Goal: Task Accomplishment & Management: Use online tool/utility

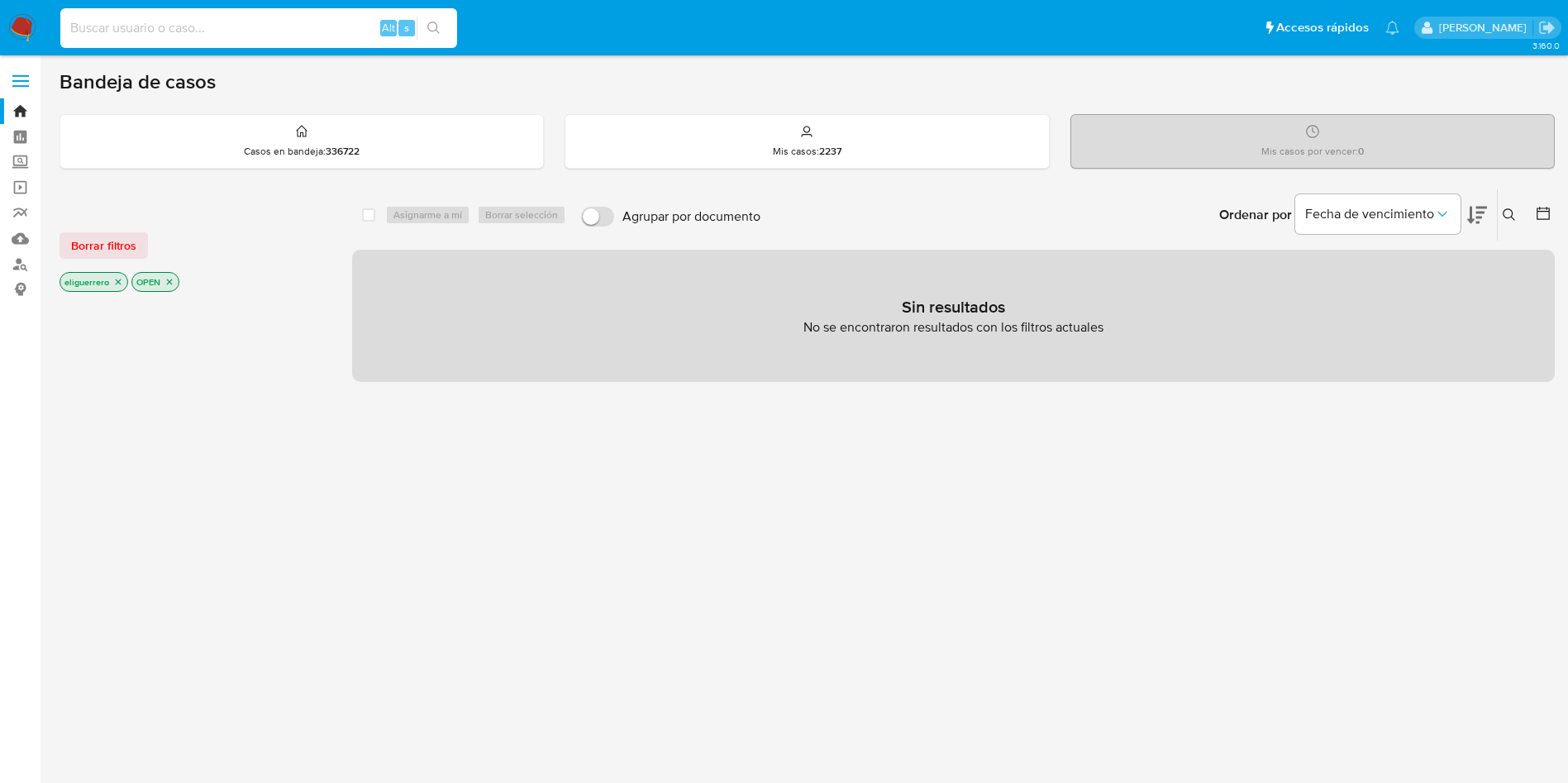
click at [154, 34] on input at bounding box center [259, 28] width 397 height 22
click at [24, 218] on link "Reportes" at bounding box center [98, 213] width 197 height 25
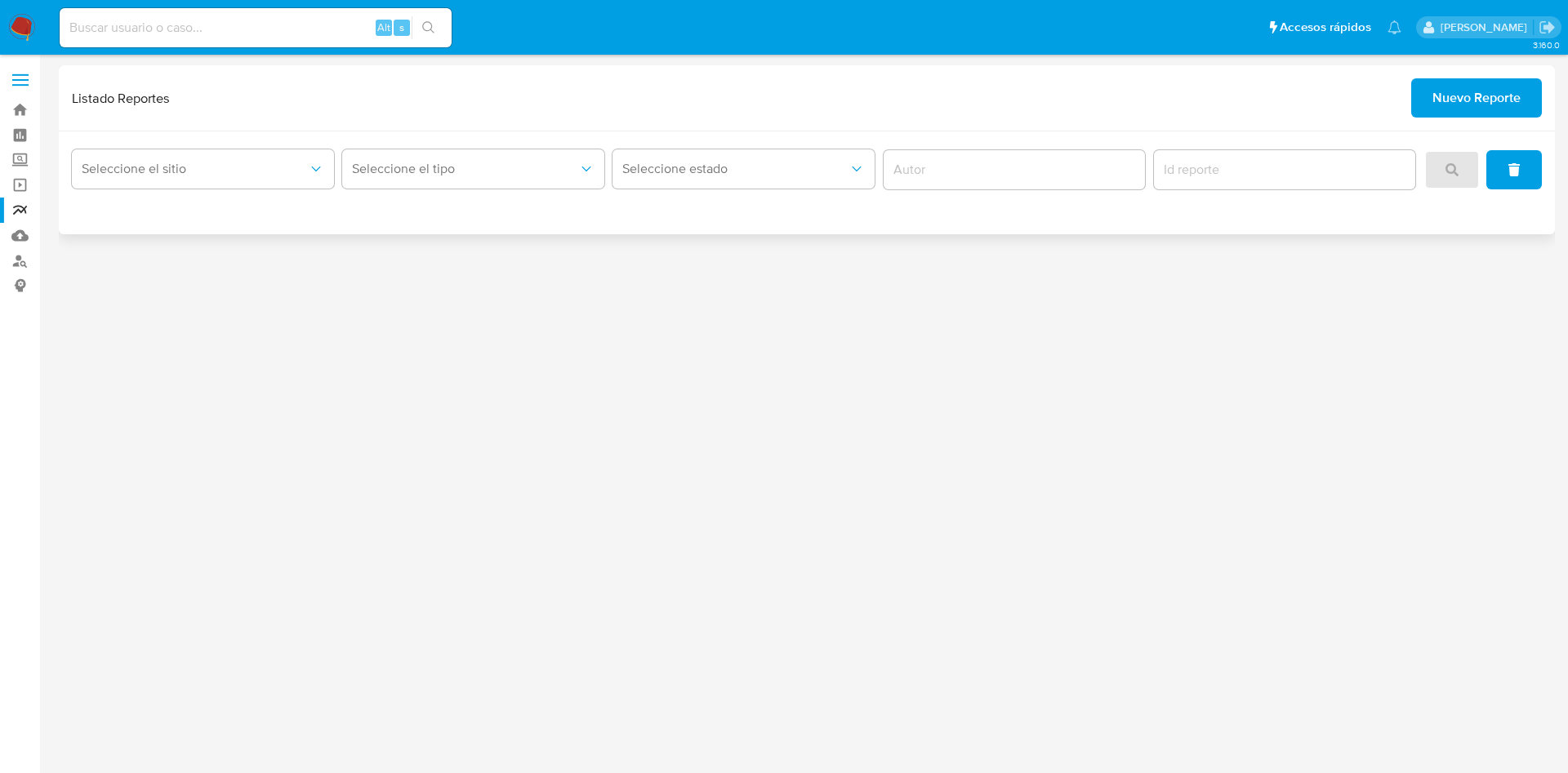
click at [1443, 81] on span "Nuevo Reporte" at bounding box center [1477, 98] width 89 height 36
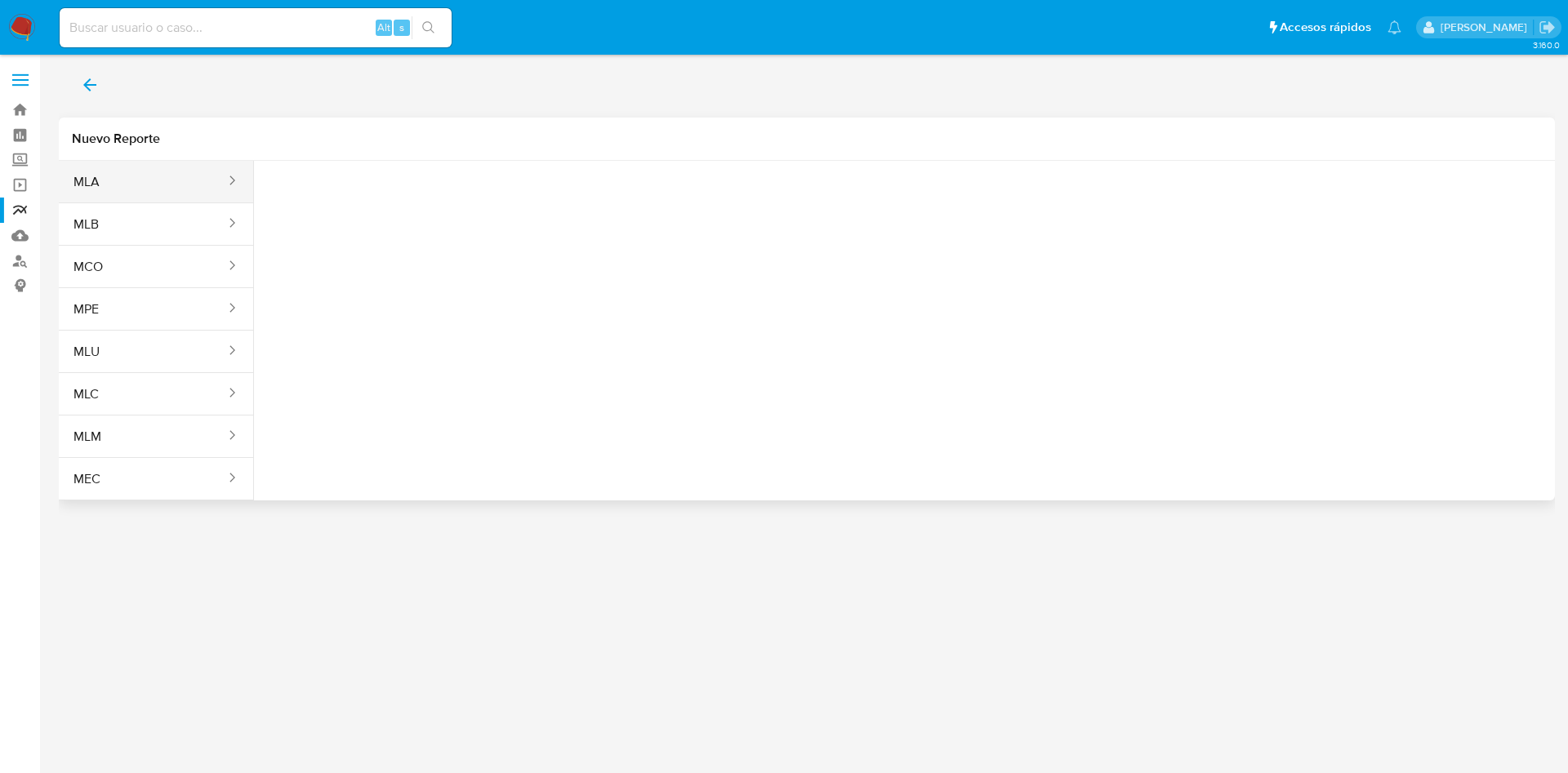
click at [138, 186] on button "MLA" at bounding box center [143, 183] width 168 height 39
click at [362, 211] on span "Seleccione una opcion" at bounding box center [348, 204] width 144 height 16
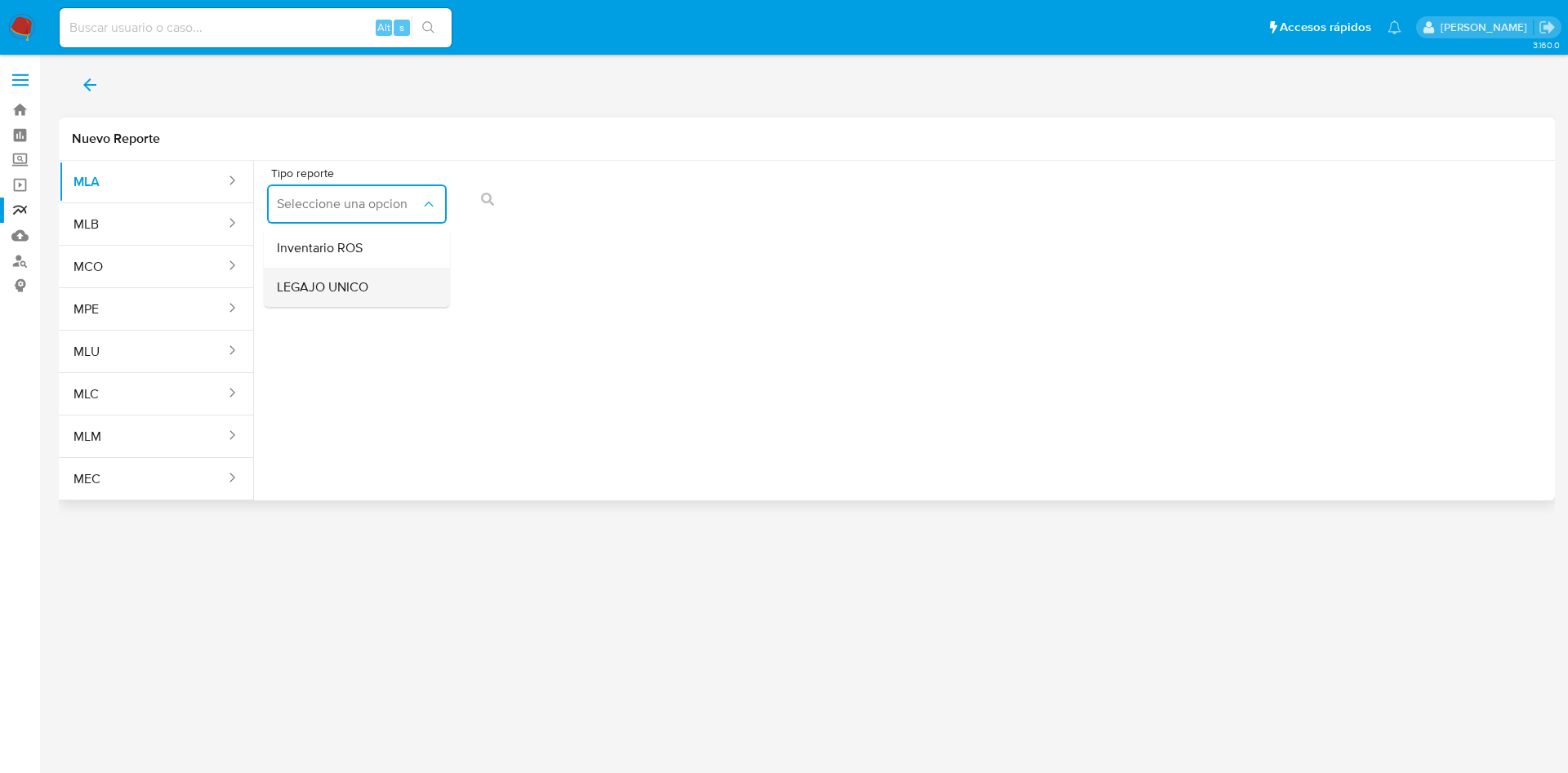
click at [374, 287] on div "LEGAJO UNICO" at bounding box center [352, 287] width 150 height 39
click at [529, 197] on span "CDI" at bounding box center [541, 204] width 144 height 16
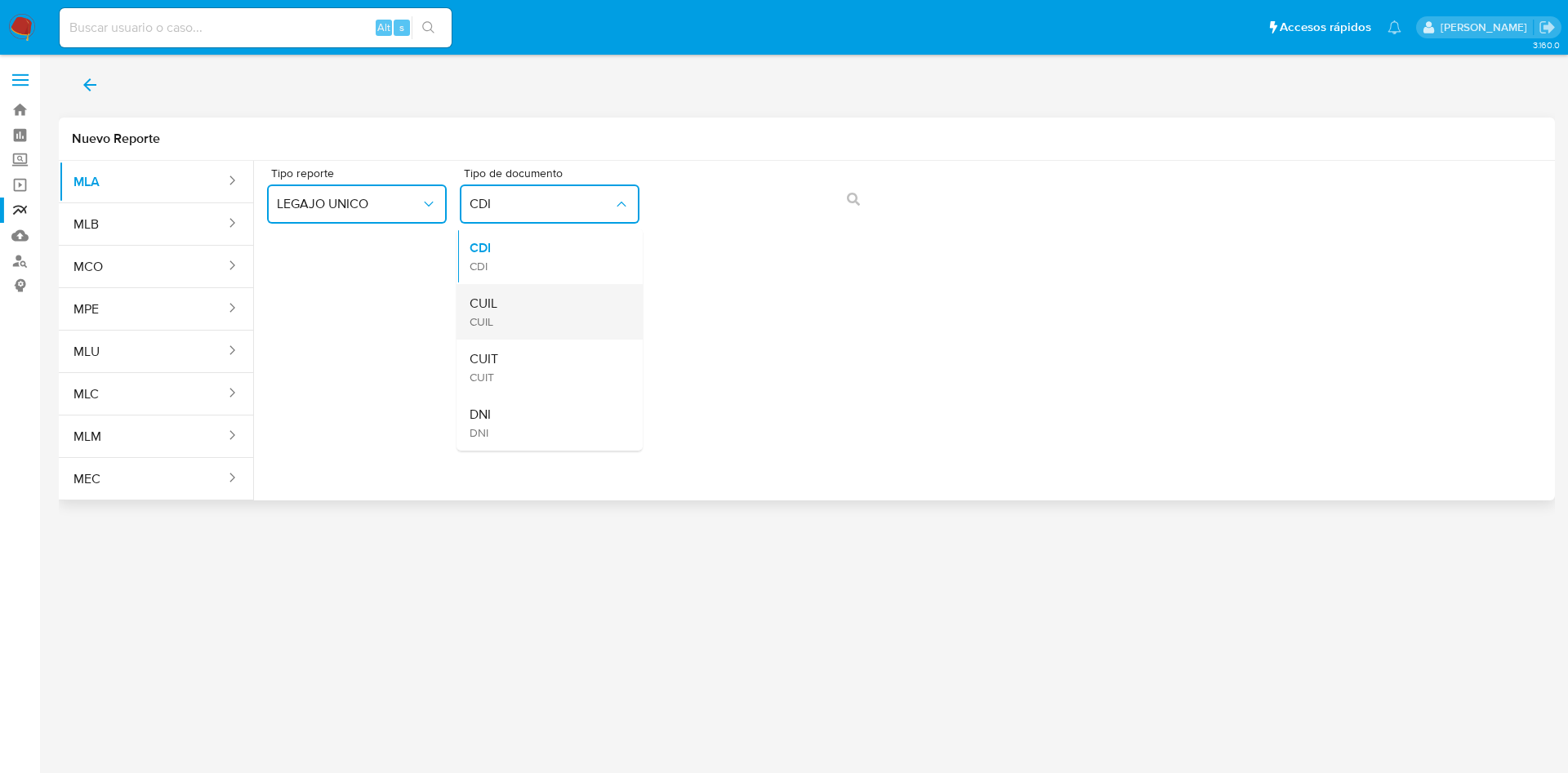
click at [524, 297] on div "CUIL CUIL" at bounding box center [545, 312] width 150 height 55
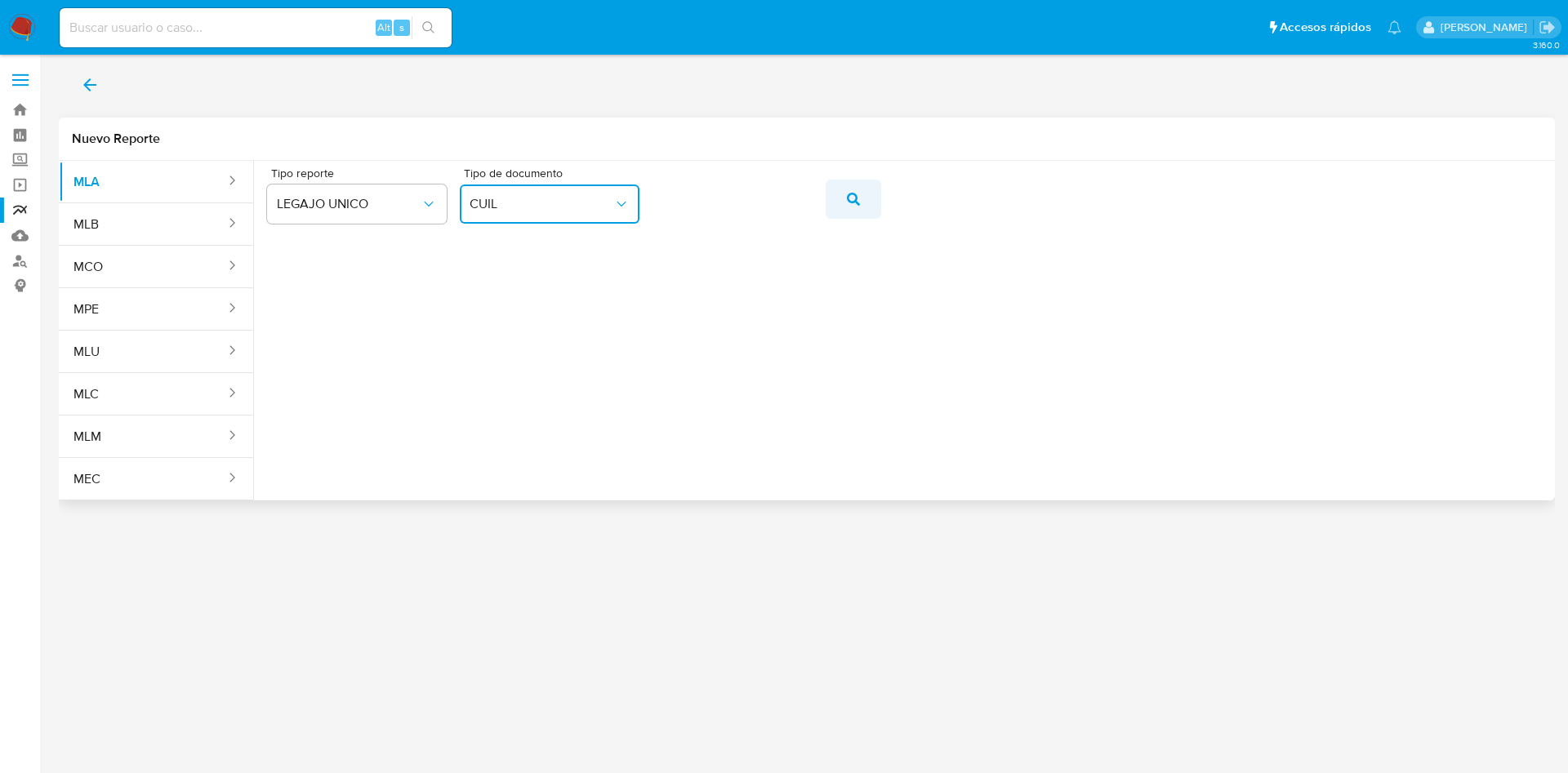
click at [849, 194] on icon "action-search" at bounding box center [854, 199] width 13 height 13
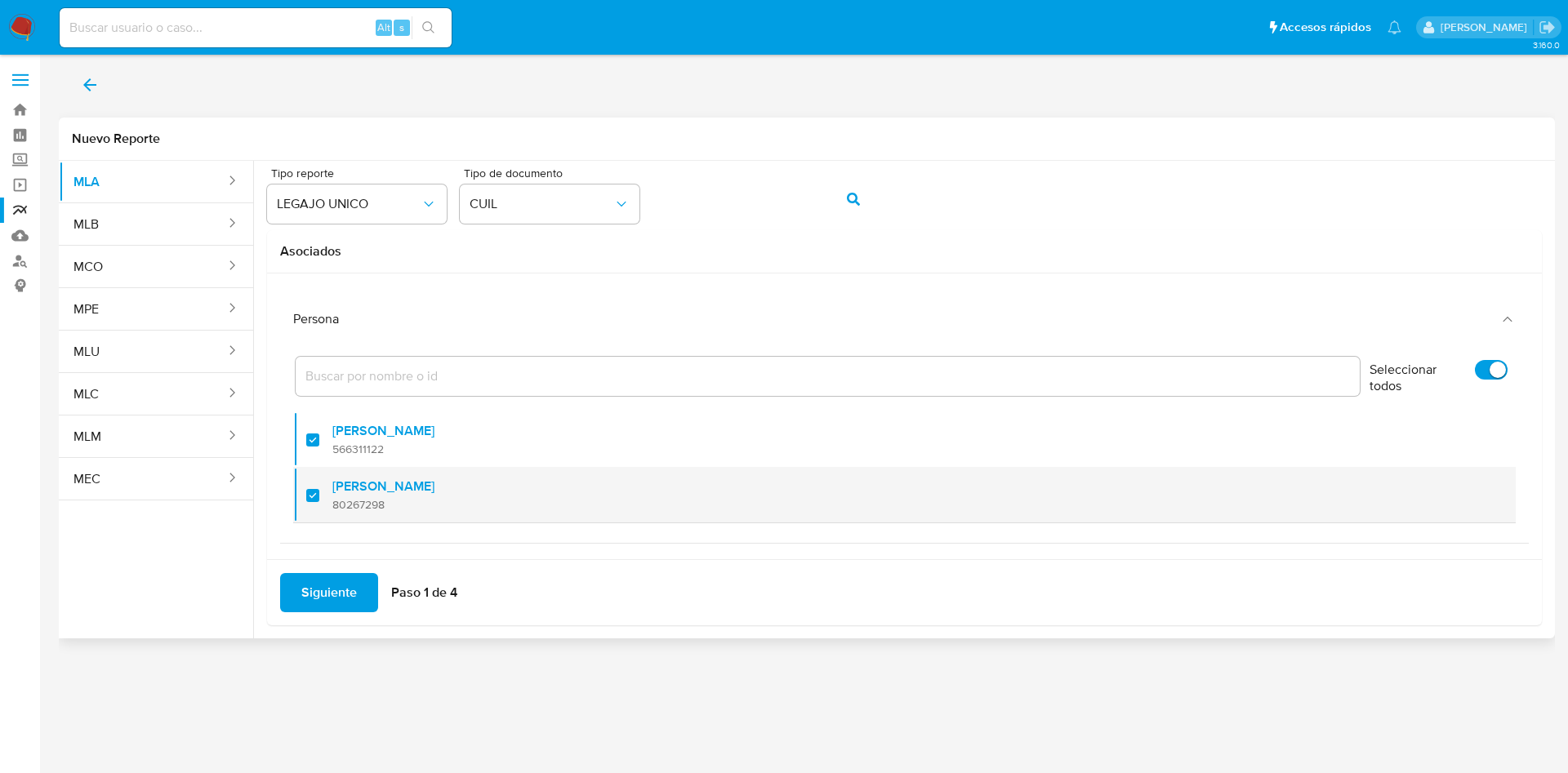
drag, startPoint x: 311, startPoint y: 438, endPoint x: 320, endPoint y: 491, distance: 53.8
click at [311, 438] on div at bounding box center [319, 439] width 26 height 38
checkbox input "false"
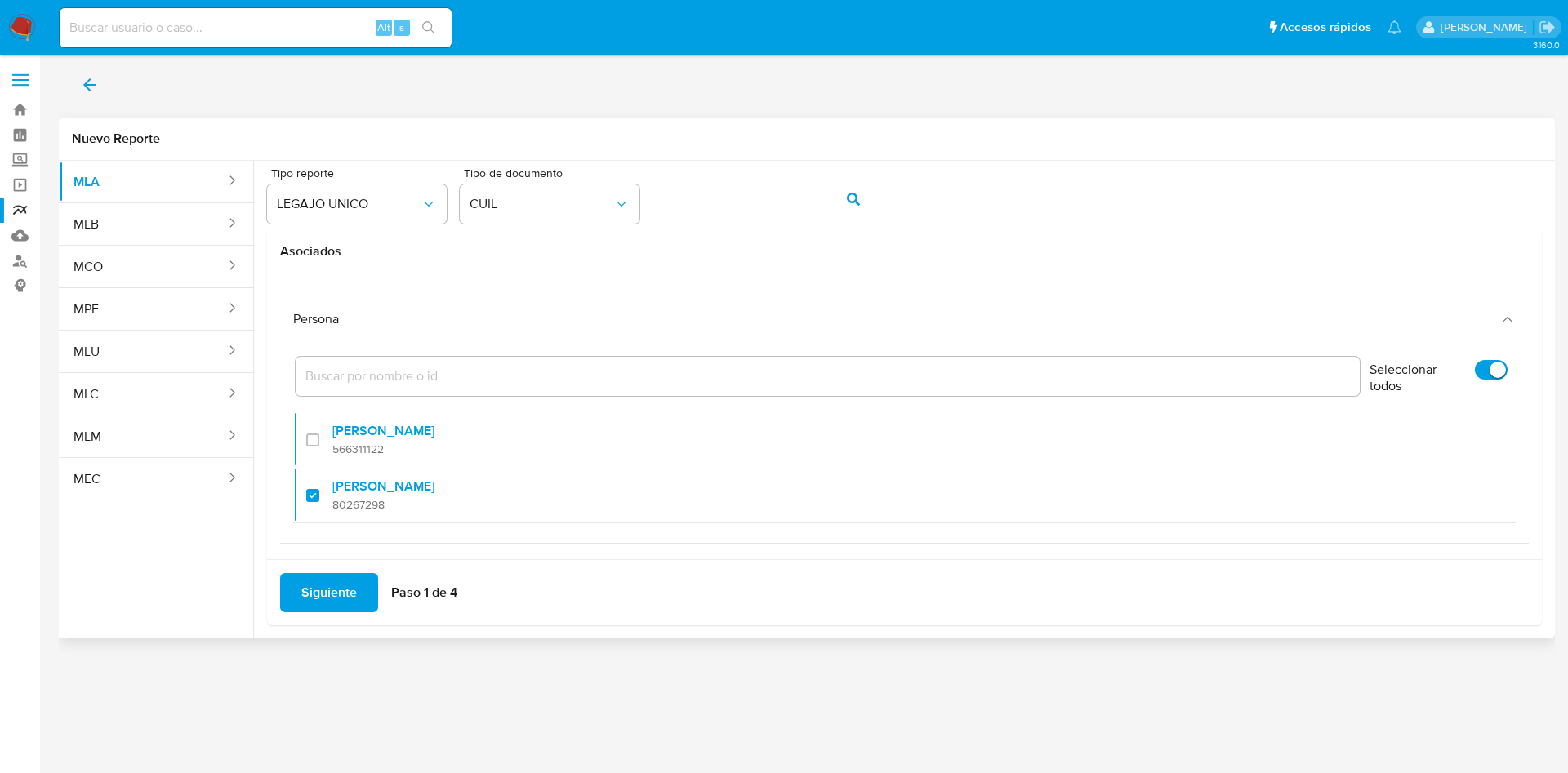
click at [335, 600] on span "Siguiente" at bounding box center [329, 593] width 55 height 36
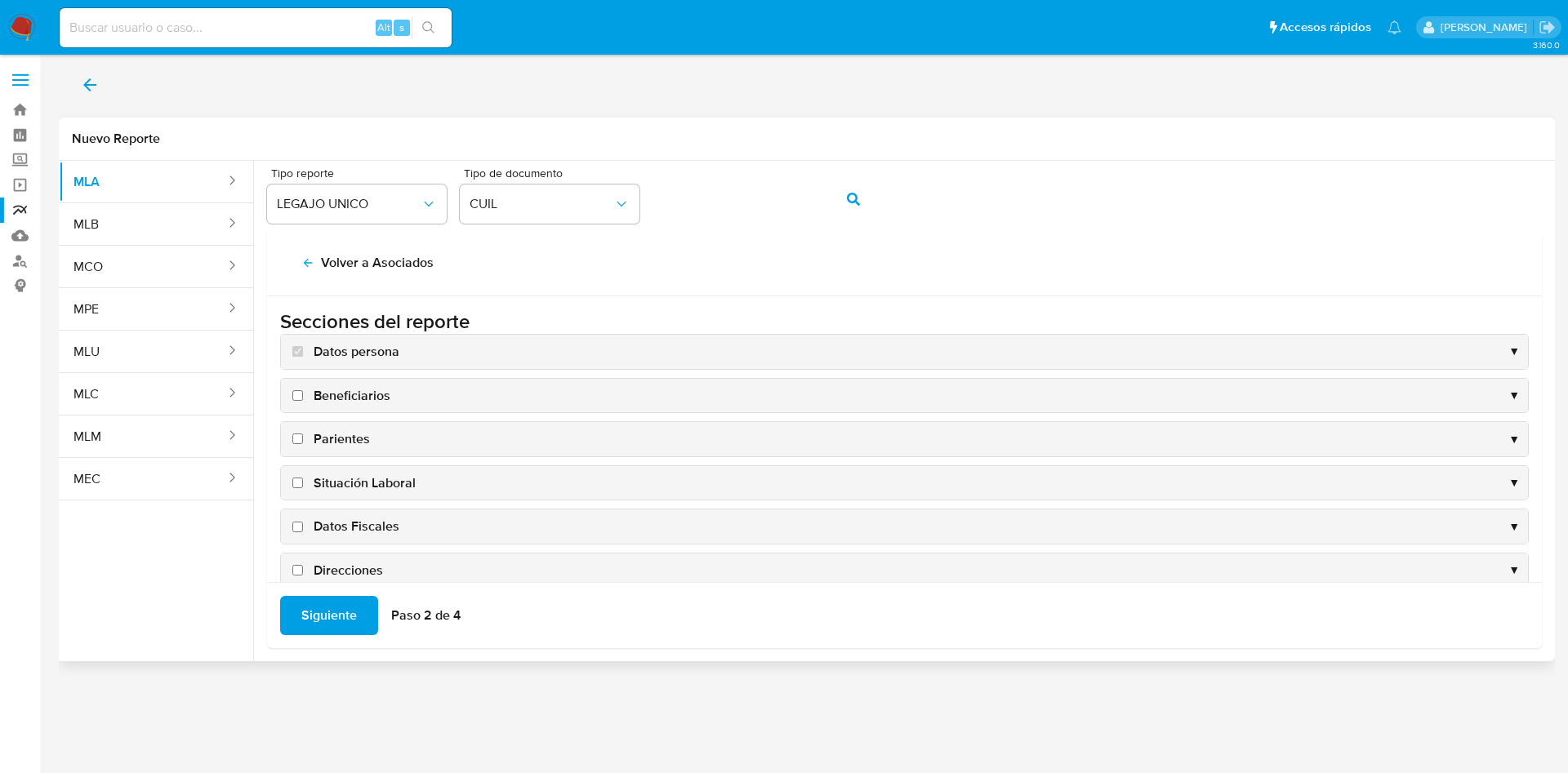
click at [342, 478] on span "Situación Laboral" at bounding box center [364, 483] width 102 height 18
click at [303, 478] on input "Situación Laboral" at bounding box center [298, 483] width 11 height 11
checkbox input "true"
click at [352, 520] on span "Datos Fiscales" at bounding box center [356, 527] width 86 height 18
click at [303, 522] on input "Datos Fiscales" at bounding box center [298, 527] width 11 height 11
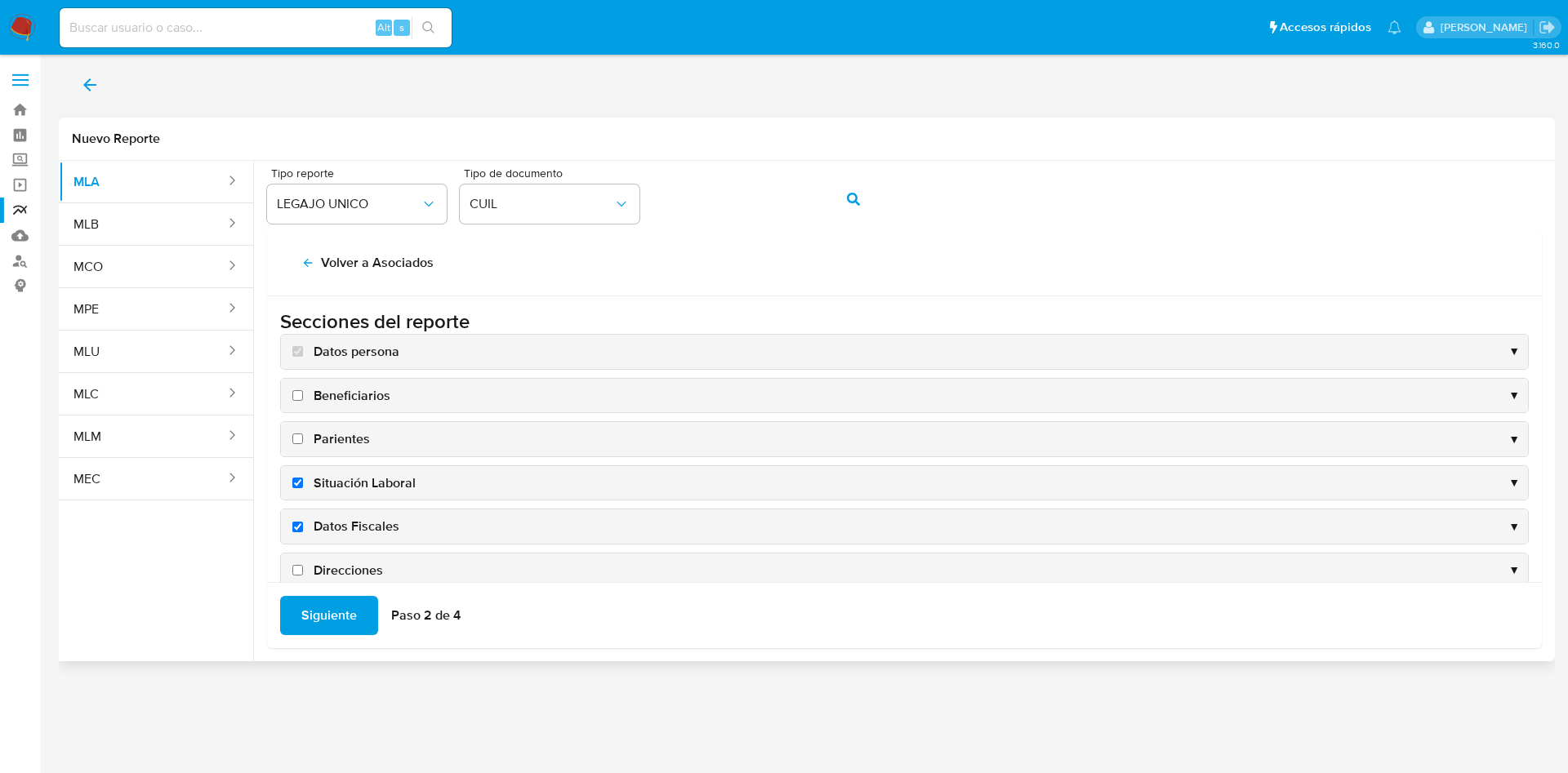
checkbox input "true"
click at [352, 555] on div "Direcciones ▼" at bounding box center [905, 571] width 1248 height 34
click at [356, 567] on span "Direcciones" at bounding box center [348, 571] width 70 height 18
click at [303, 567] on input "Direcciones" at bounding box center [298, 571] width 11 height 11
checkbox input "true"
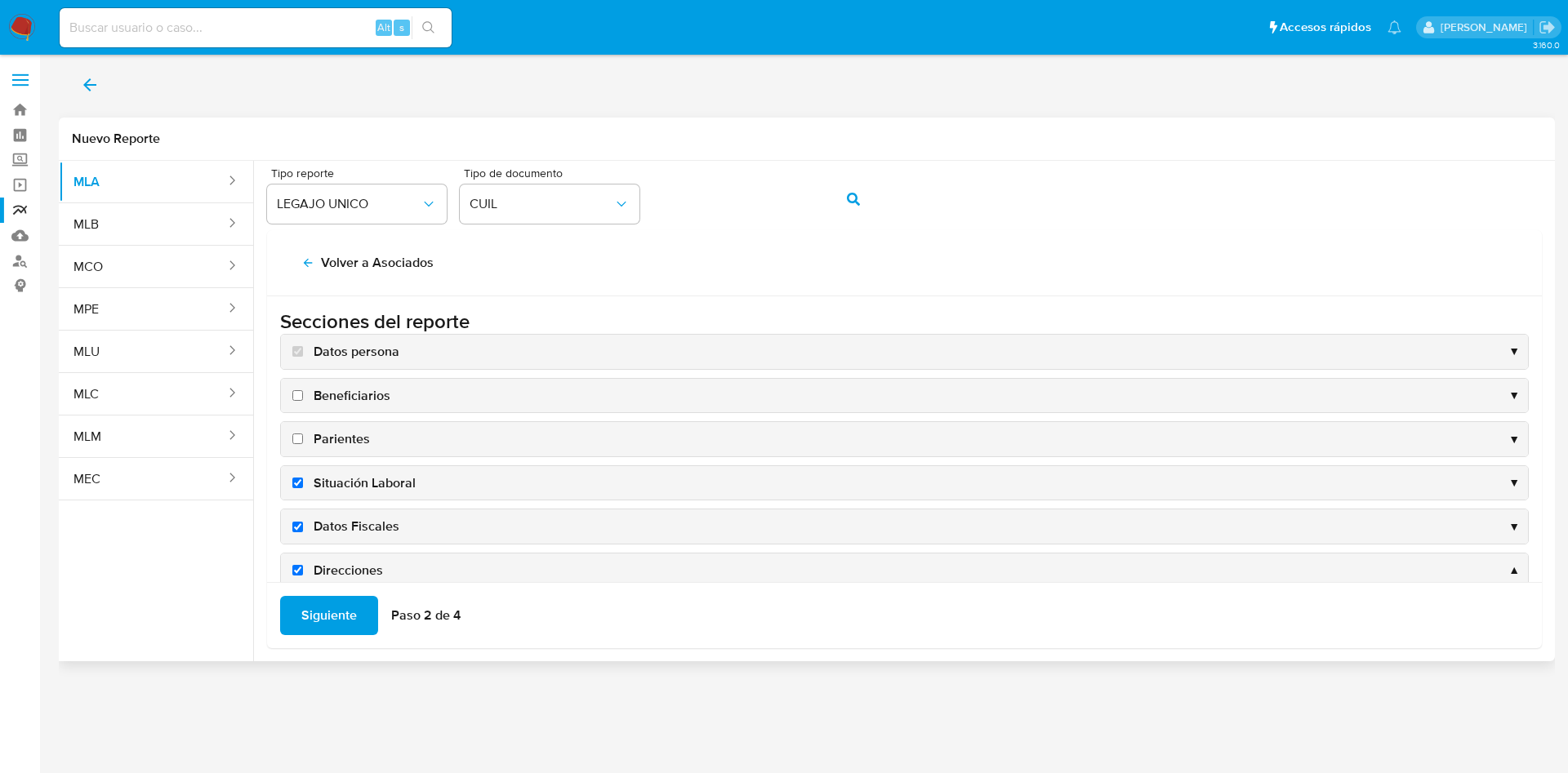
scroll to position [222, 0]
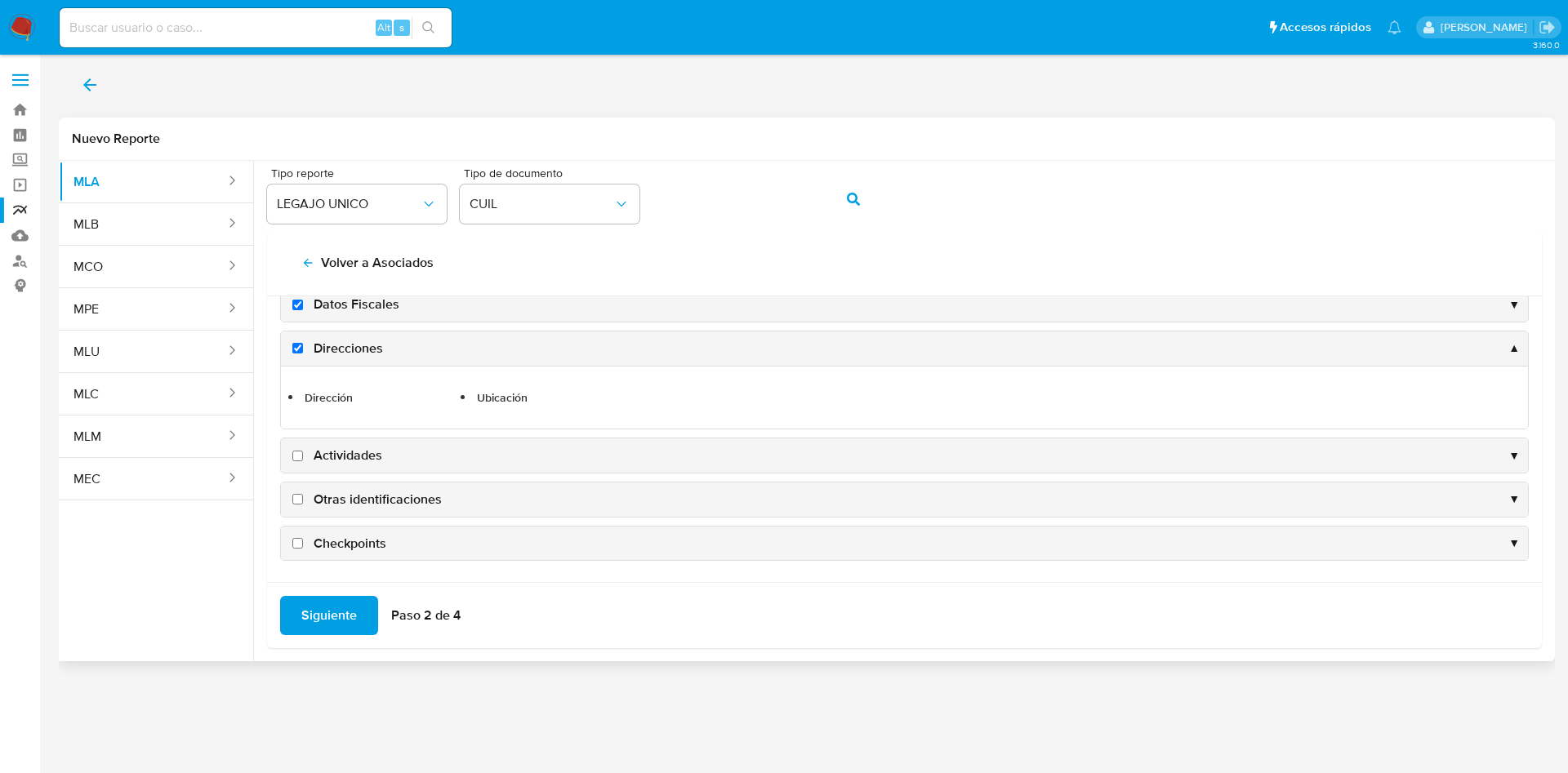
click at [341, 454] on span "Actividades" at bounding box center [347, 455] width 69 height 18
click at [303, 454] on input "Actividades" at bounding box center [298, 456] width 11 height 11
checkbox input "true"
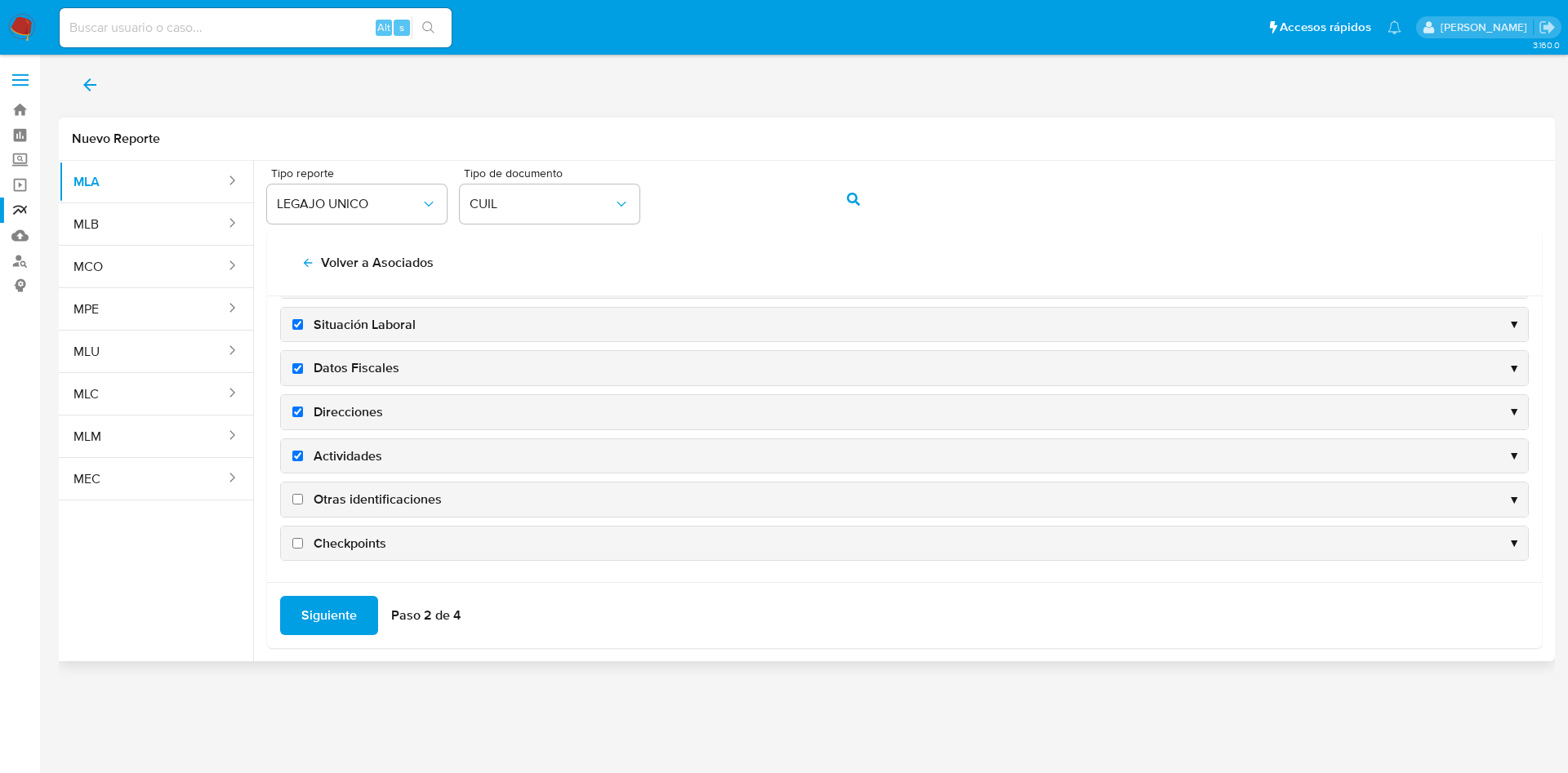
click at [328, 611] on span "Siguiente" at bounding box center [329, 616] width 55 height 36
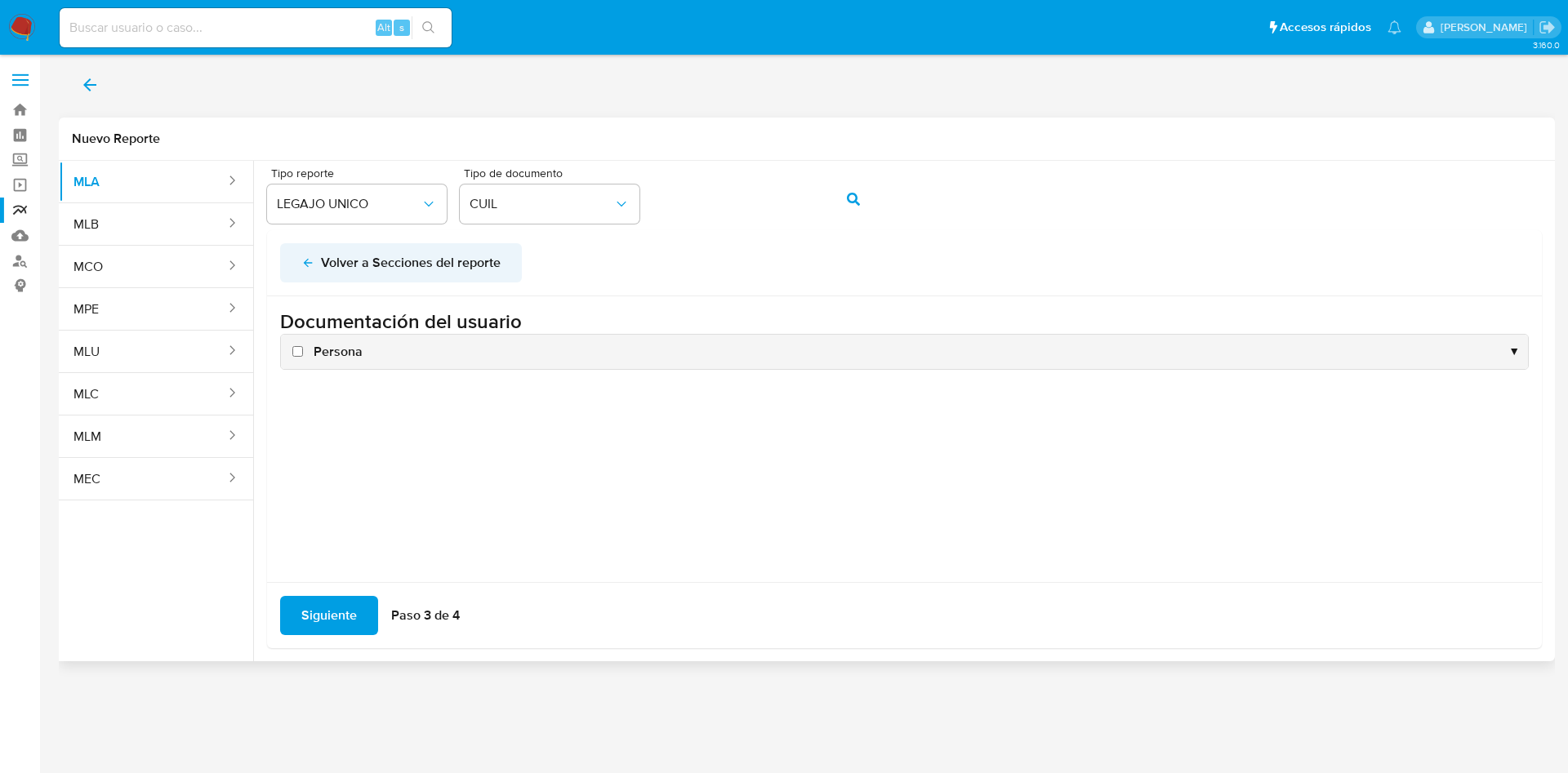
click at [298, 249] on button "Volver a Secciones del reporte" at bounding box center [401, 263] width 242 height 39
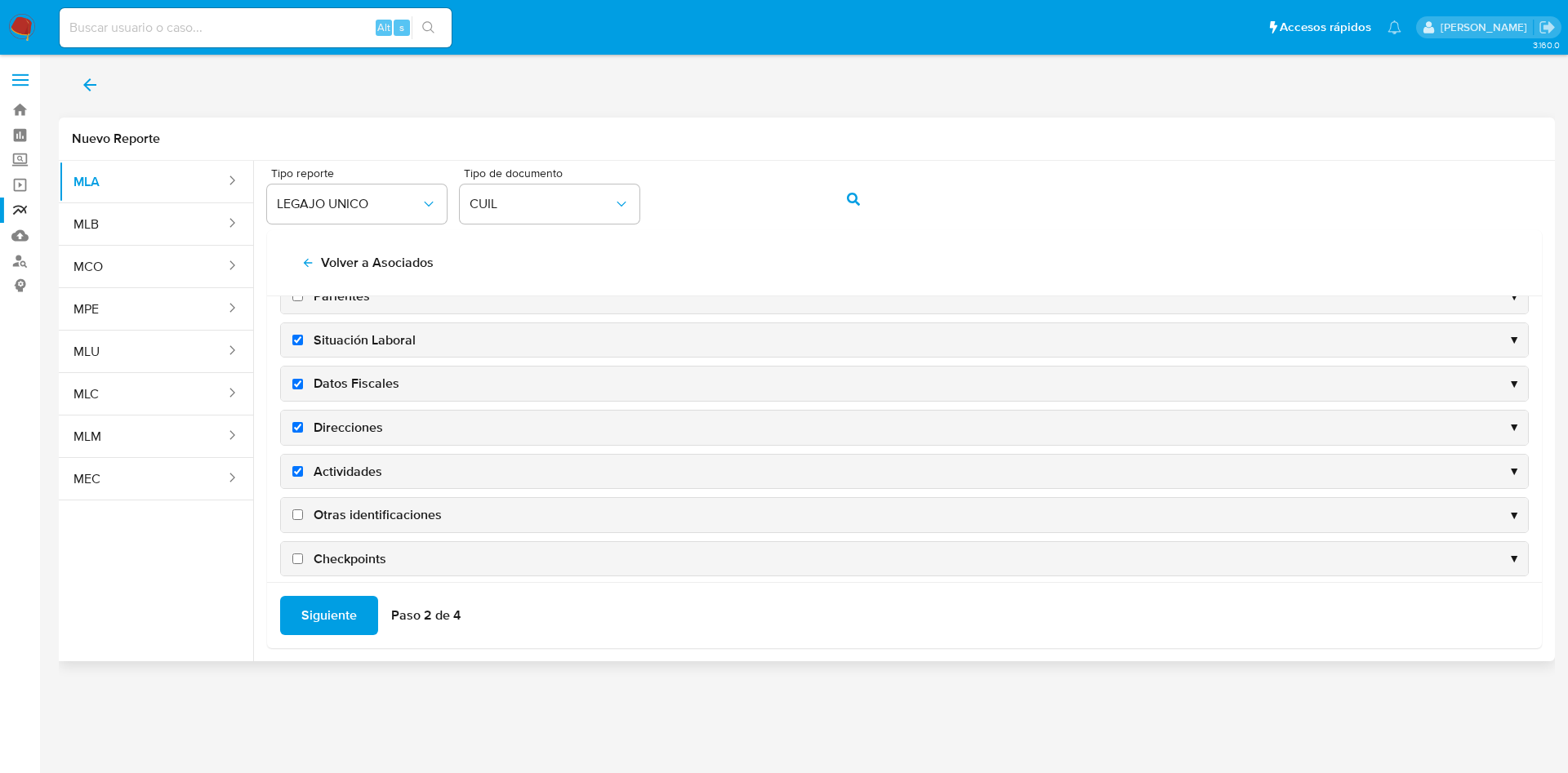
scroll to position [158, 0]
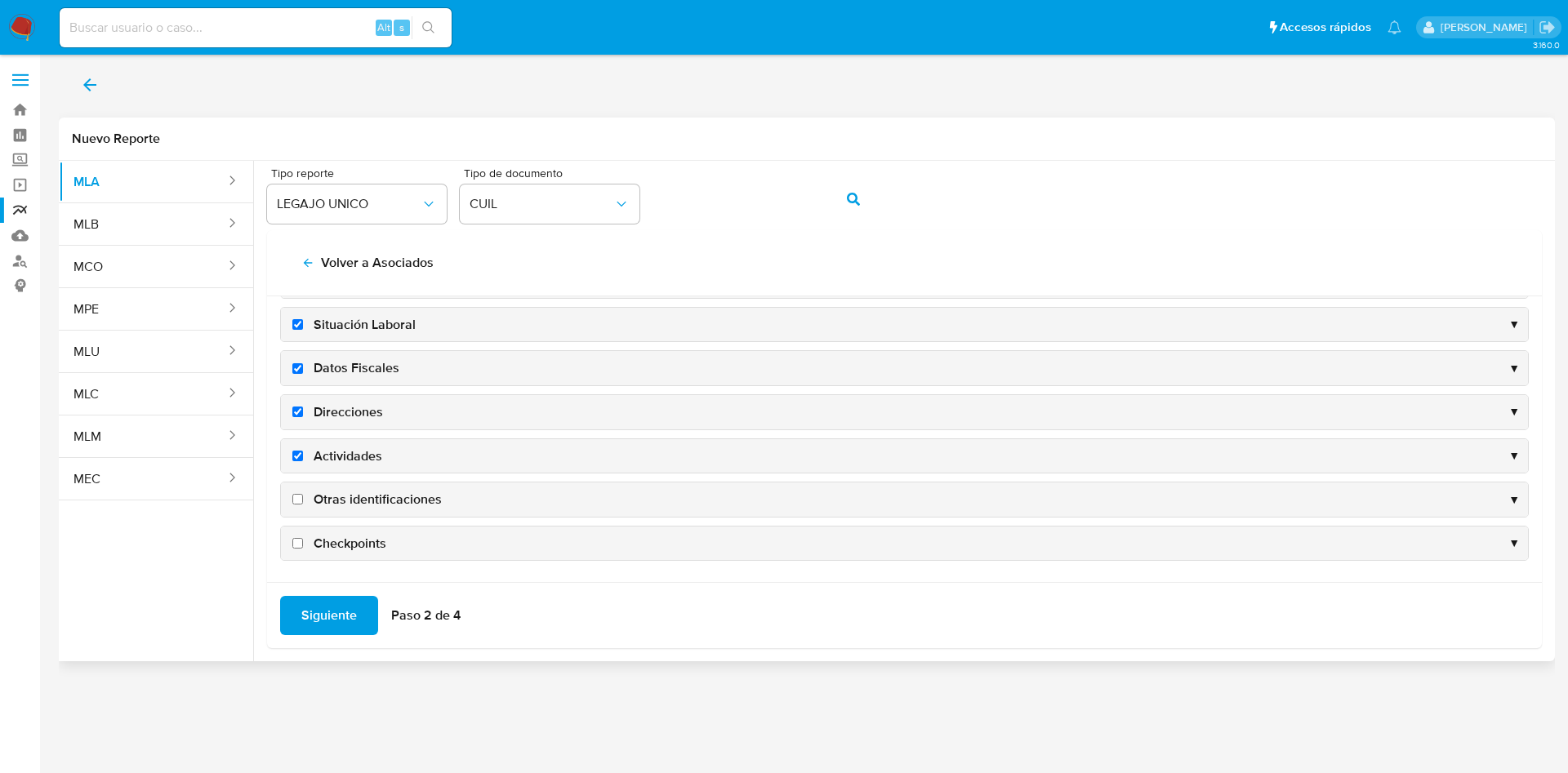
click at [385, 321] on span "Situación Laboral" at bounding box center [364, 325] width 102 height 18
click at [303, 321] on input "Situación Laboral" at bounding box center [298, 325] width 11 height 11
checkbox input "false"
click at [351, 504] on span "Otras identificaciones" at bounding box center [377, 500] width 128 height 18
click at [303, 504] on input "Otras identificaciones" at bounding box center [298, 499] width 11 height 11
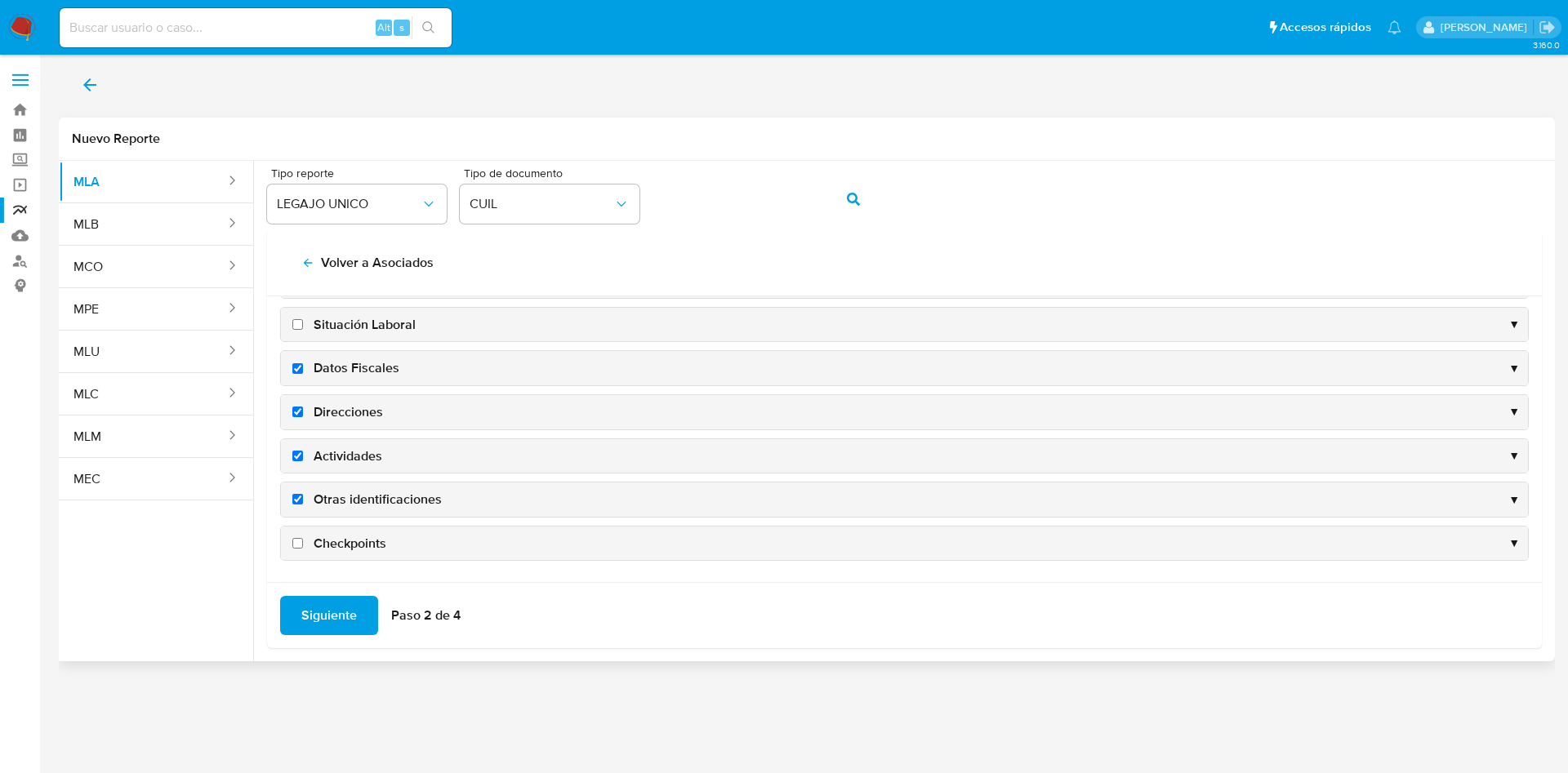
checkbox input "true"
click at [325, 613] on span "Siguiente" at bounding box center [329, 616] width 55 height 36
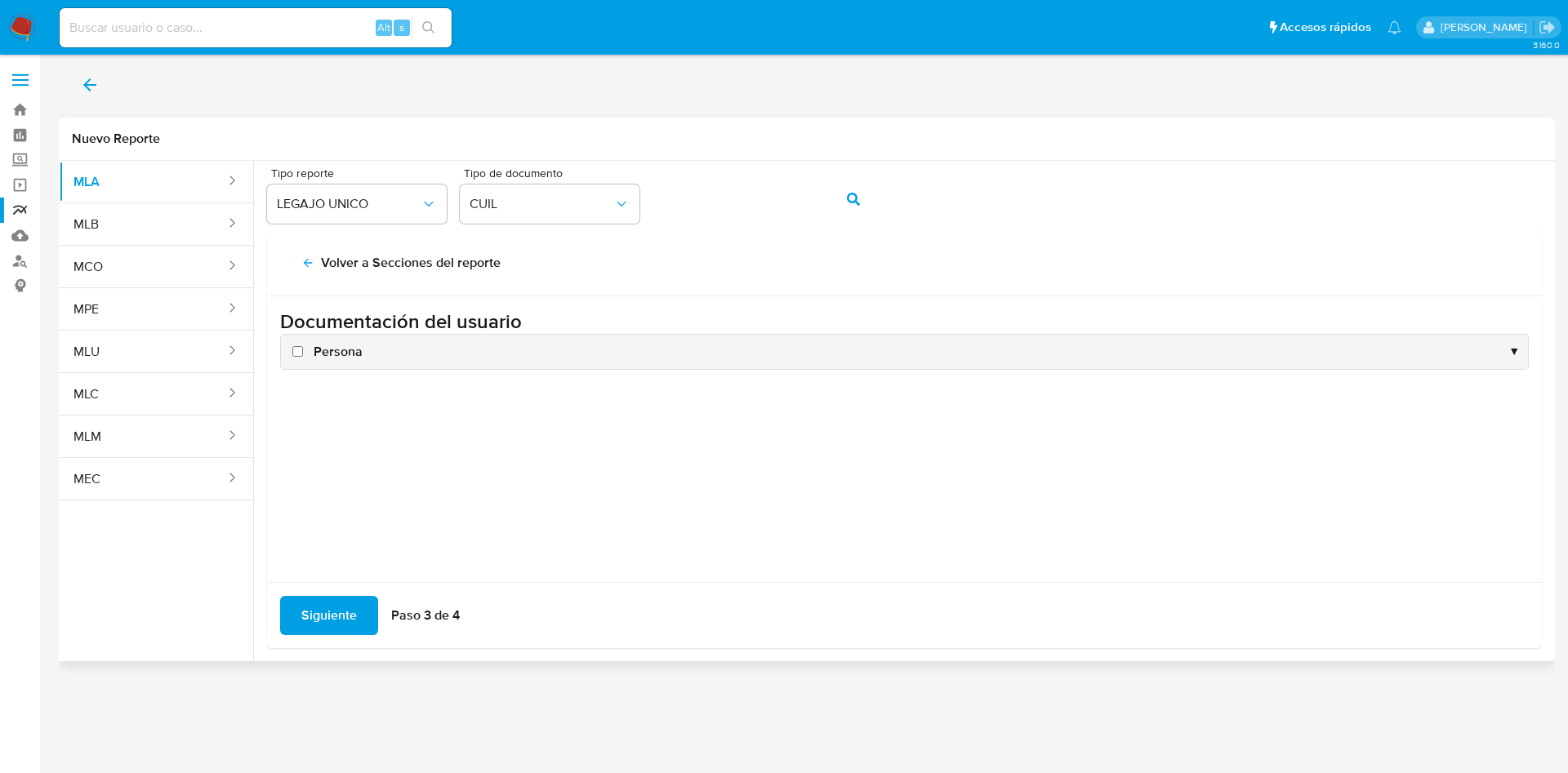
scroll to position [0, 0]
click at [330, 353] on span "Persona" at bounding box center [337, 352] width 49 height 18
click at [303, 353] on input "Persona" at bounding box center [298, 352] width 11 height 11
checkbox input "true"
click at [337, 612] on span "Siguiente" at bounding box center [329, 616] width 55 height 36
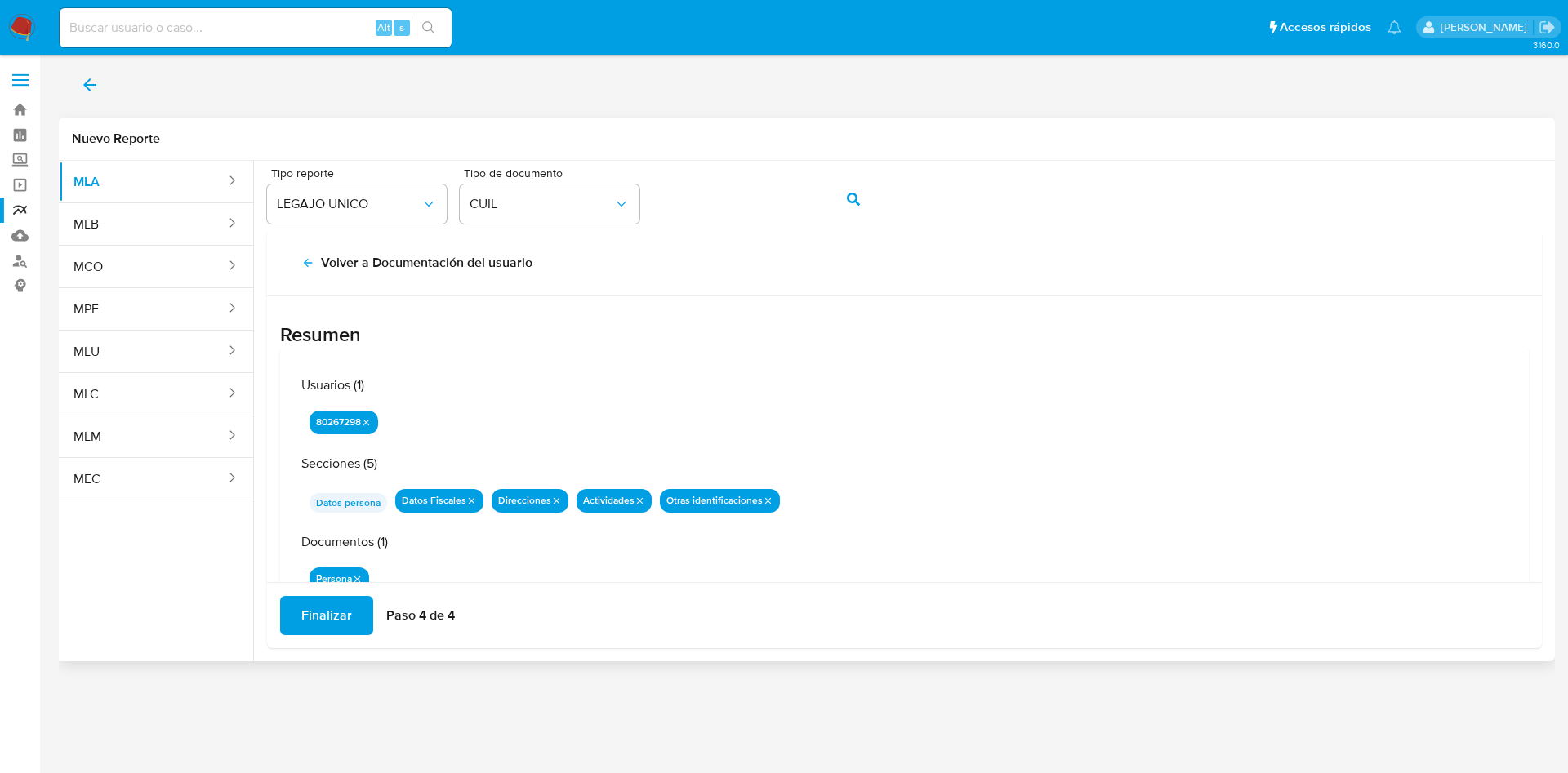
click at [337, 612] on span "Finalizar" at bounding box center [327, 616] width 51 height 36
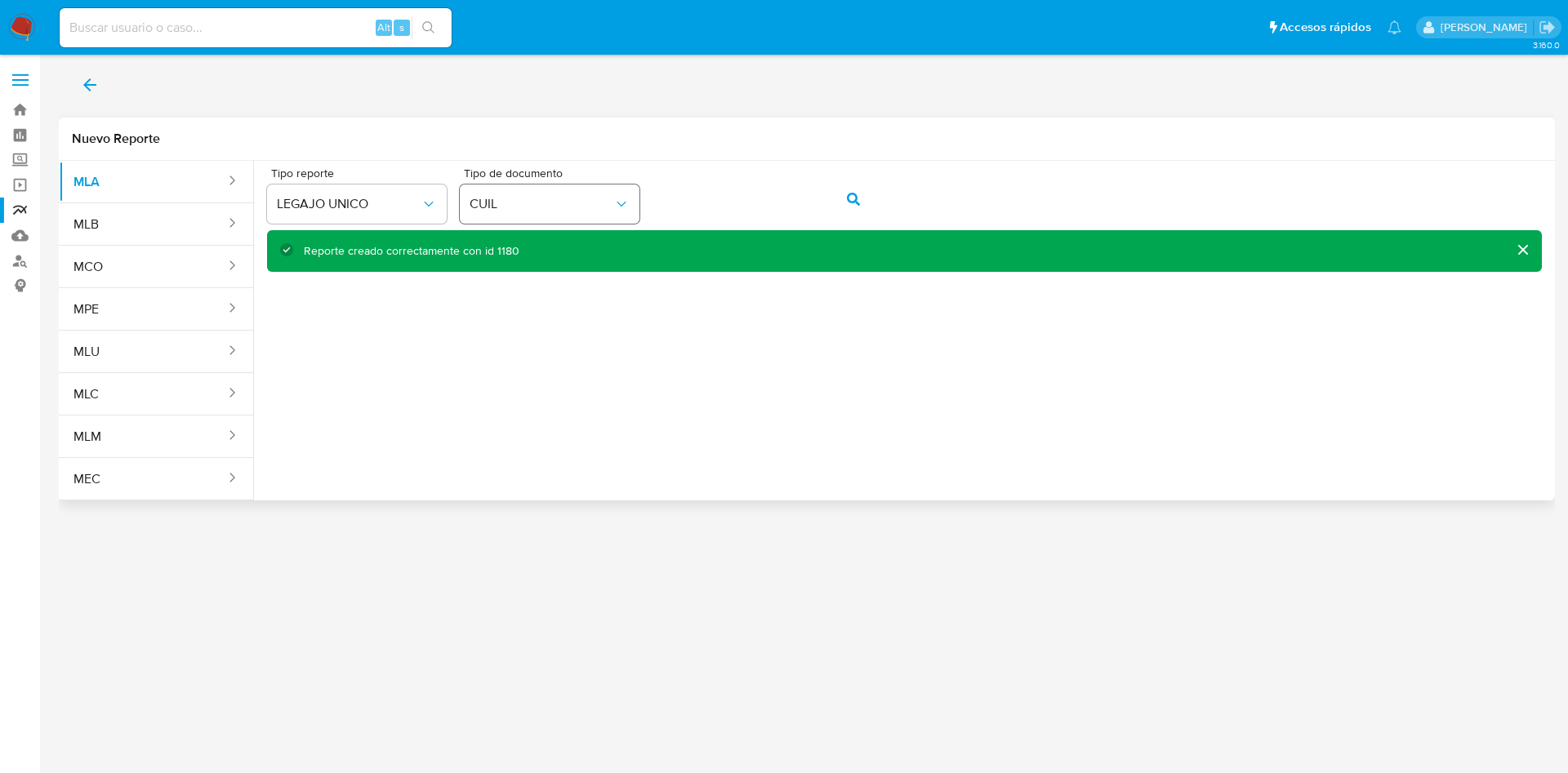
click at [626, 196] on div "Tipo reporte LEGAJO UNICO Tipo de documento CUIL" at bounding box center [904, 199] width 1275 height 63
click at [850, 194] on icon "action-search" at bounding box center [854, 199] width 13 height 13
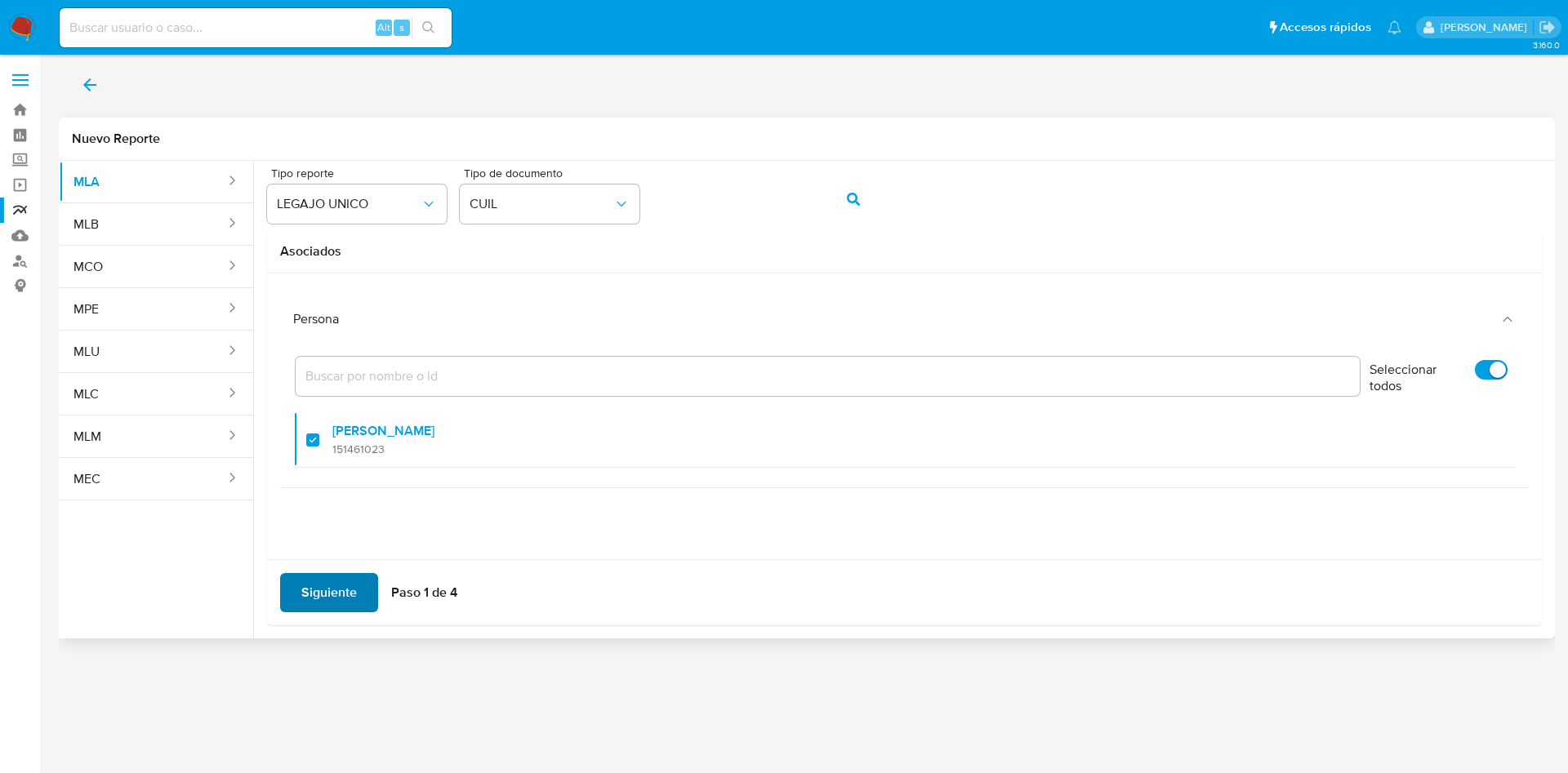
click at [336, 594] on span "Siguiente" at bounding box center [329, 593] width 55 height 36
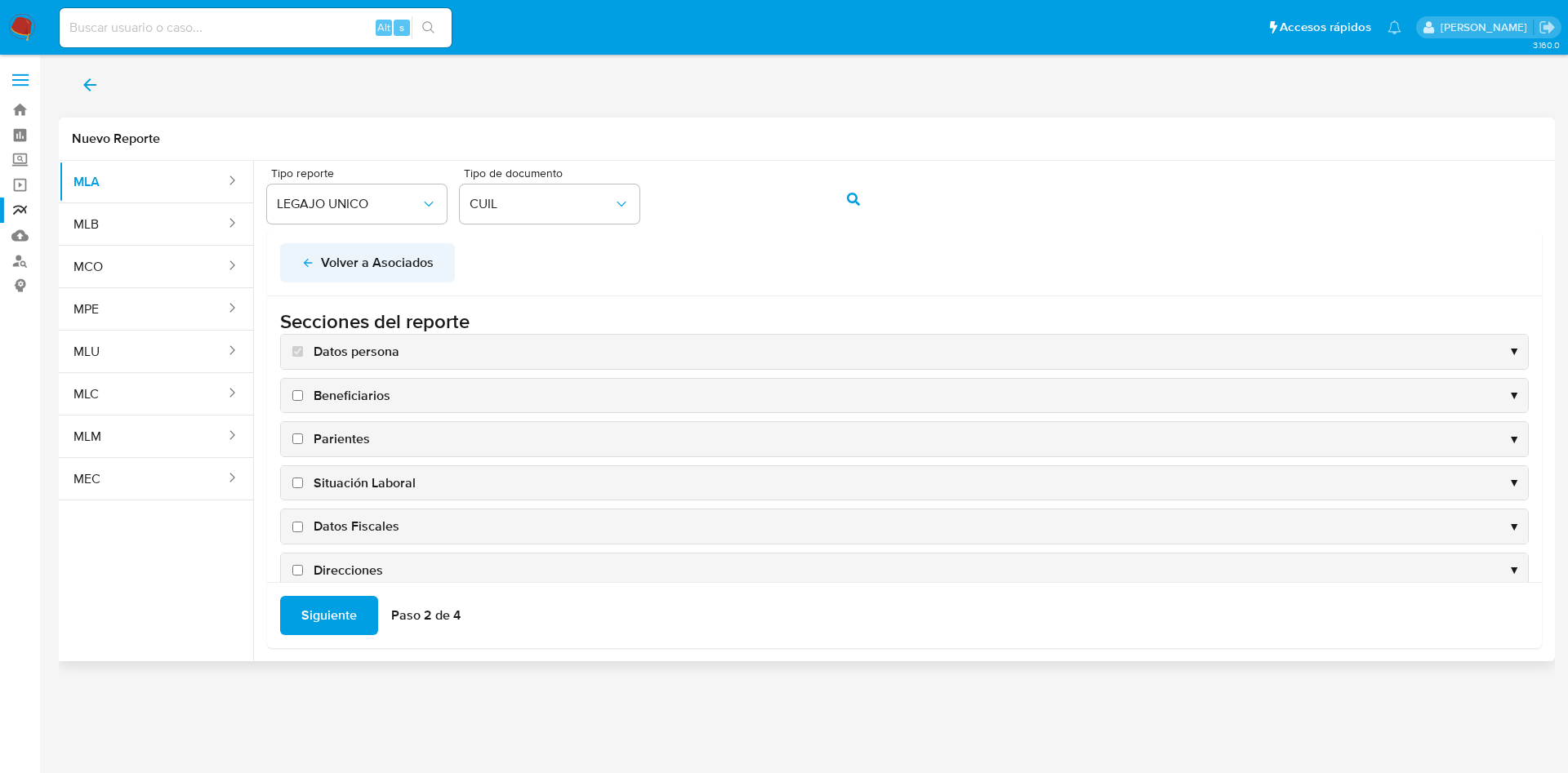
click at [307, 259] on icon "back" at bounding box center [308, 263] width 9 height 9
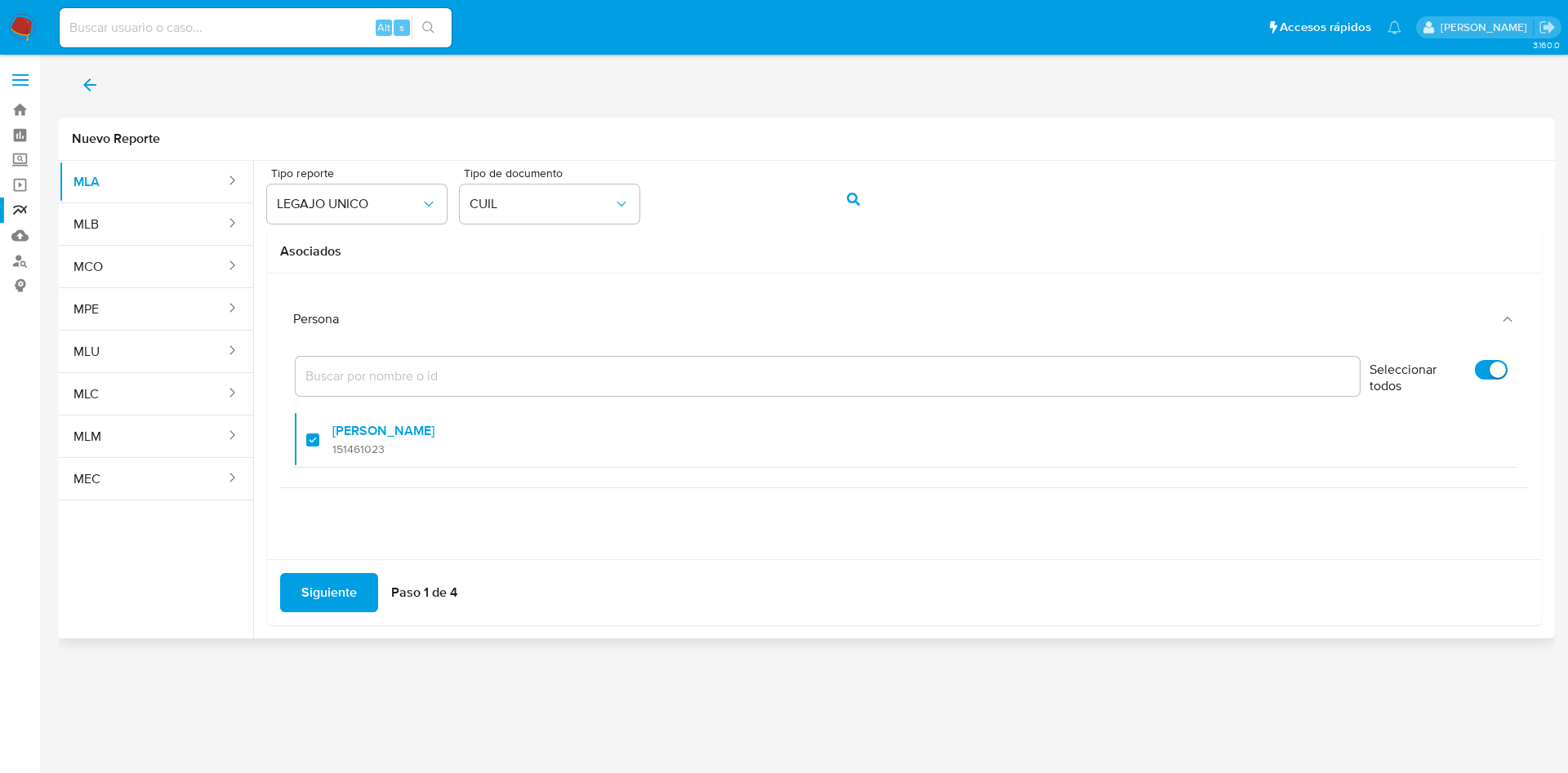
click at [351, 585] on span "Siguiente" at bounding box center [329, 593] width 55 height 36
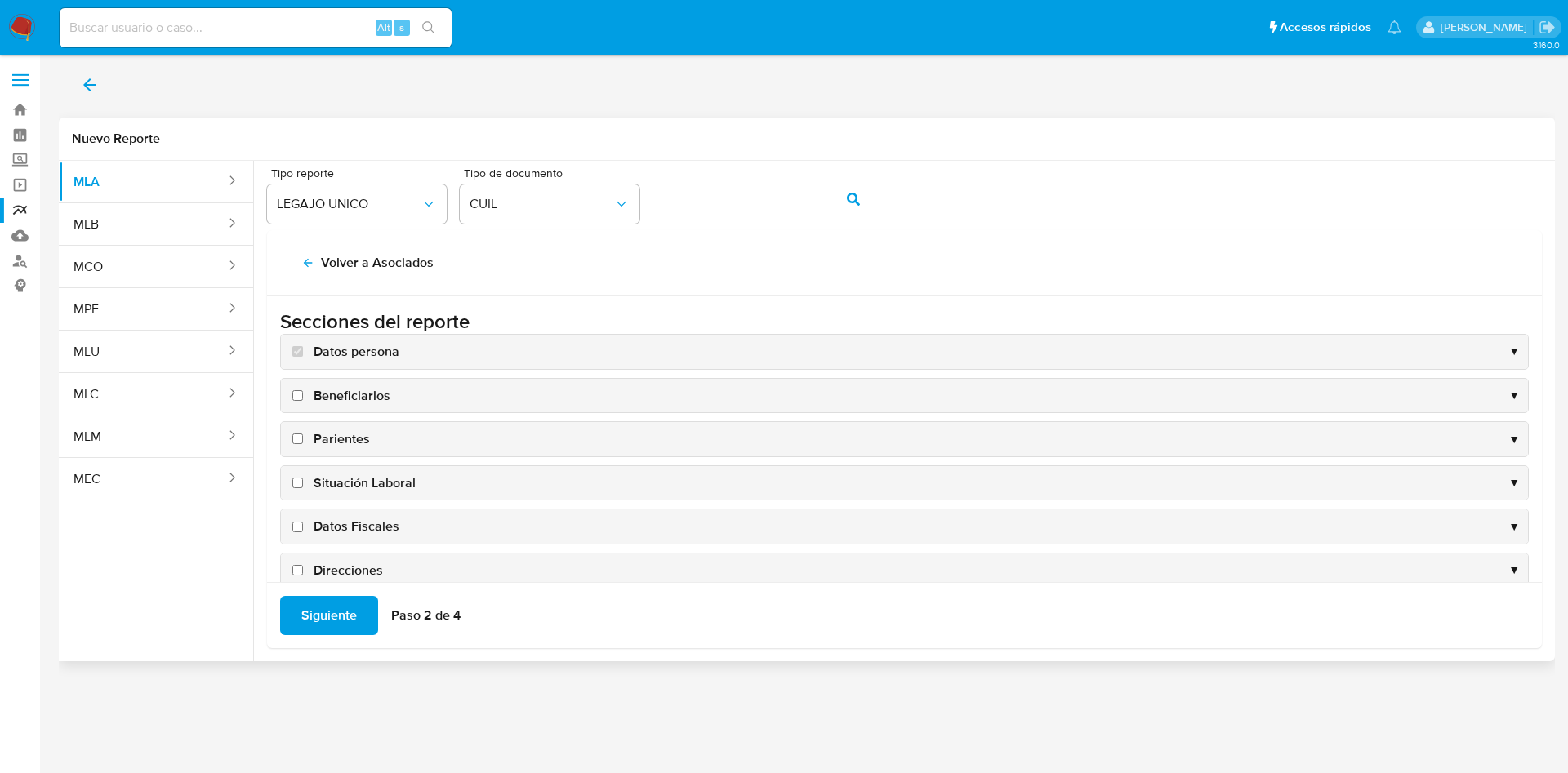
click at [418, 491] on div "Situación Laboral ▼" at bounding box center [905, 483] width 1248 height 34
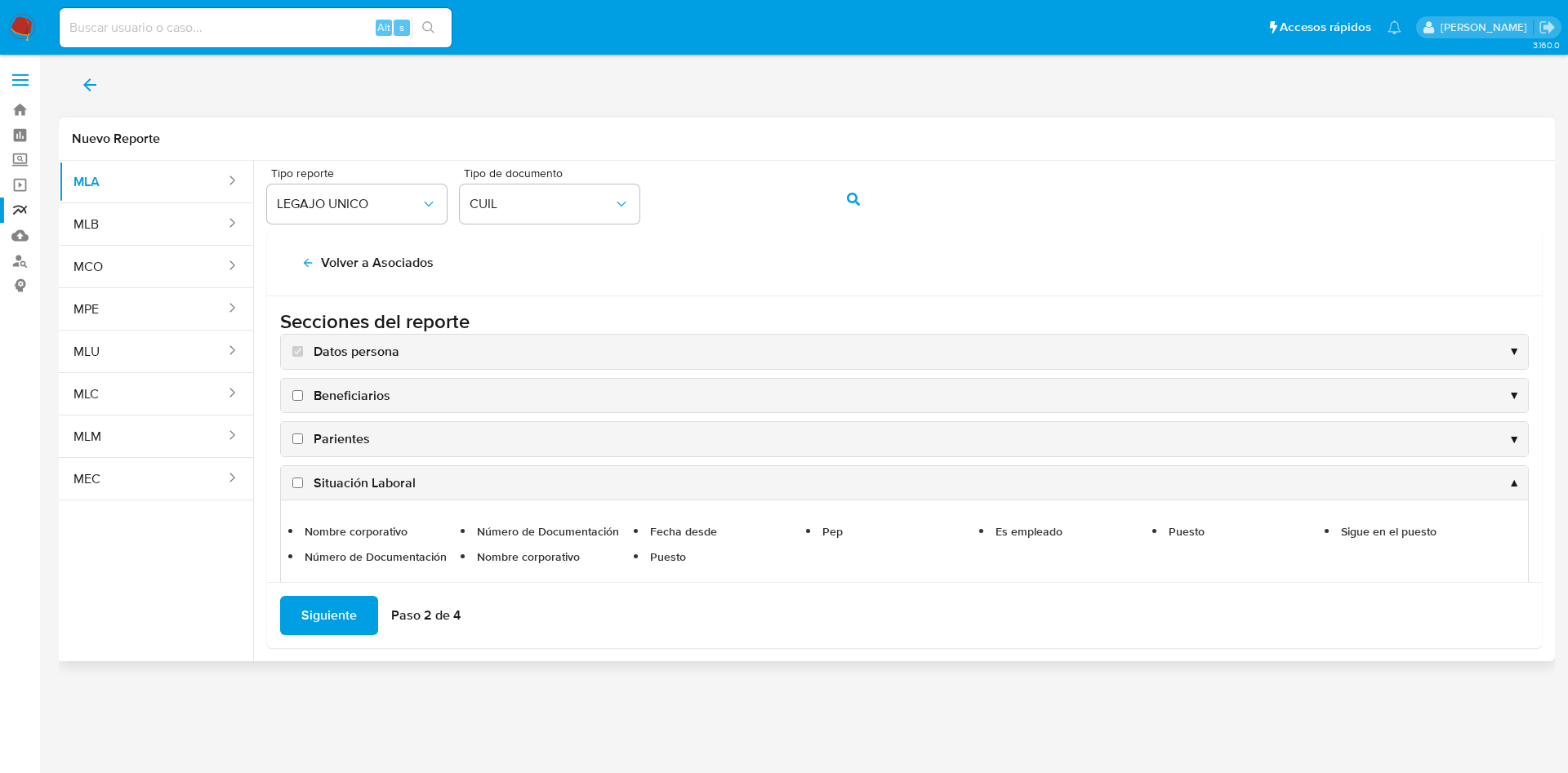
click at [406, 485] on span "Situación Laboral" at bounding box center [364, 483] width 102 height 18
click at [303, 485] on input "Situación Laboral" at bounding box center [298, 483] width 11 height 11
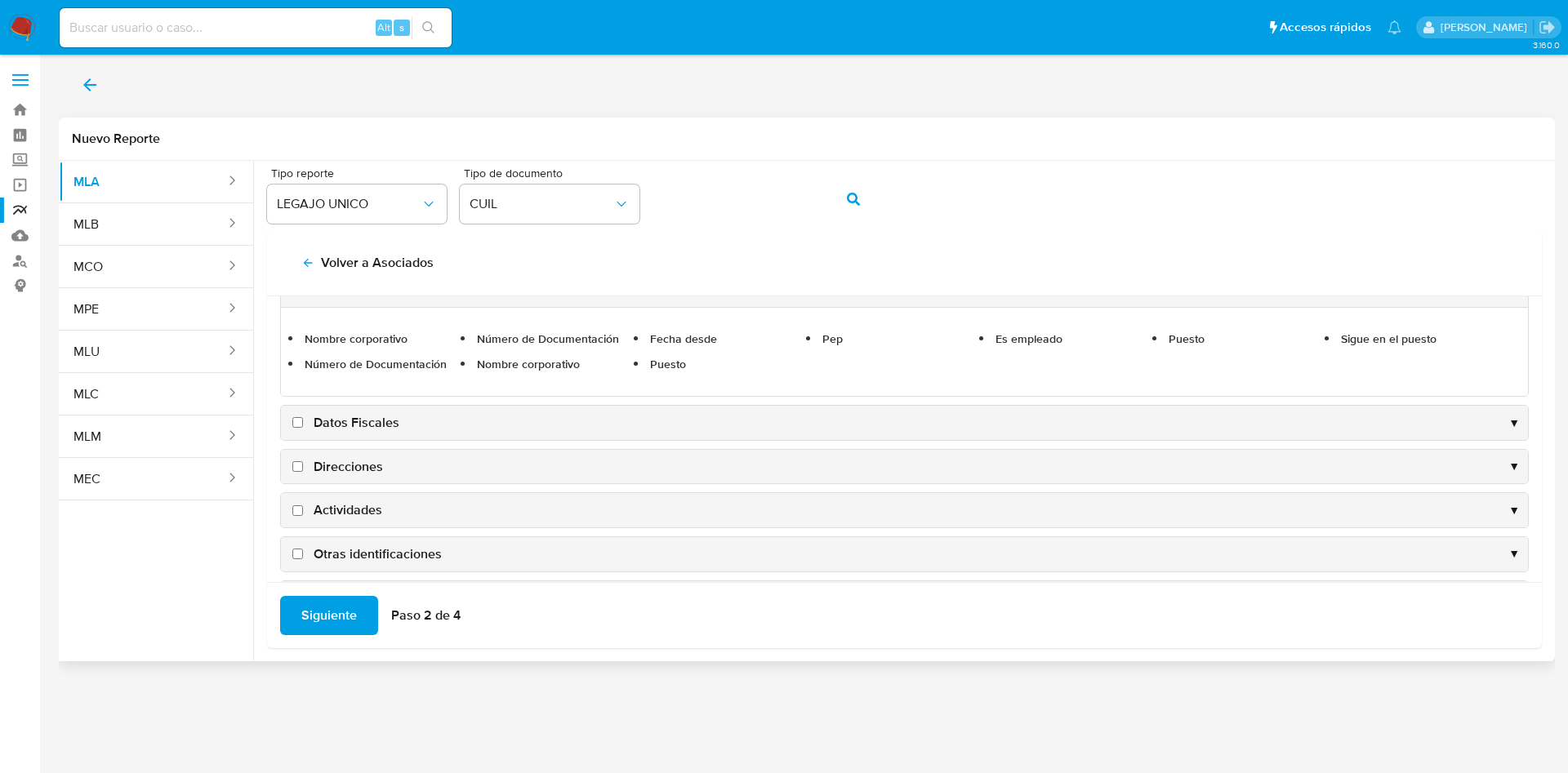
scroll to position [125, 0]
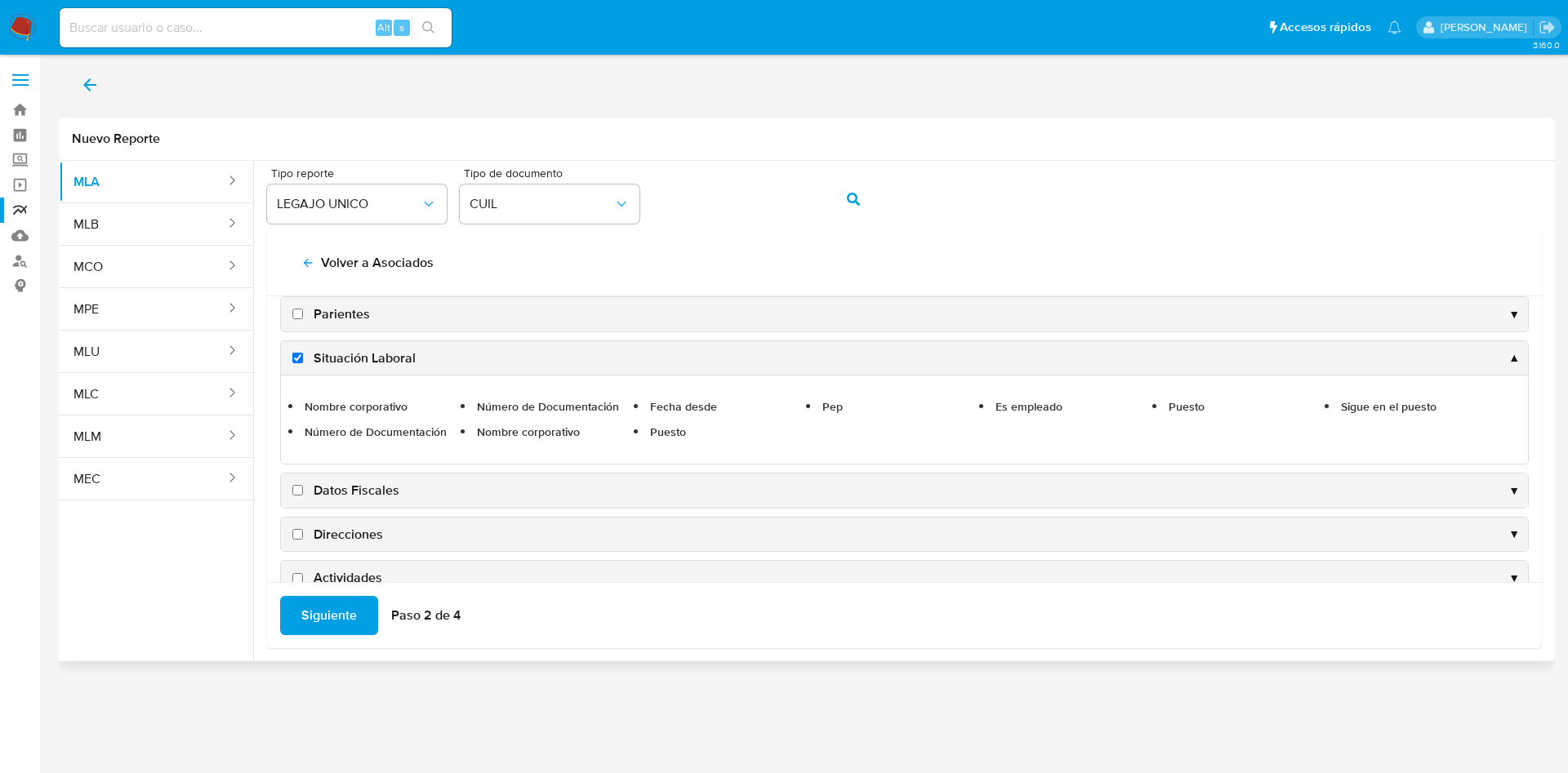
click at [436, 422] on li "Número de Documentación" at bounding box center [387, 432] width 168 height 21
click at [520, 378] on div "Nombre corporativo Número de Documentación Fecha desde Pep Es empleado Puesto S…" at bounding box center [905, 419] width 1248 height 89
click at [524, 361] on div "Situación Laboral ▲" at bounding box center [905, 359] width 1248 height 34
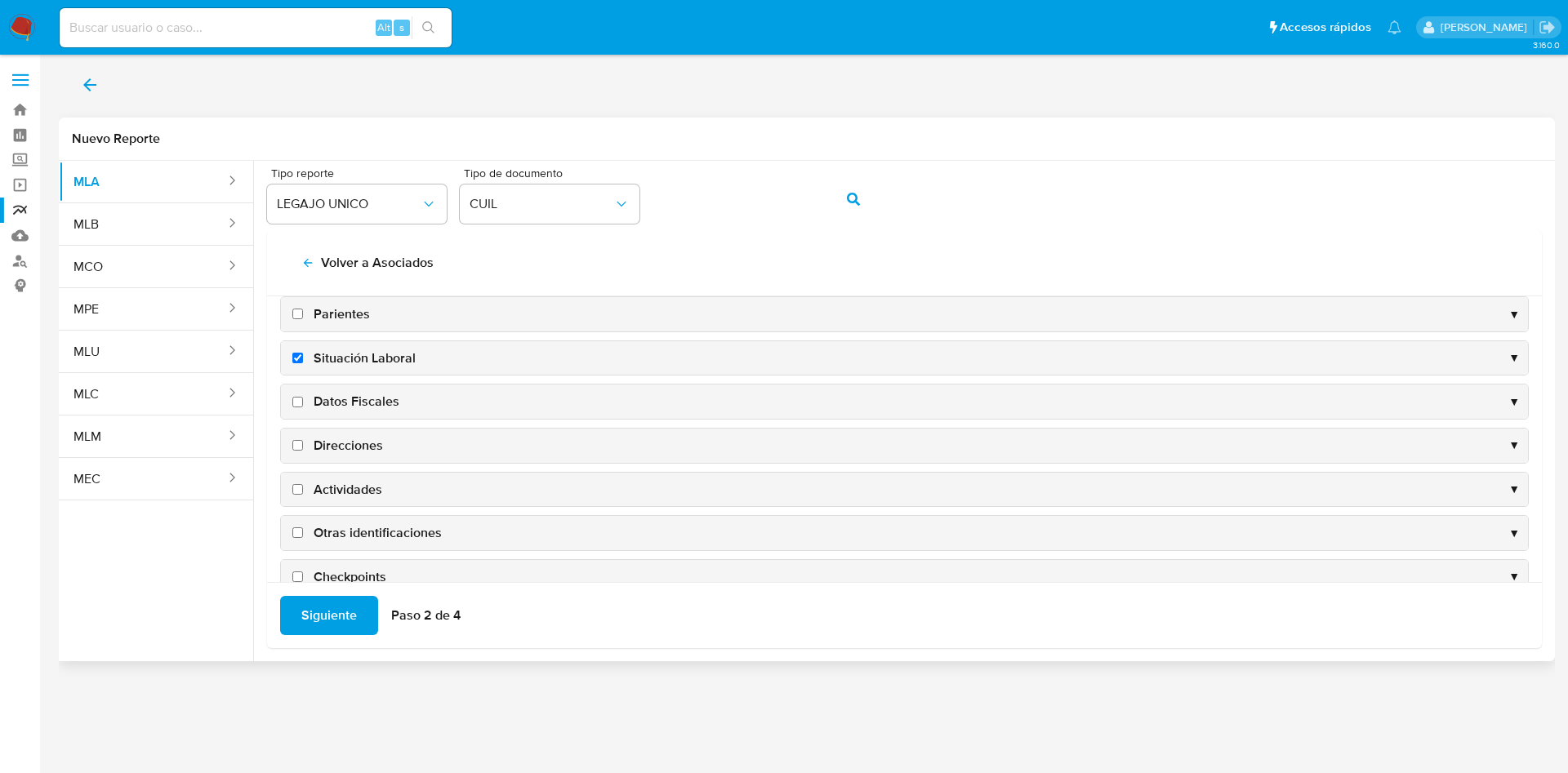
click at [360, 364] on span "Situación Laboral" at bounding box center [364, 359] width 102 height 18
click at [303, 363] on input "Situación Laboral" at bounding box center [298, 358] width 11 height 11
checkbox input "false"
click at [356, 397] on span "Datos Fiscales" at bounding box center [356, 402] width 86 height 18
click at [303, 397] on input "Datos Fiscales" at bounding box center [298, 403] width 11 height 11
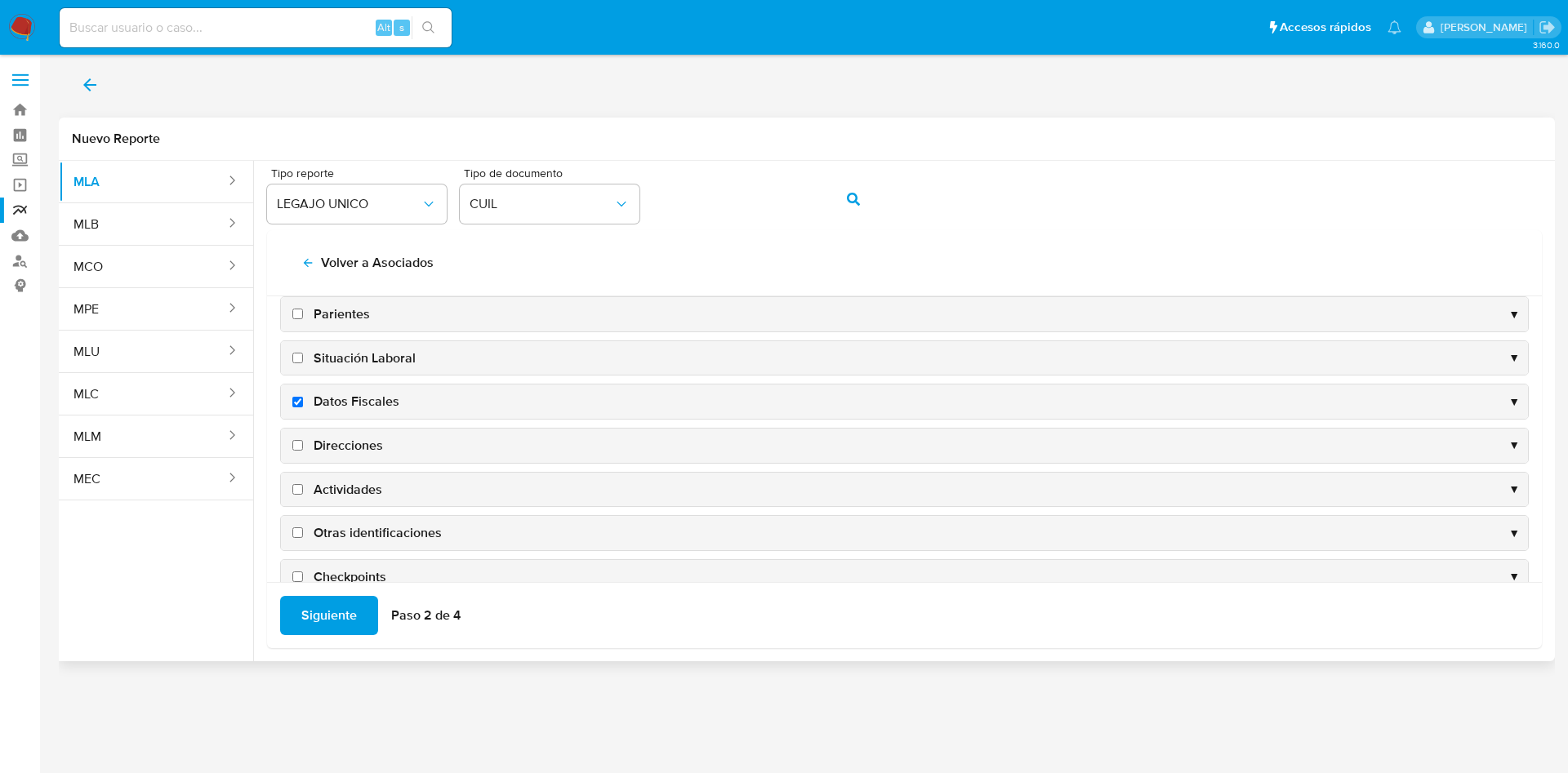
checkbox input "true"
click at [349, 450] on span "Direcciones" at bounding box center [348, 446] width 70 height 18
click at [303, 450] on input "Direcciones" at bounding box center [298, 446] width 11 height 11
checkbox input "true"
click at [345, 493] on span "Actividades" at bounding box center [347, 490] width 69 height 18
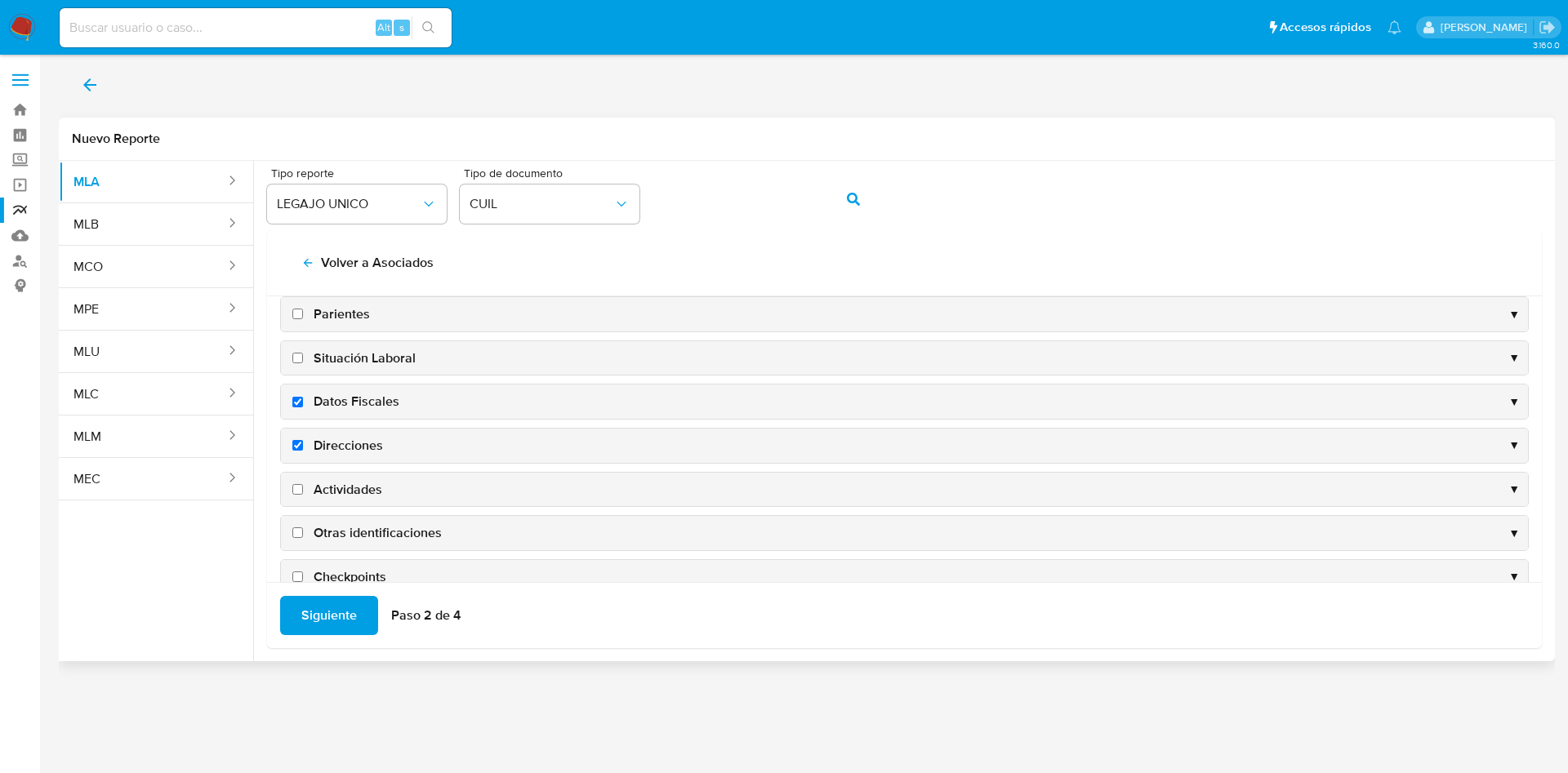
click at [303, 493] on input "Actividades" at bounding box center [298, 489] width 11 height 11
checkbox input "true"
click at [350, 537] on span "Otras identificaciones" at bounding box center [377, 533] width 128 height 18
click at [303, 537] on input "Otras identificaciones" at bounding box center [298, 533] width 11 height 11
checkbox input "true"
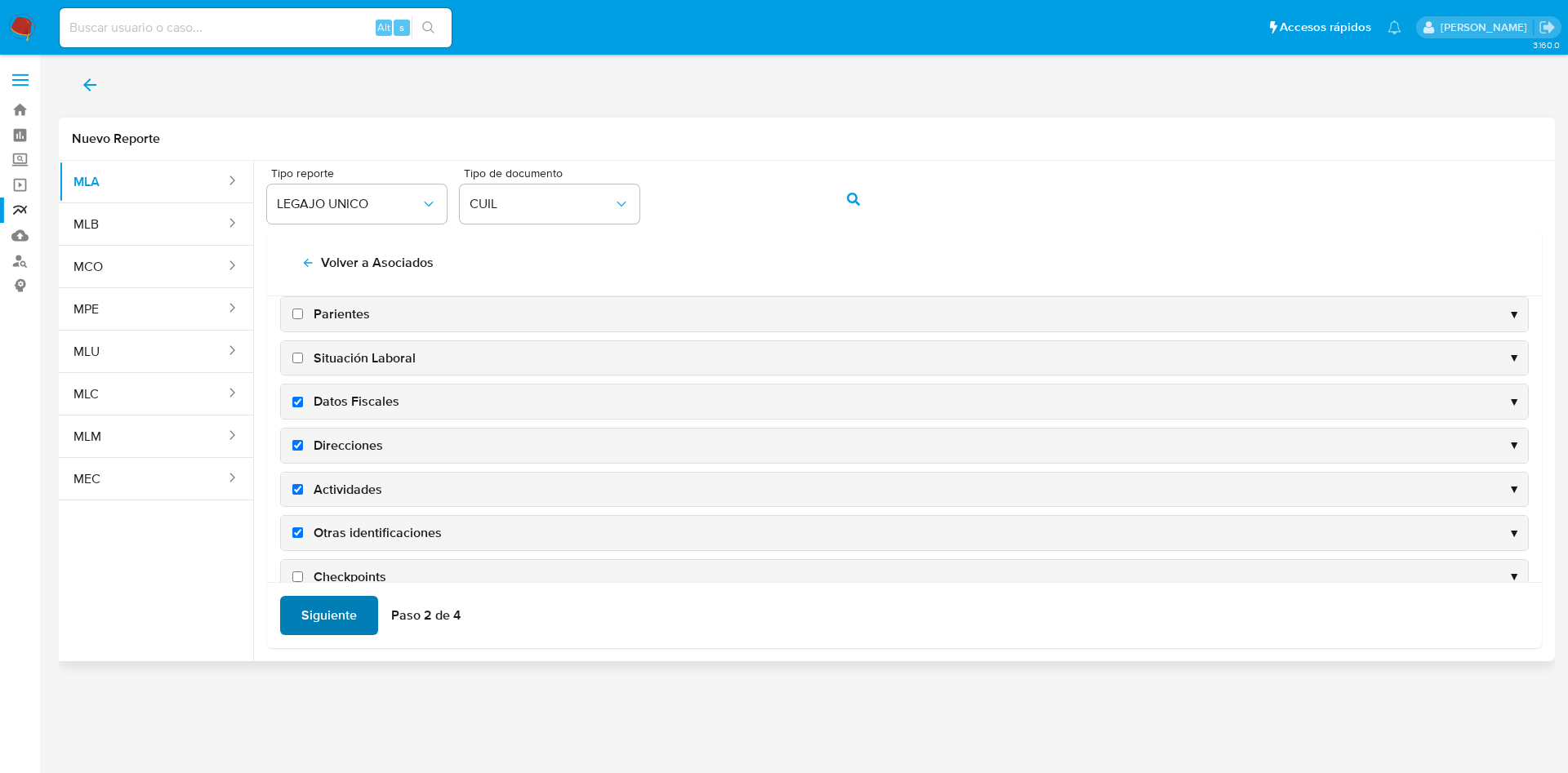
click at [311, 621] on span "Siguiente" at bounding box center [329, 616] width 55 height 36
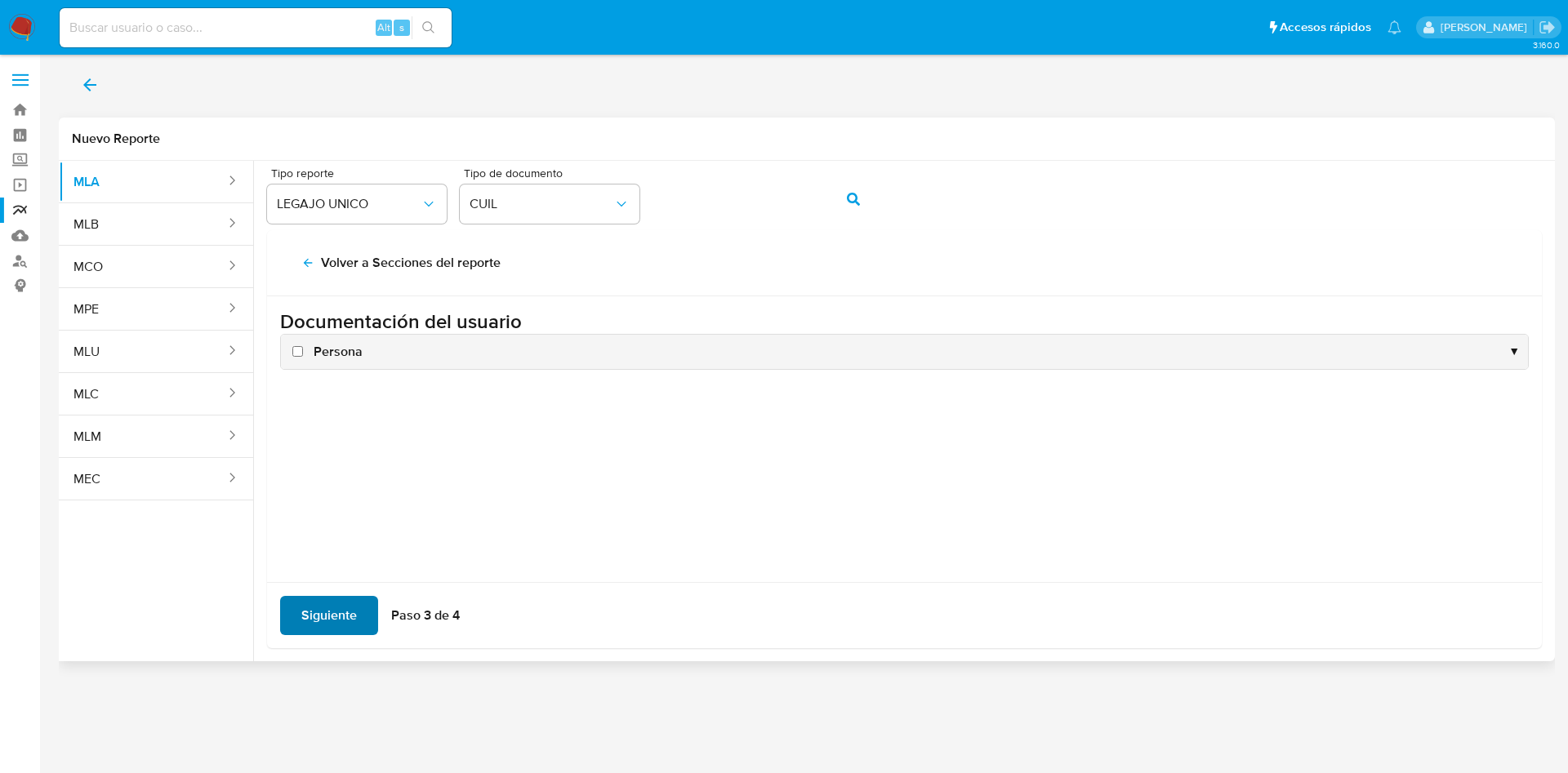
scroll to position [0, 0]
click at [334, 352] on span "Persona" at bounding box center [337, 352] width 49 height 18
click at [303, 352] on input "Persona" at bounding box center [298, 352] width 11 height 11
checkbox input "true"
click at [308, 623] on span "Siguiente" at bounding box center [329, 616] width 55 height 36
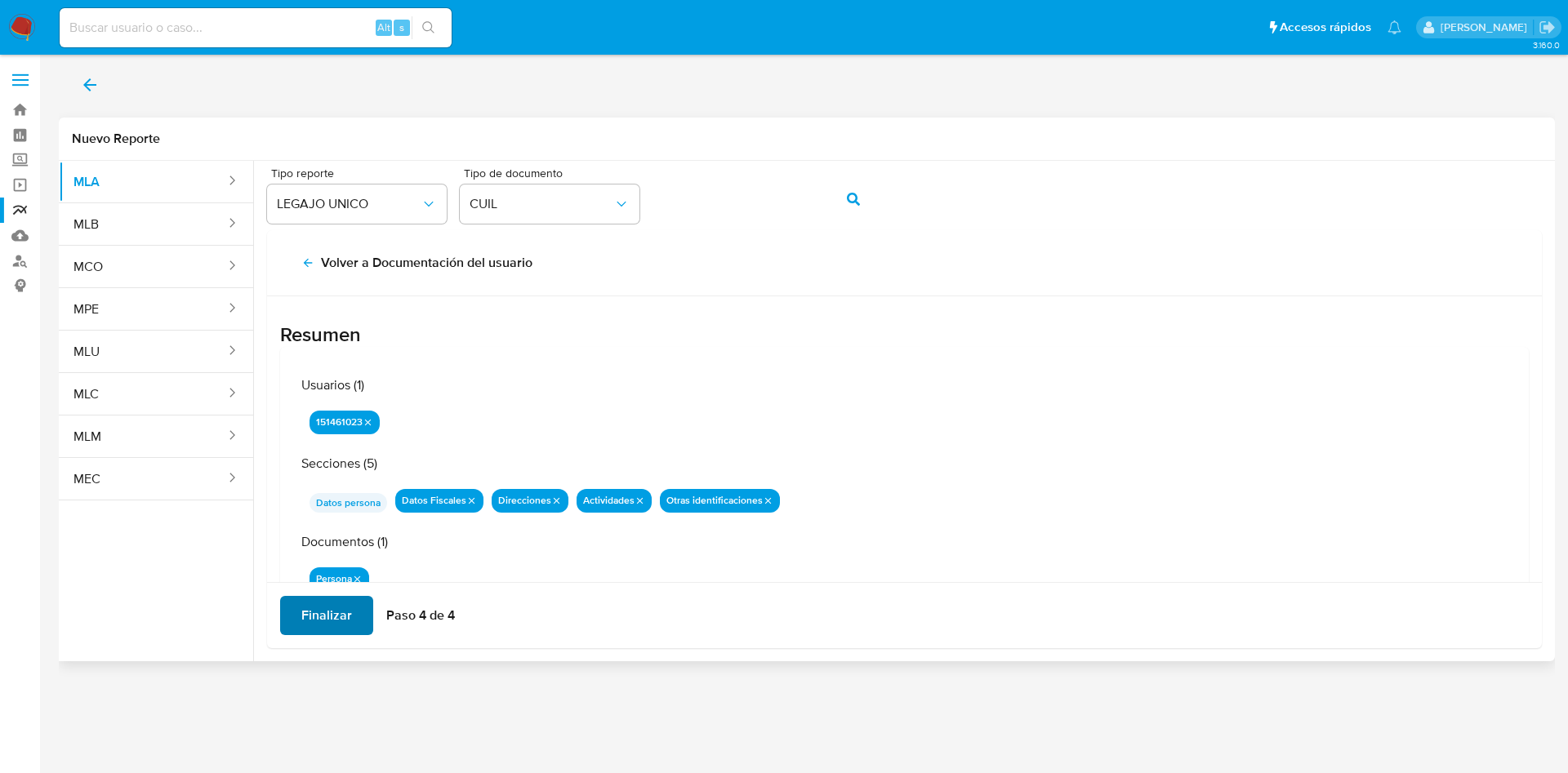
click at [331, 615] on span "Finalizar" at bounding box center [327, 616] width 51 height 36
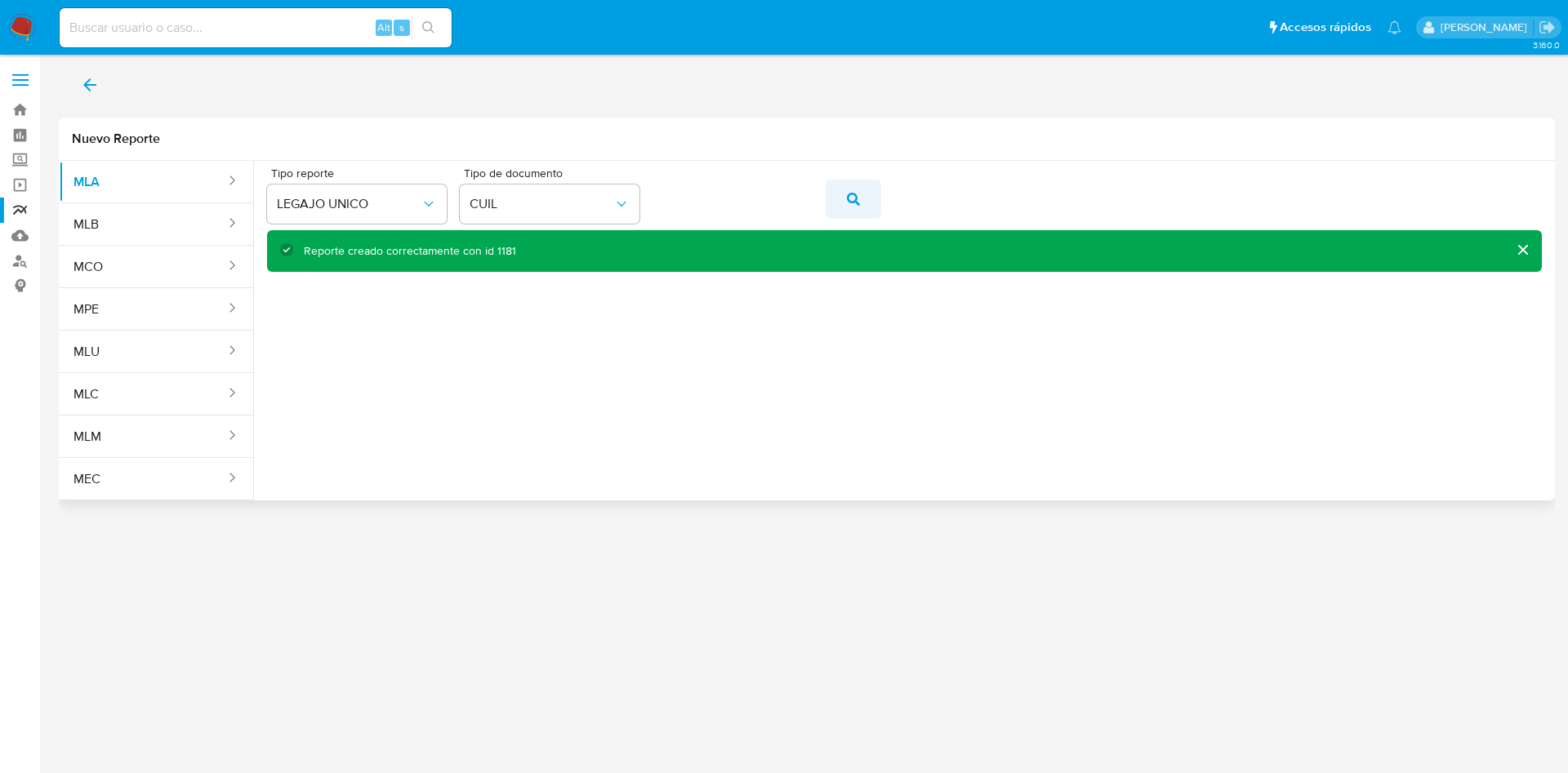
click at [853, 200] on icon "action-search" at bounding box center [854, 199] width 13 height 13
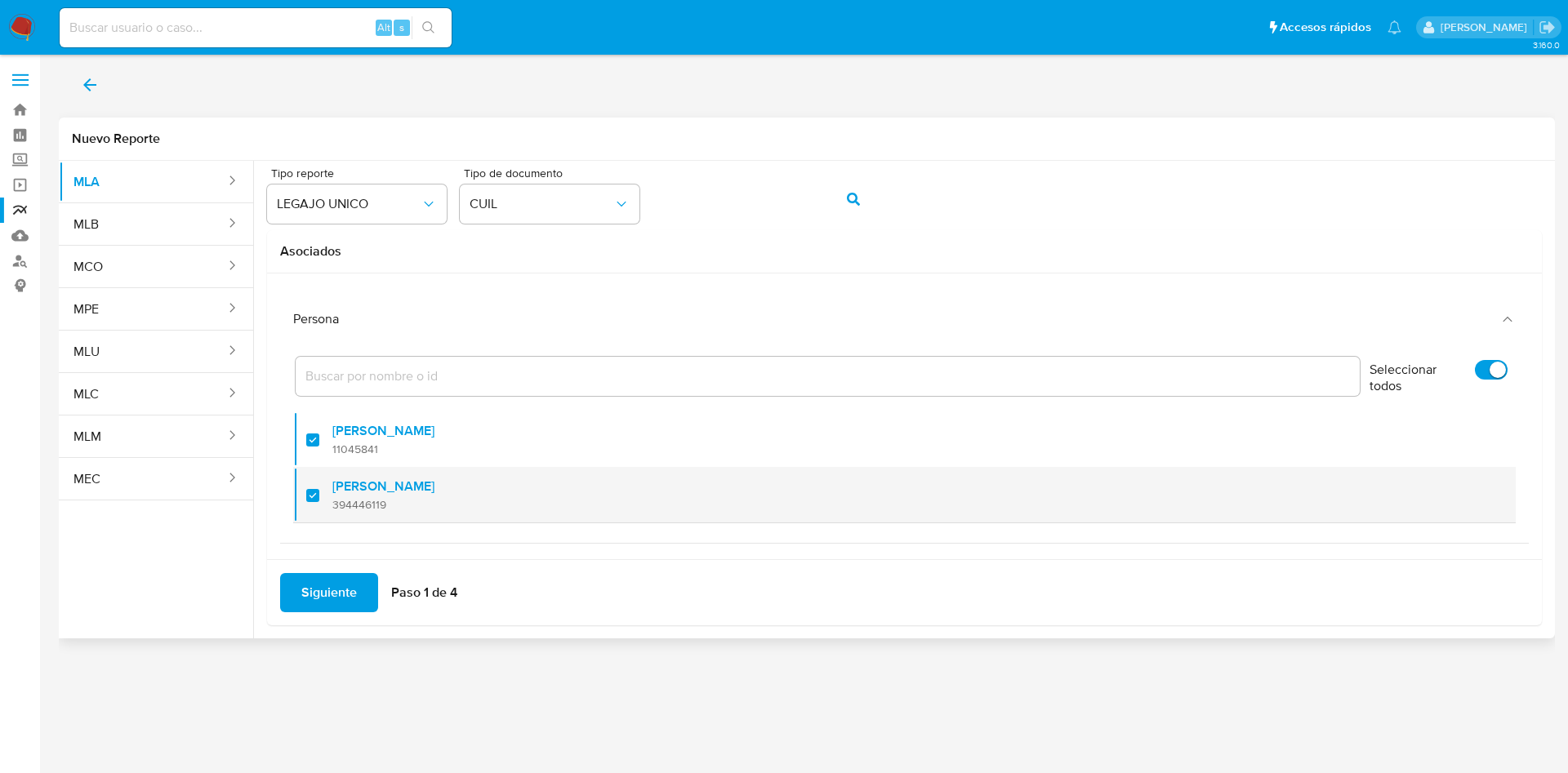
click at [313, 492] on div at bounding box center [319, 495] width 26 height 38
checkbox input "false"
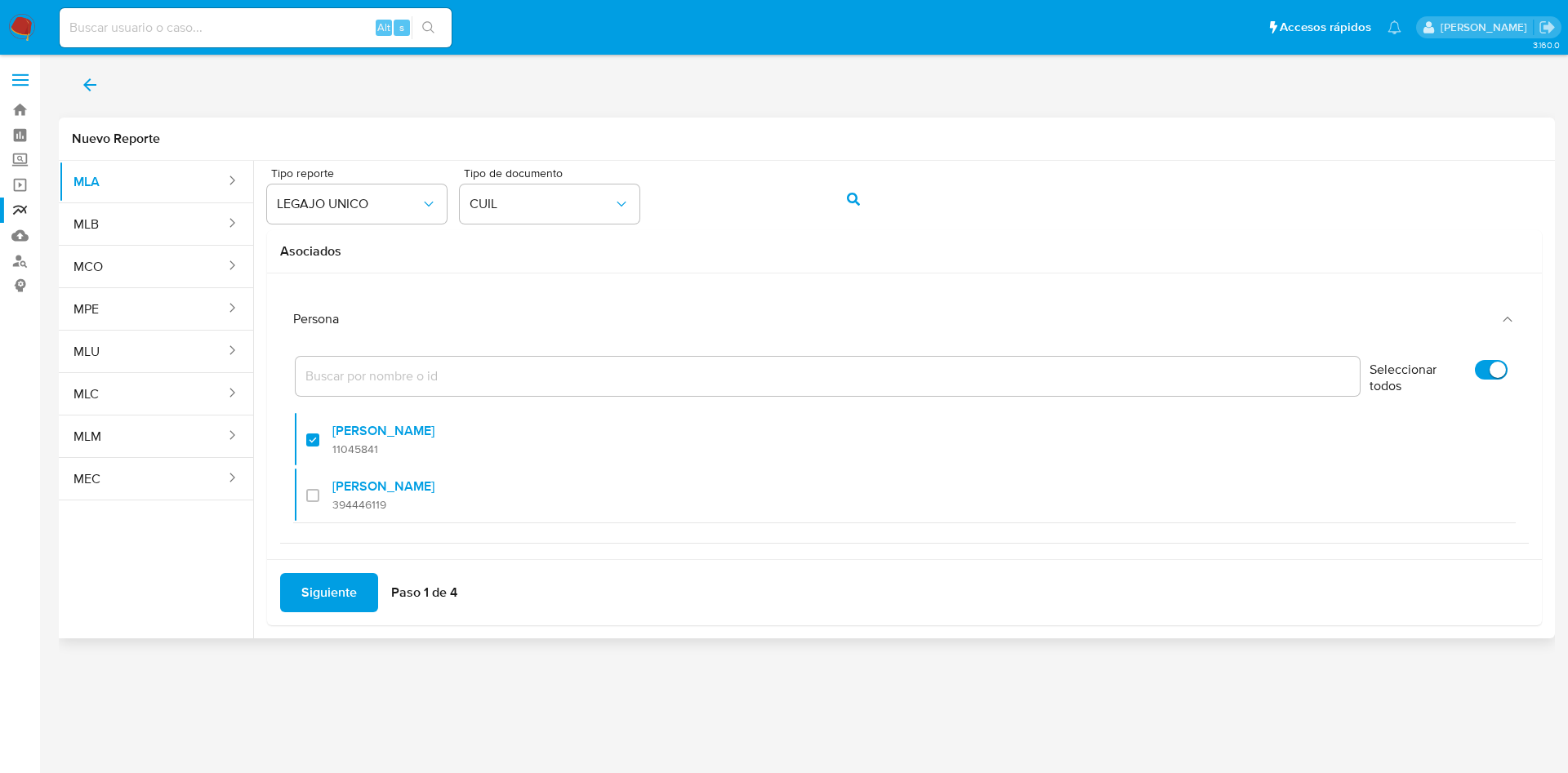
click at [330, 601] on span "Siguiente" at bounding box center [329, 593] width 55 height 36
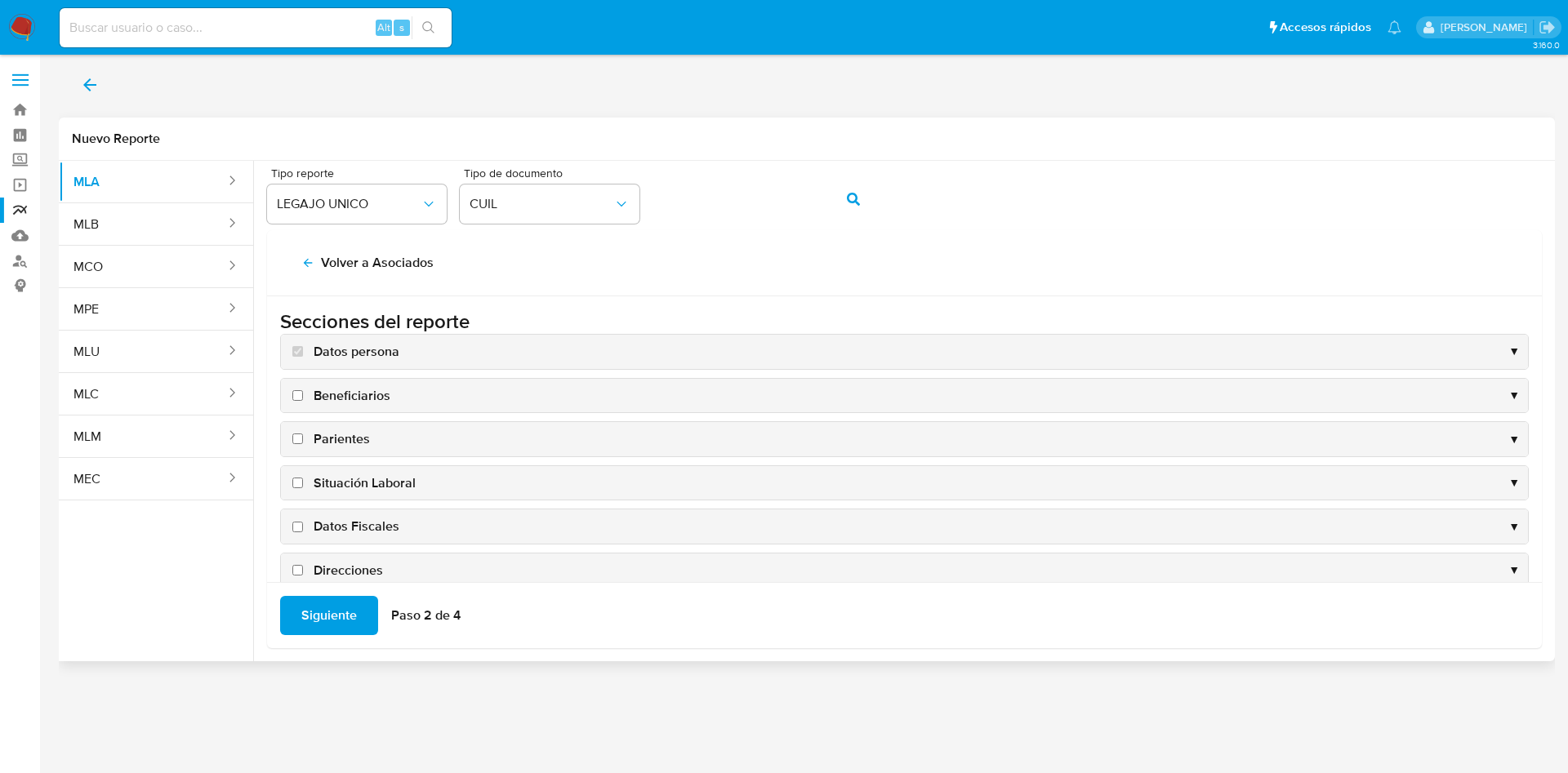
scroll to position [123, 0]
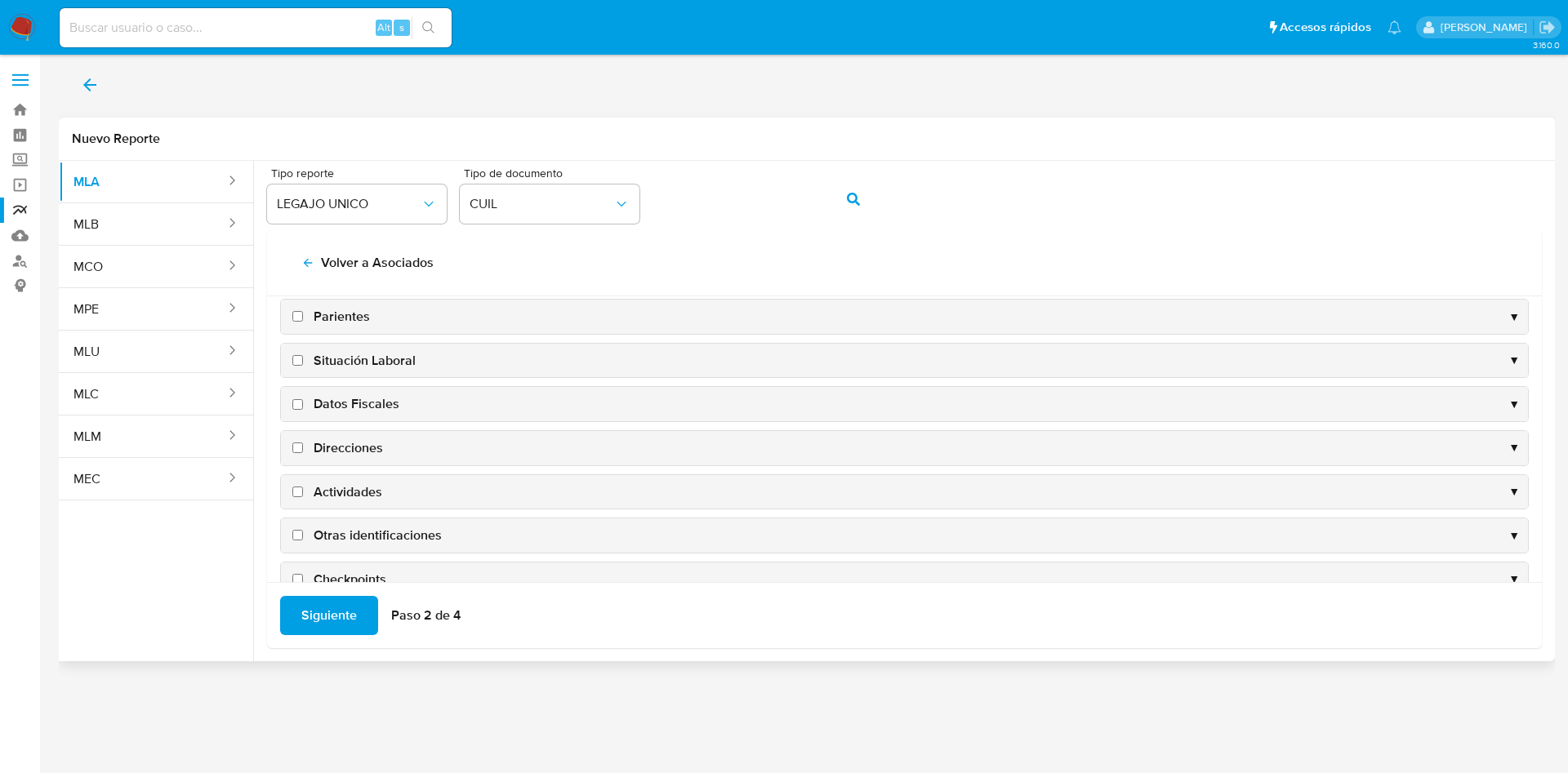
click at [332, 399] on span "Datos Fiscales" at bounding box center [356, 404] width 86 height 18
click at [303, 399] on input "Datos Fiscales" at bounding box center [298, 404] width 11 height 11
checkbox input "true"
click at [339, 439] on span "Direcciones" at bounding box center [348, 448] width 70 height 18
click at [303, 443] on input "Direcciones" at bounding box center [298, 448] width 11 height 11
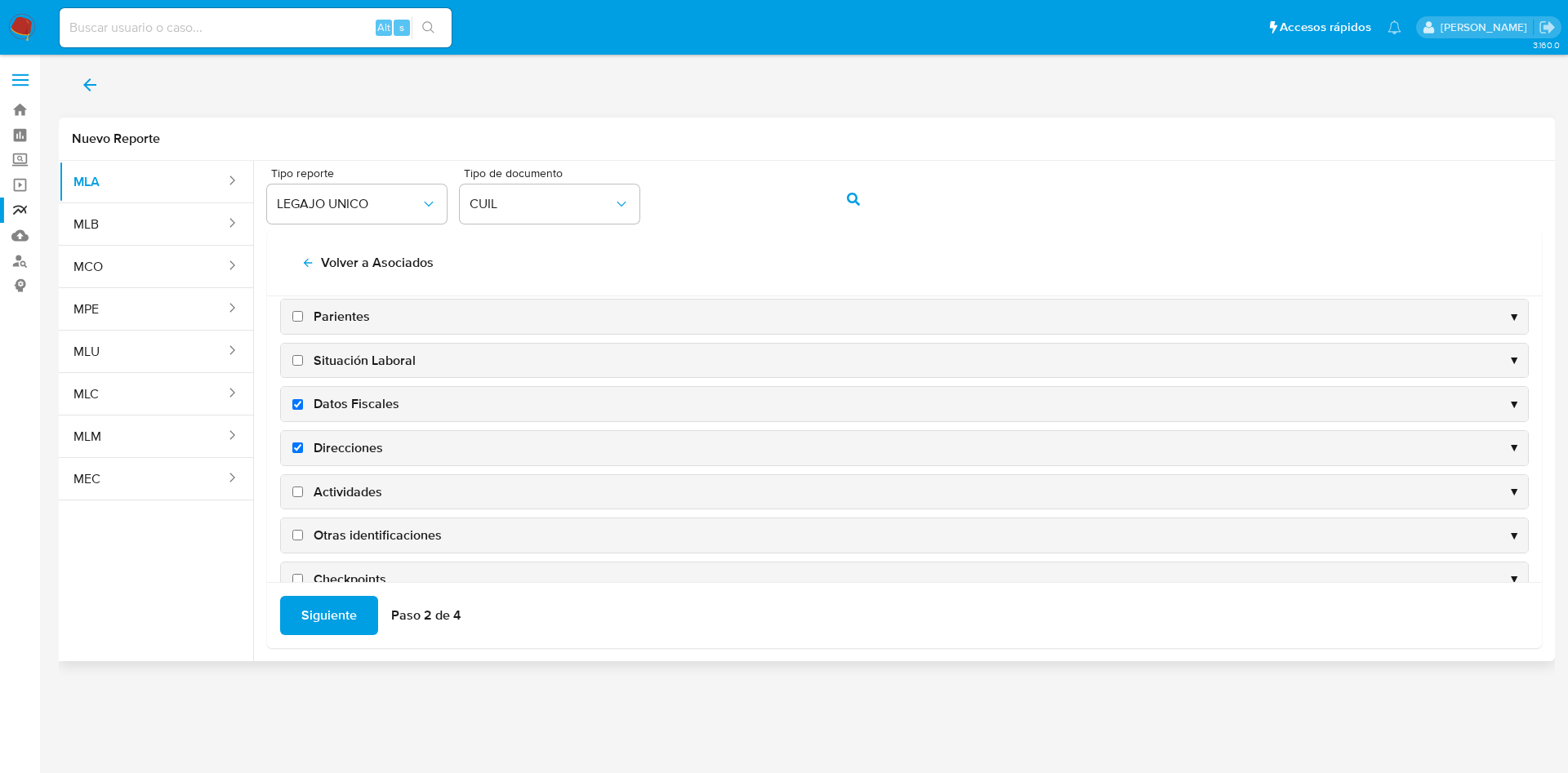
checkbox input "true"
click at [345, 483] on span "Actividades" at bounding box center [347, 492] width 69 height 18
click at [303, 487] on input "Actividades" at bounding box center [298, 492] width 11 height 11
checkbox input "true"
click at [355, 540] on span "Otras identificaciones" at bounding box center [377, 536] width 128 height 18
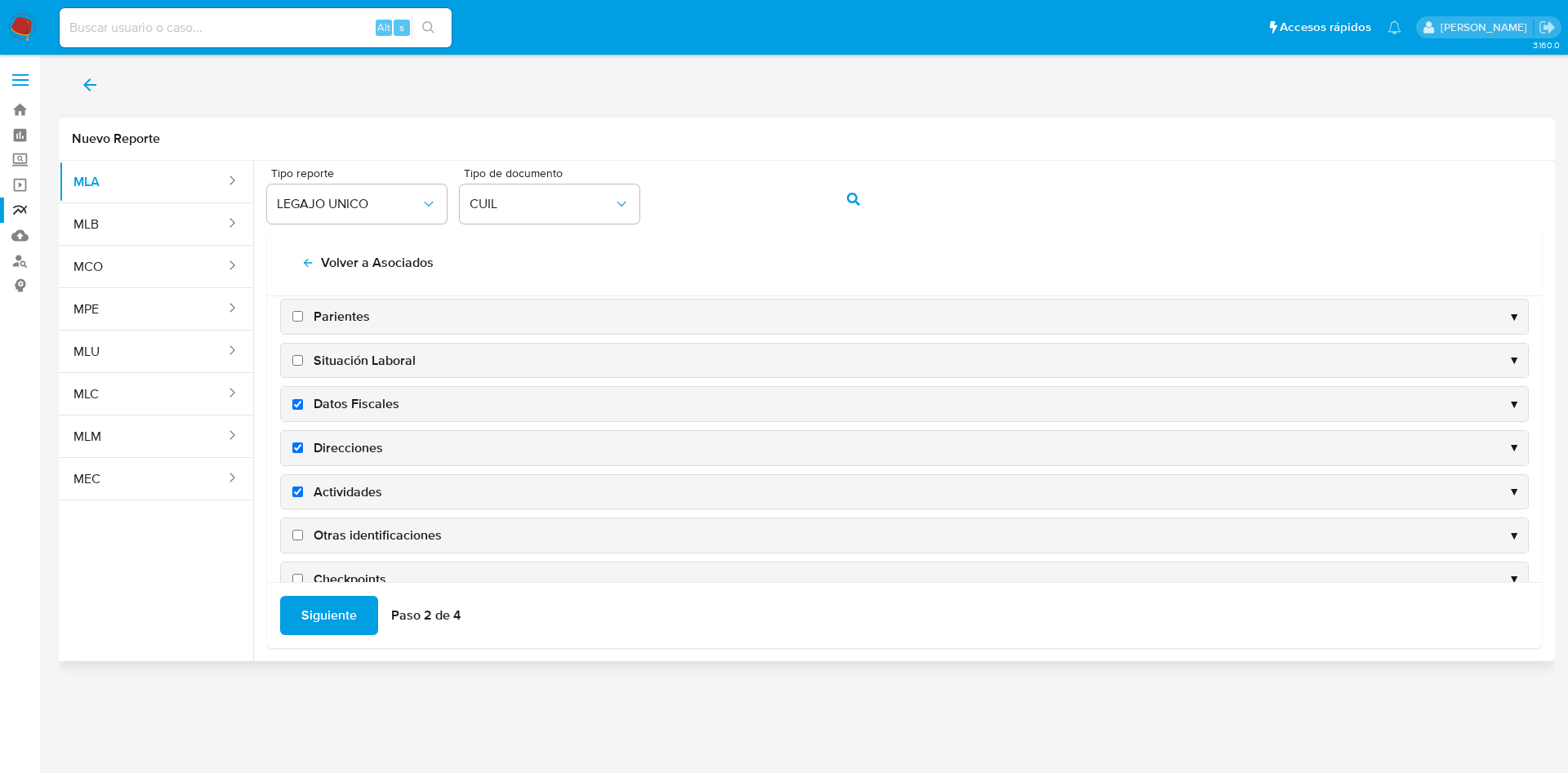
click at [303, 540] on input "Otras identificaciones" at bounding box center [298, 535] width 11 height 11
checkbox input "true"
click at [327, 603] on span "Siguiente" at bounding box center [329, 616] width 55 height 36
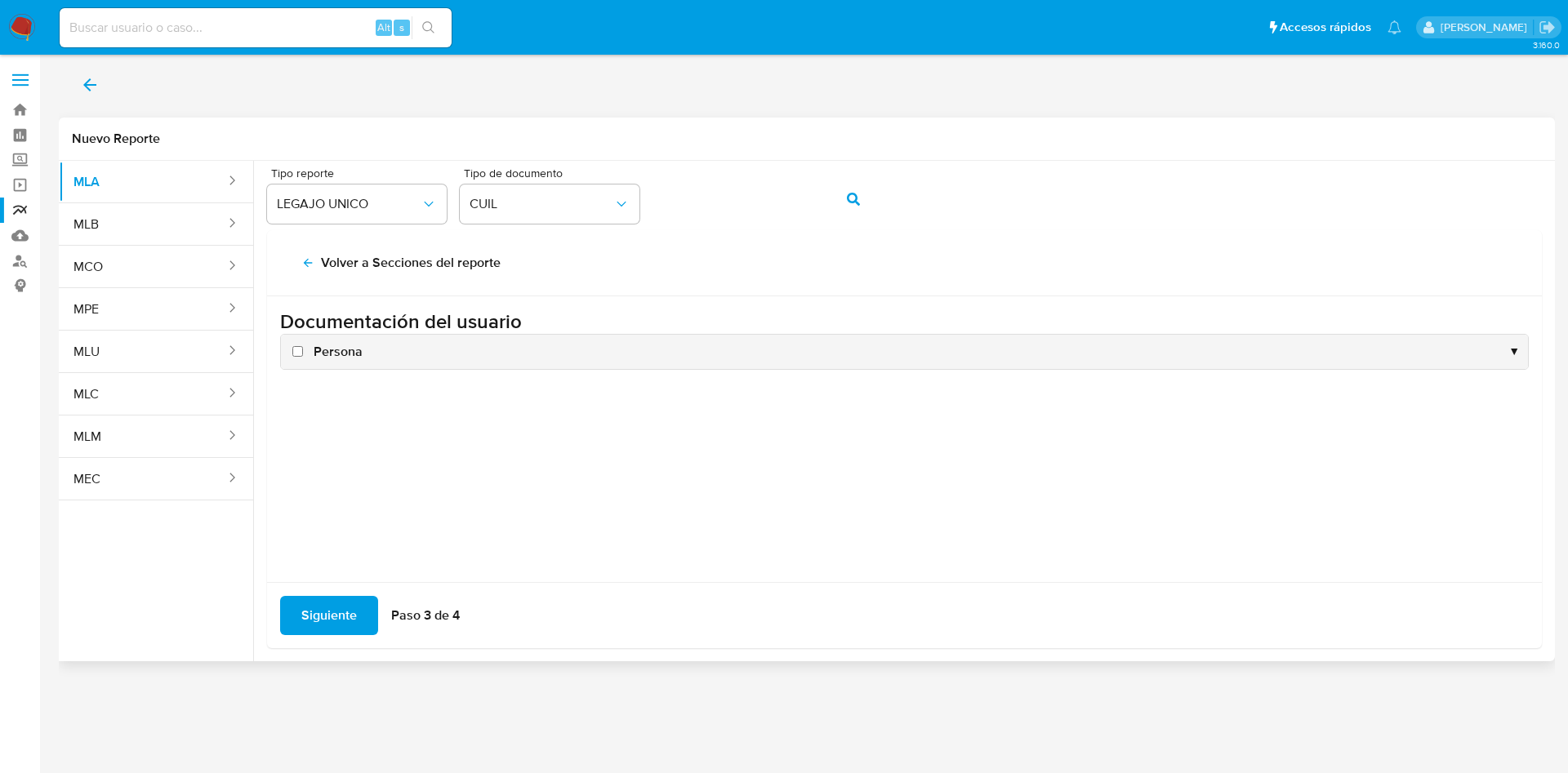
click at [328, 347] on span "Persona" at bounding box center [337, 352] width 49 height 18
click at [303, 347] on input "Persona" at bounding box center [298, 352] width 11 height 11
checkbox input "true"
click at [339, 607] on span "Siguiente" at bounding box center [329, 616] width 55 height 36
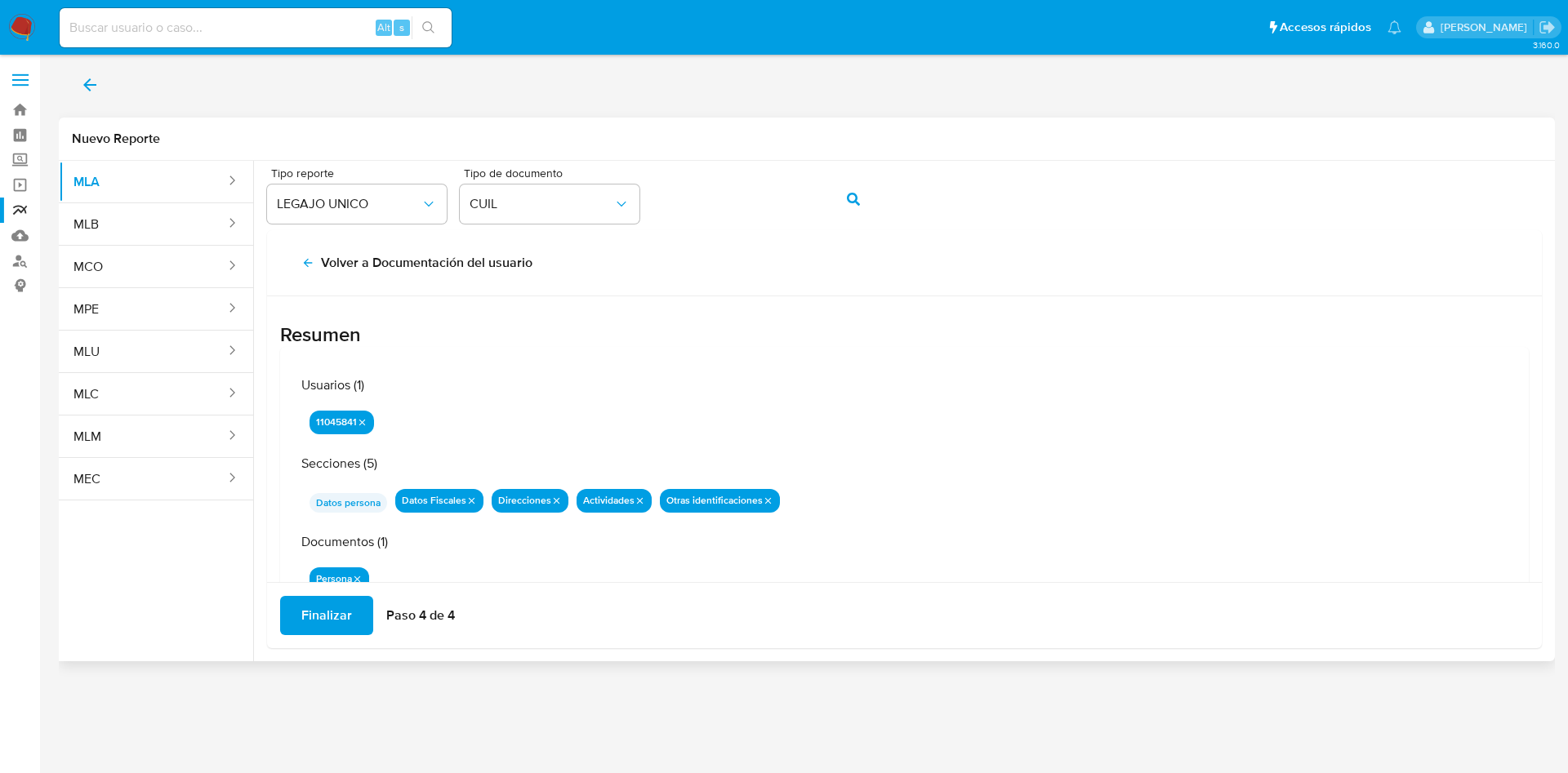
click at [332, 613] on span "Finalizar" at bounding box center [327, 616] width 51 height 36
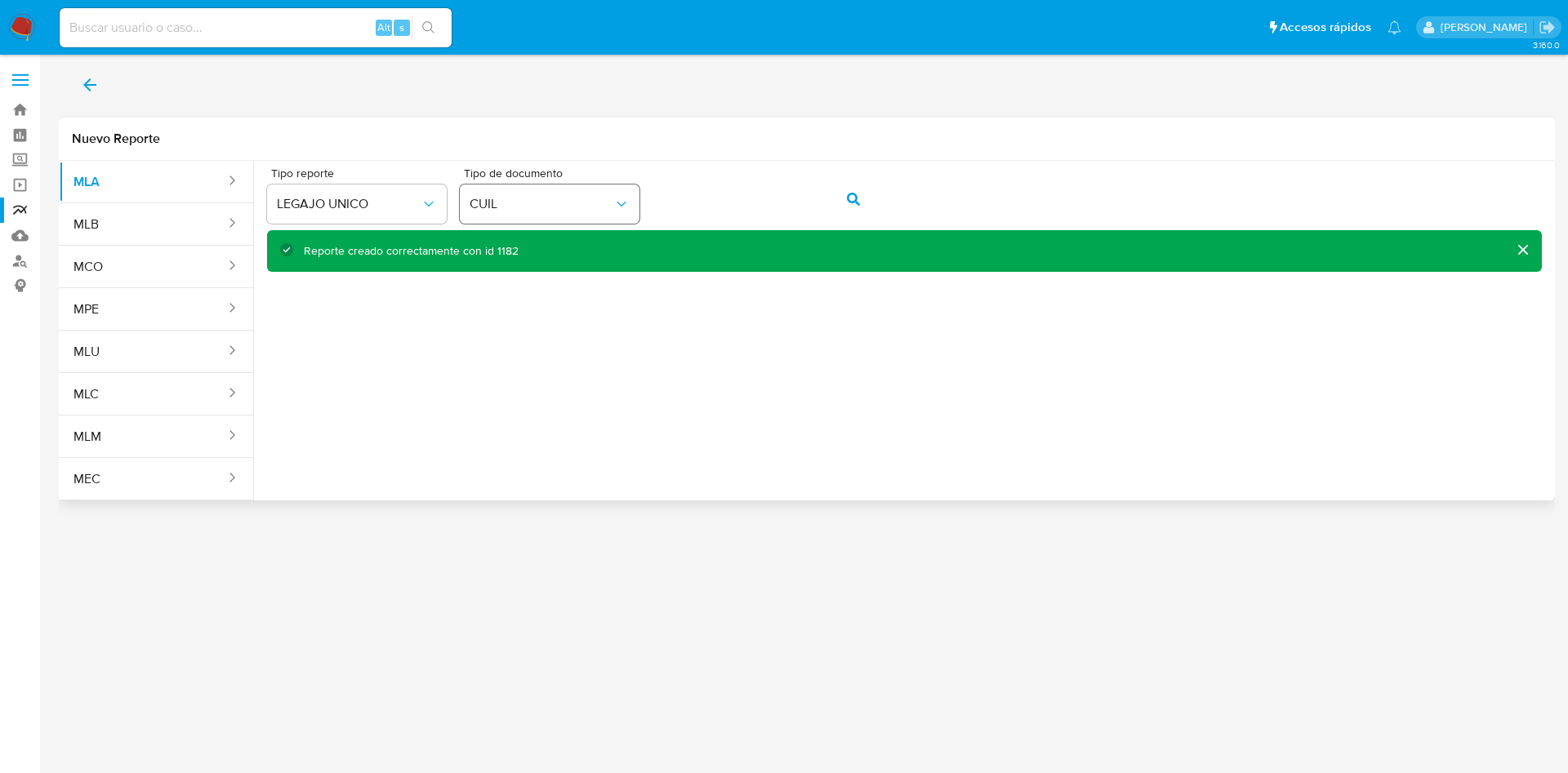
click at [626, 199] on div "Tipo reporte LEGAJO UNICO Tipo de documento CUIL" at bounding box center [904, 199] width 1275 height 63
click at [856, 196] on icon "action-search" at bounding box center [854, 199] width 13 height 13
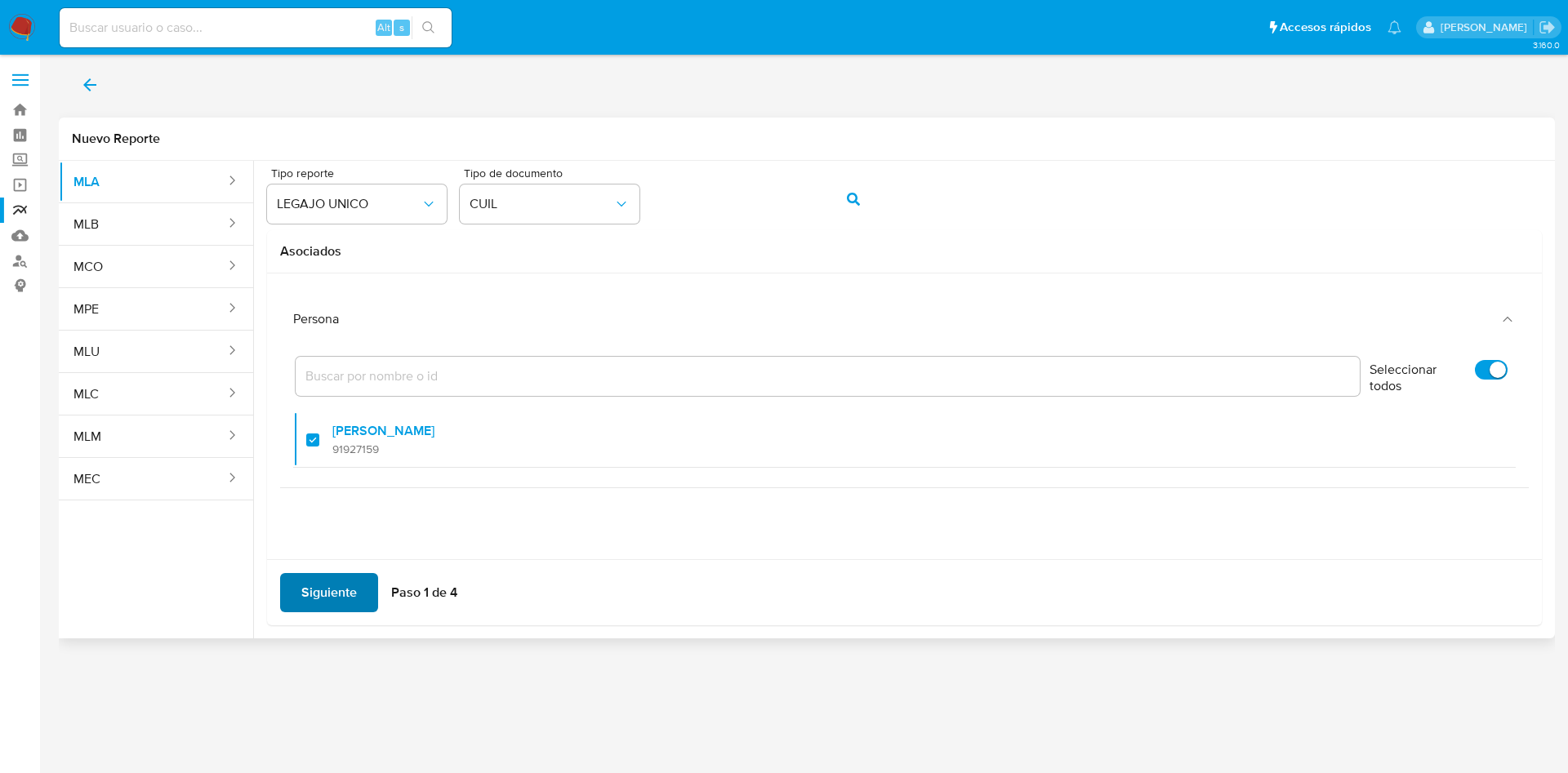
click at [305, 596] on span "Siguiente" at bounding box center [329, 593] width 55 height 36
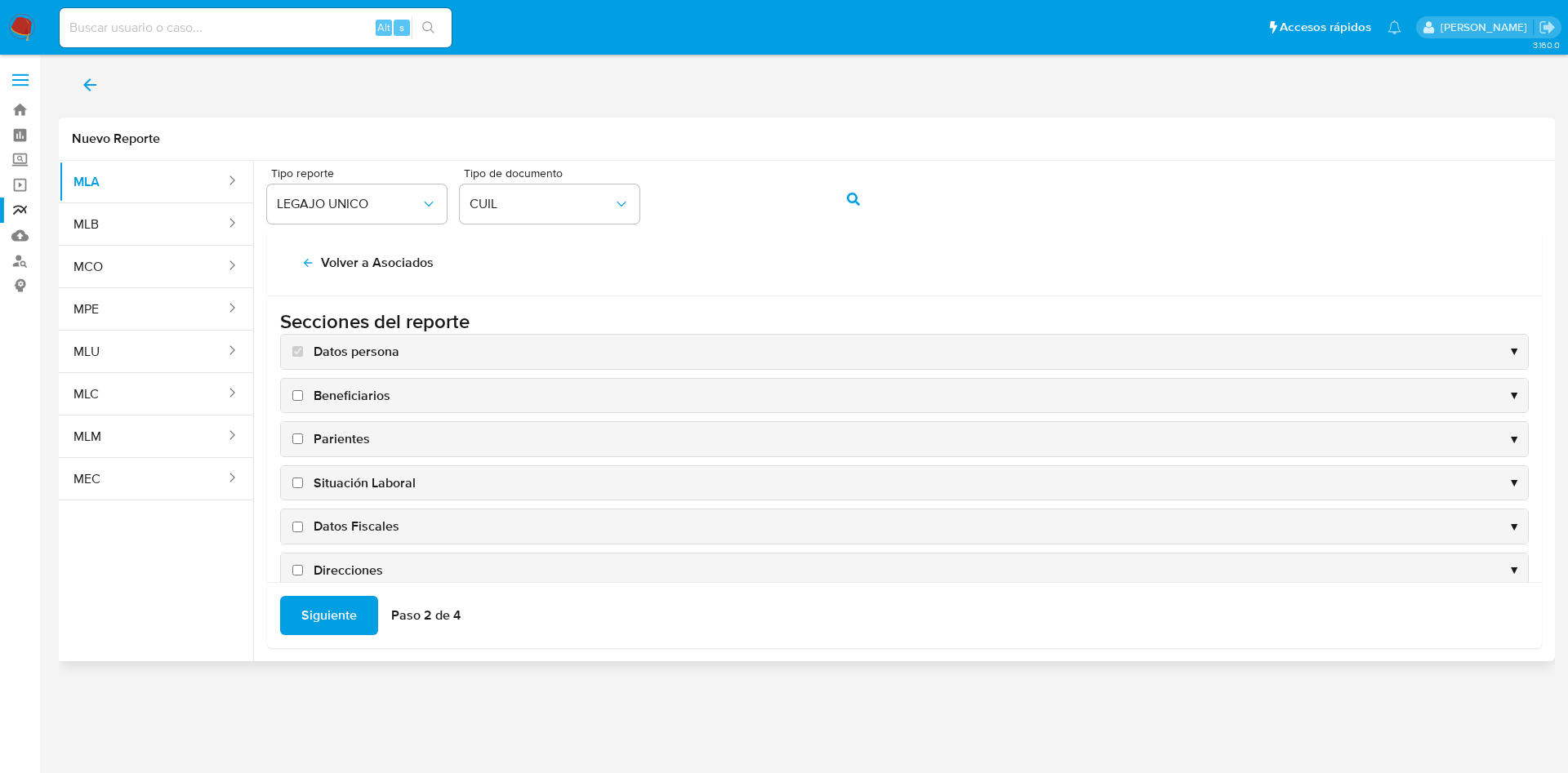
scroll to position [123, 0]
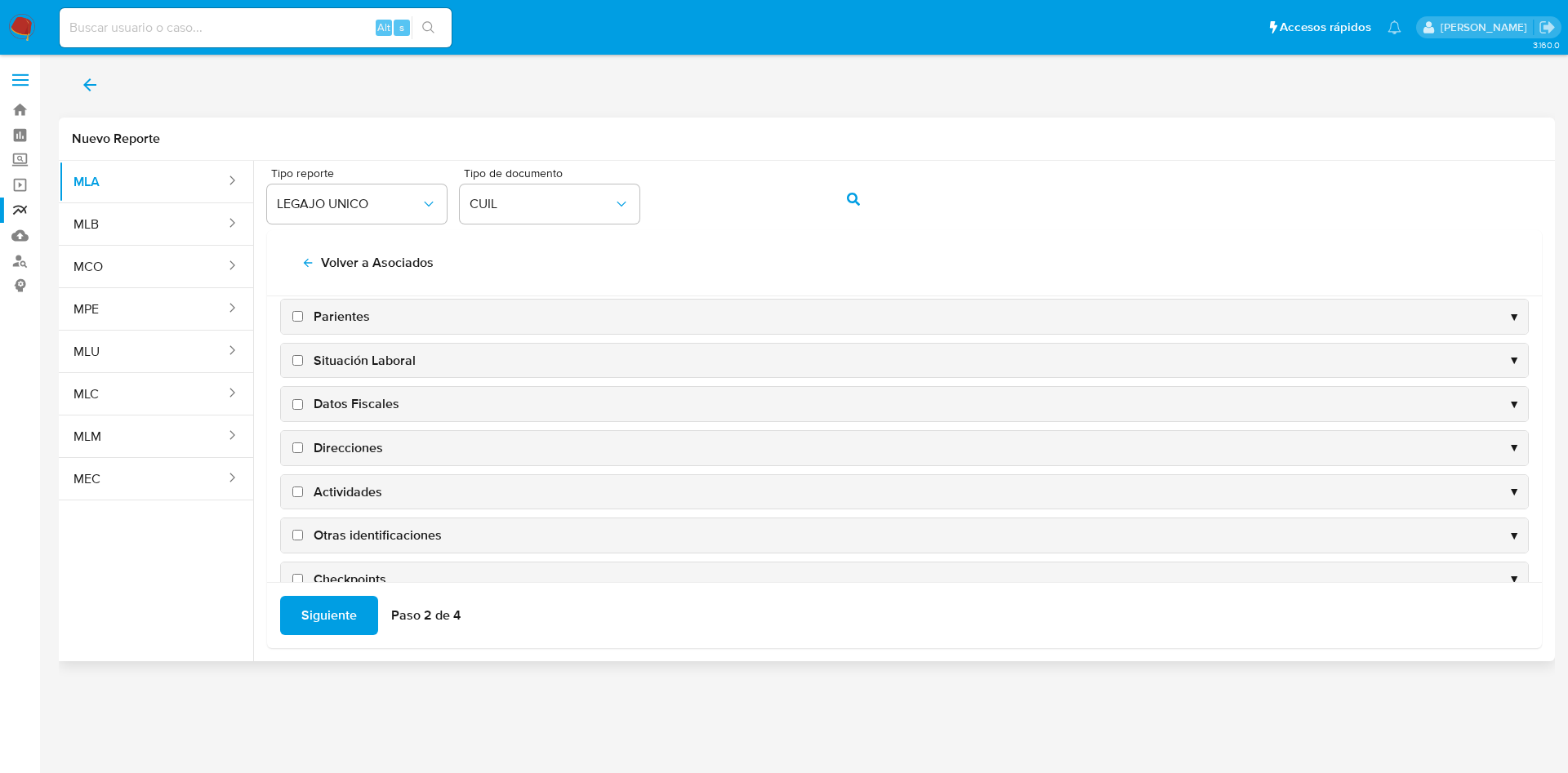
click at [354, 407] on span "Datos Fiscales" at bounding box center [356, 404] width 86 height 18
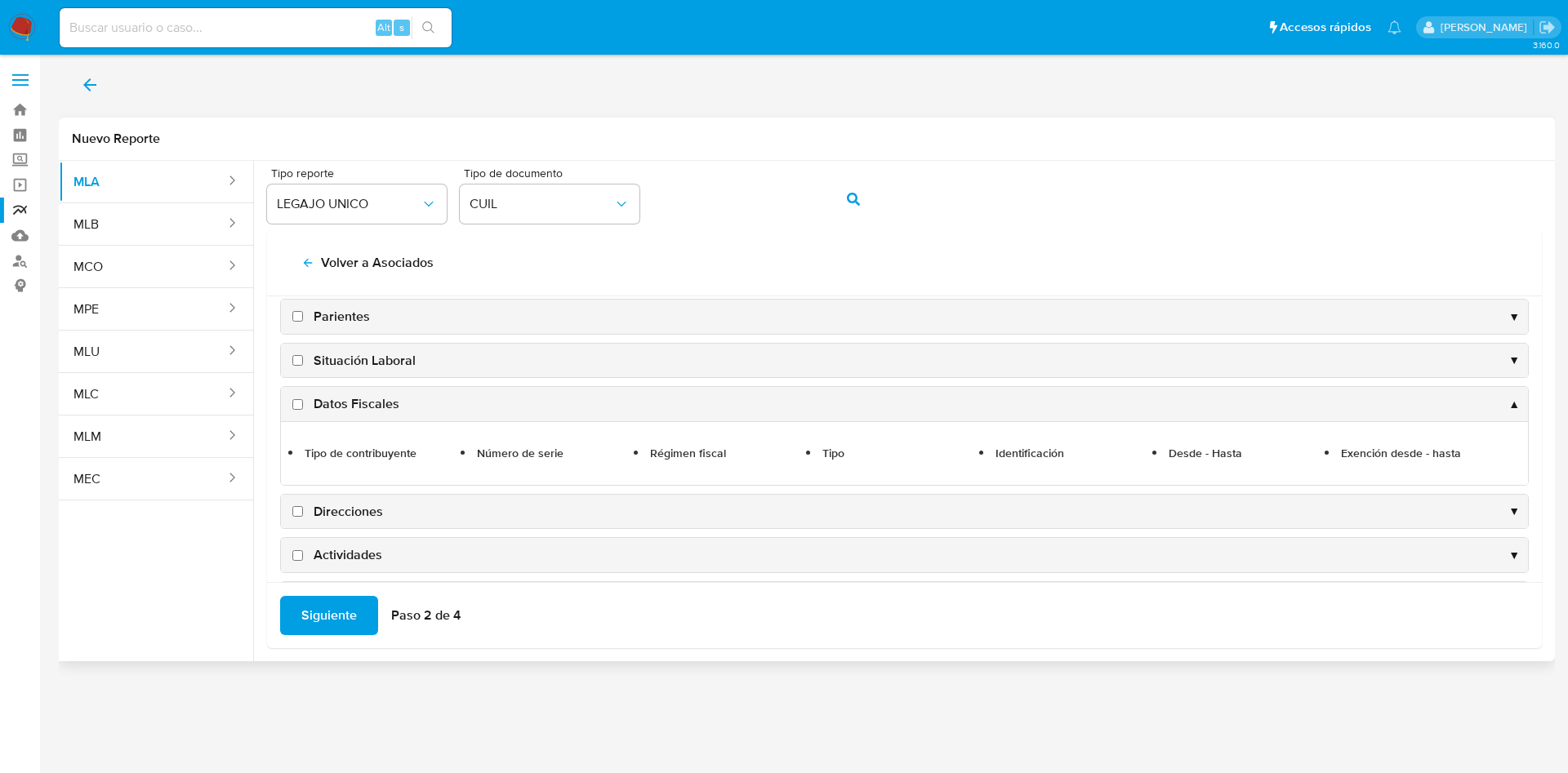
click at [385, 405] on span "Datos Fiscales" at bounding box center [356, 404] width 86 height 18
click at [303, 405] on input "Datos Fiscales" at bounding box center [298, 404] width 11 height 11
checkbox input "true"
click at [357, 515] on span "Direcciones" at bounding box center [348, 512] width 70 height 18
click at [303, 515] on input "Direcciones" at bounding box center [298, 512] width 11 height 11
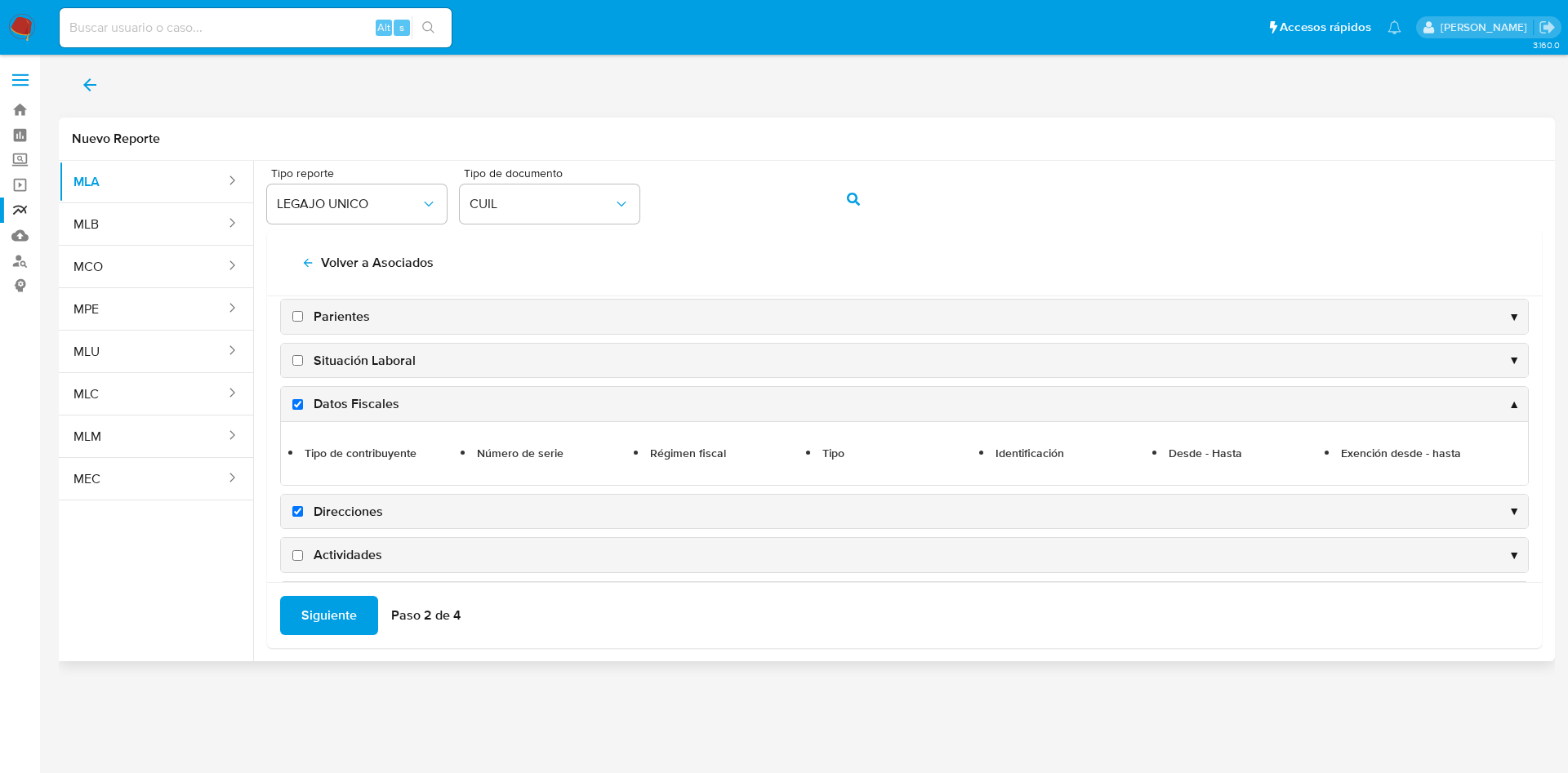
checkbox input "true"
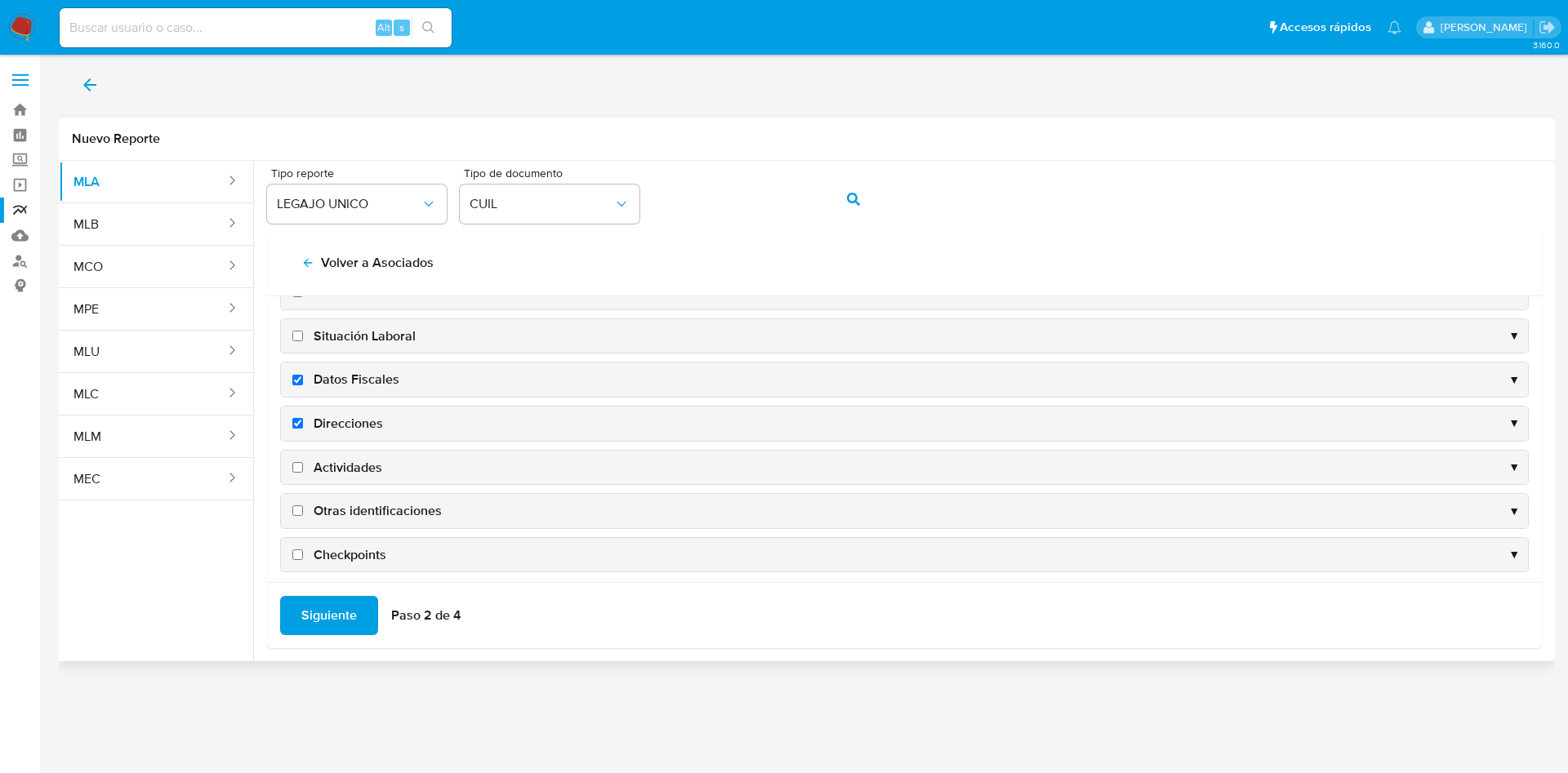
scroll to position [158, 0]
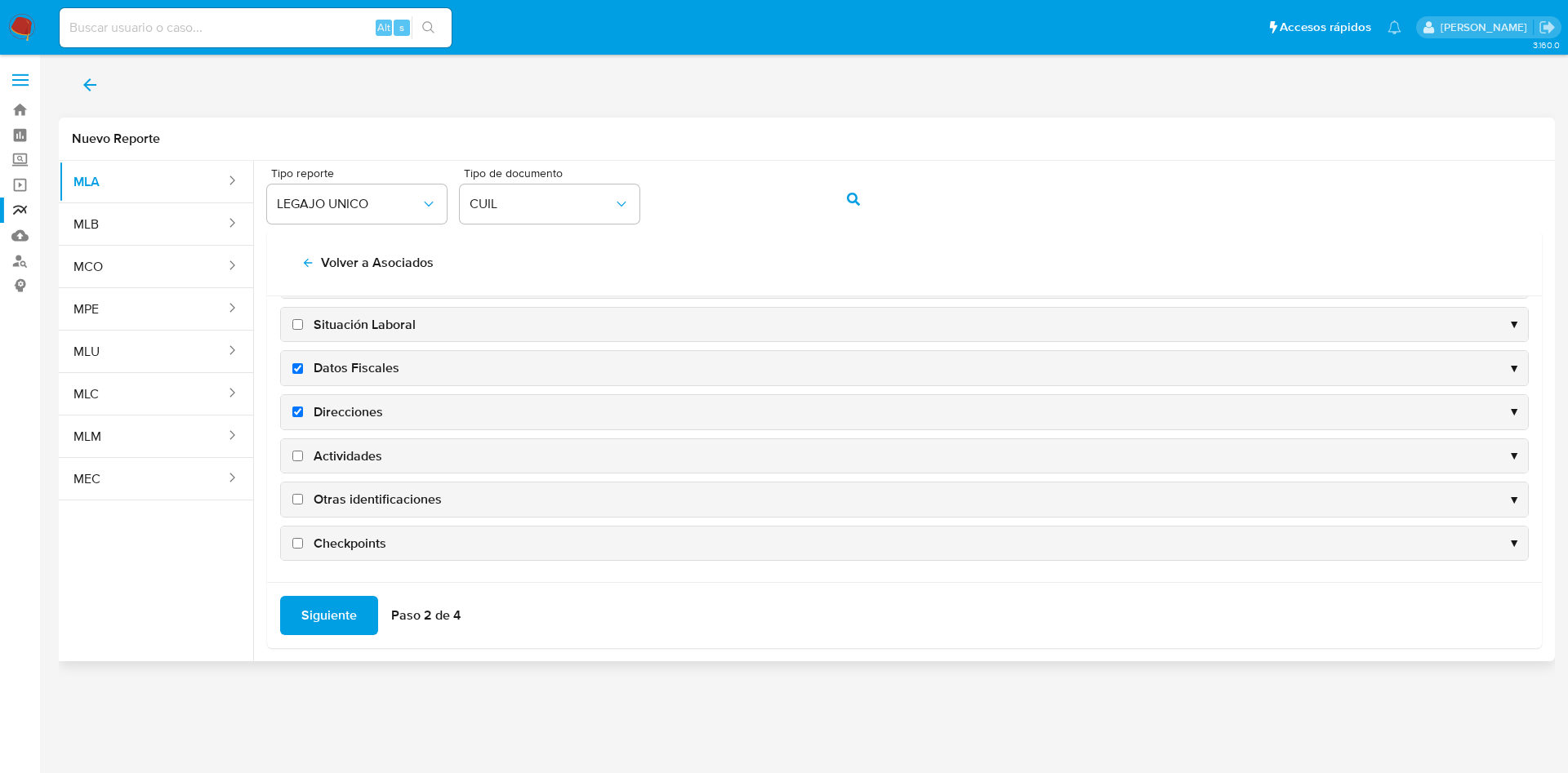
click at [364, 454] on span "Actividades" at bounding box center [347, 456] width 69 height 18
click at [303, 454] on input "Actividades" at bounding box center [298, 456] width 11 height 11
checkbox input "true"
click at [388, 505] on span "Otras identificaciones" at bounding box center [377, 500] width 128 height 18
click at [303, 505] on input "Otras identificaciones" at bounding box center [298, 499] width 11 height 11
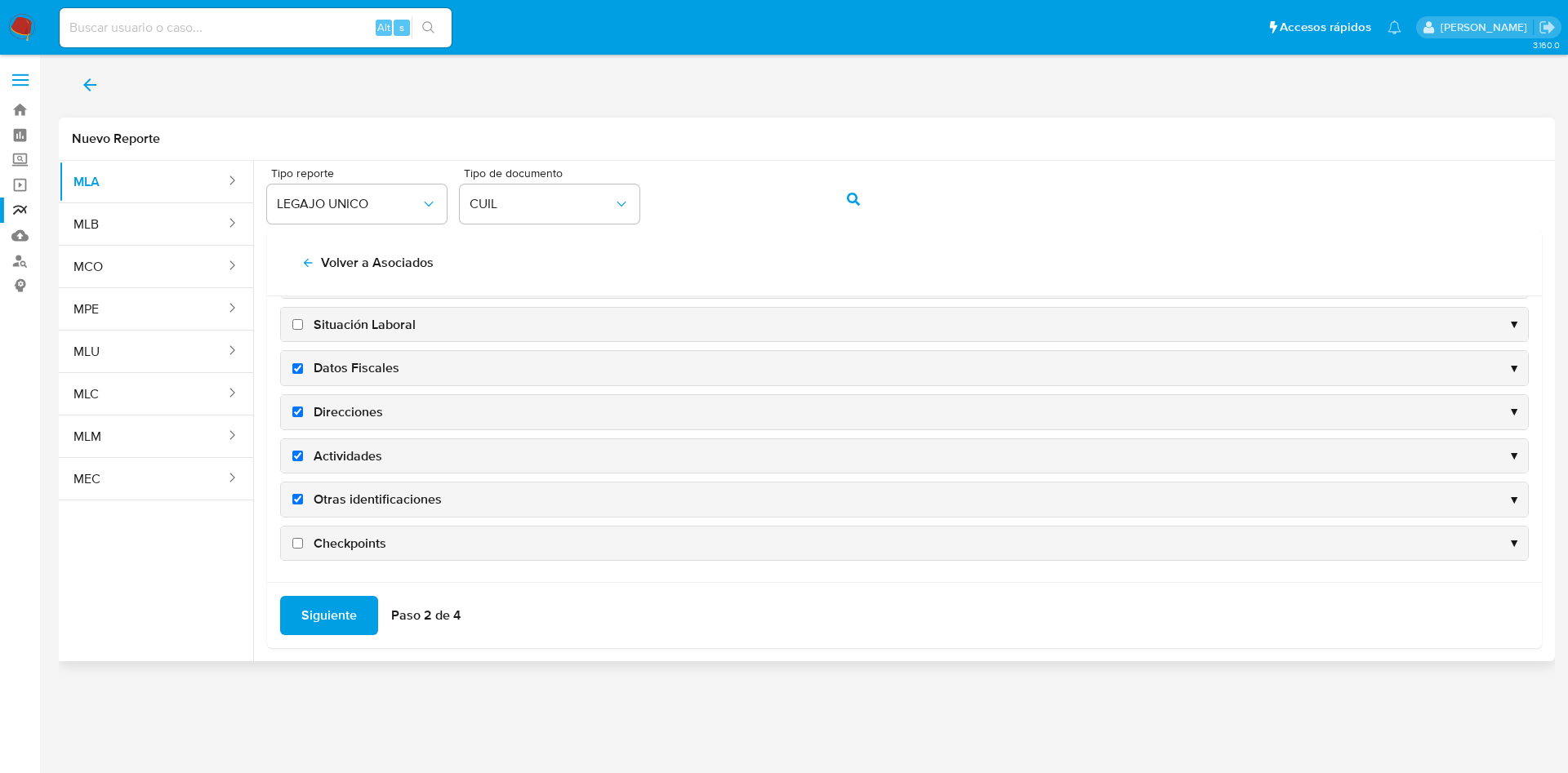
checkbox input "true"
click at [320, 614] on span "Siguiente" at bounding box center [329, 616] width 55 height 36
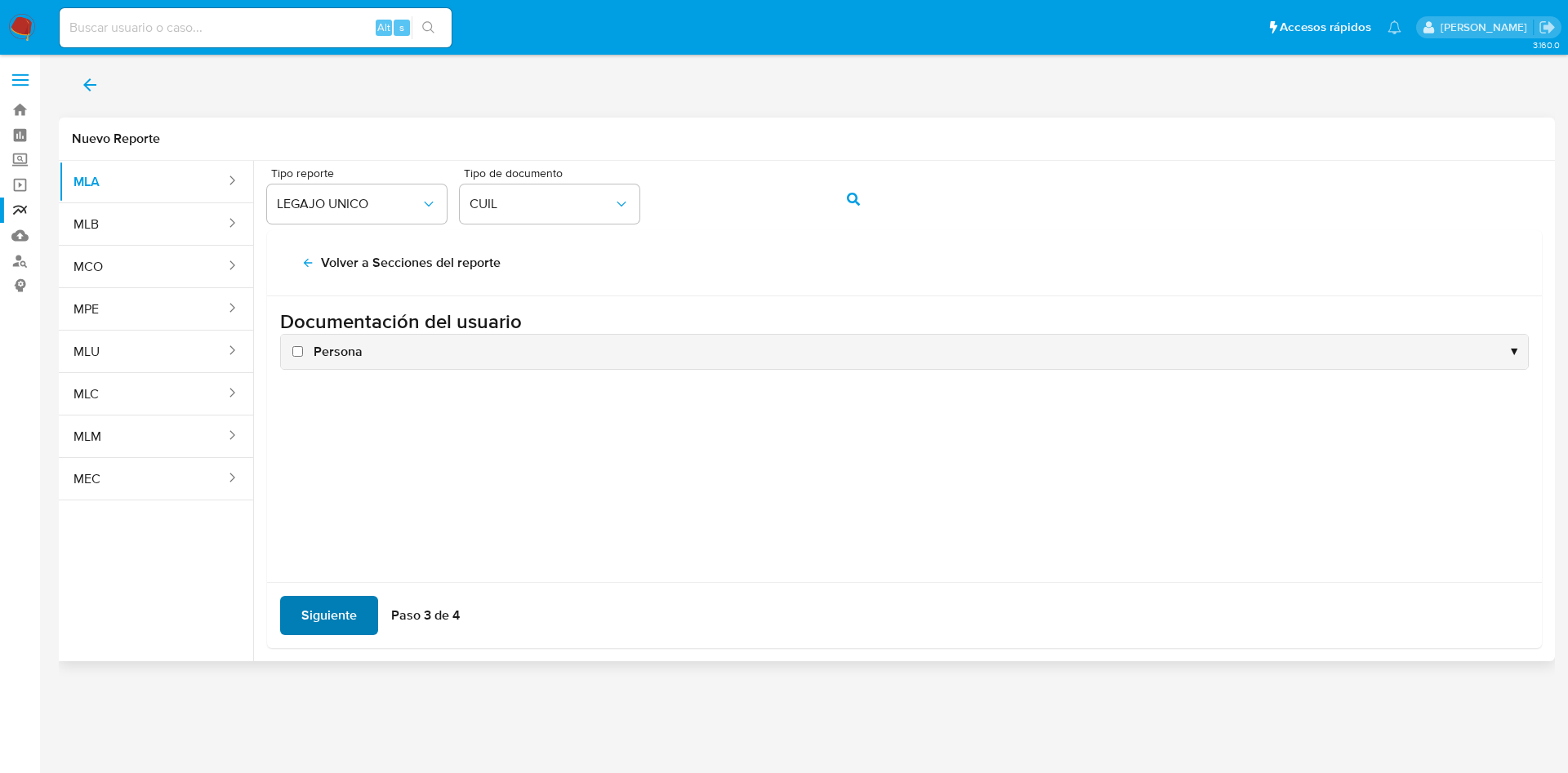
scroll to position [0, 0]
click at [326, 346] on span "Persona" at bounding box center [337, 352] width 49 height 18
click at [303, 346] on input "Persona" at bounding box center [298, 352] width 11 height 11
checkbox input "true"
click at [328, 606] on span "Siguiente" at bounding box center [329, 616] width 55 height 36
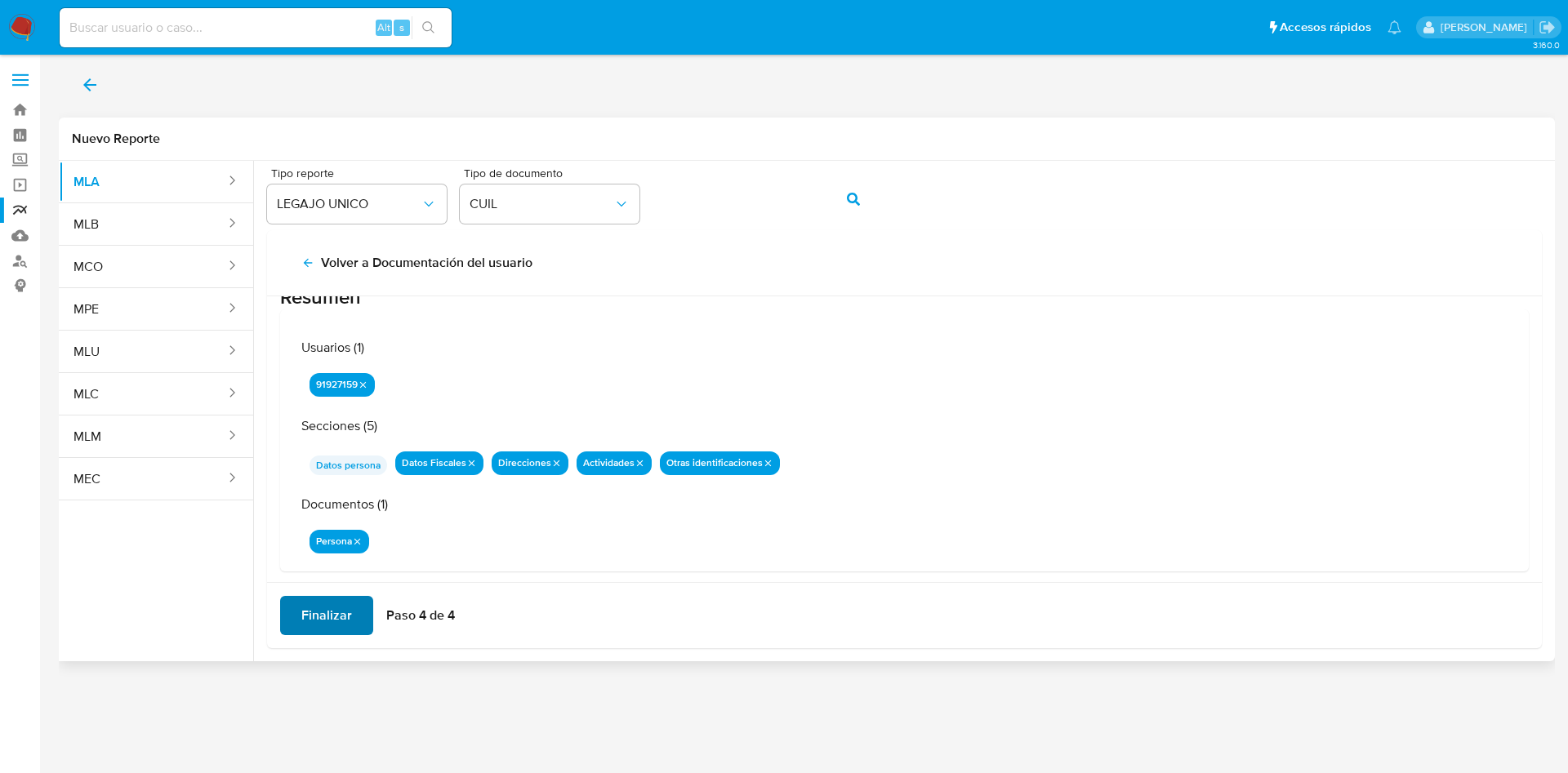
scroll to position [53, 0]
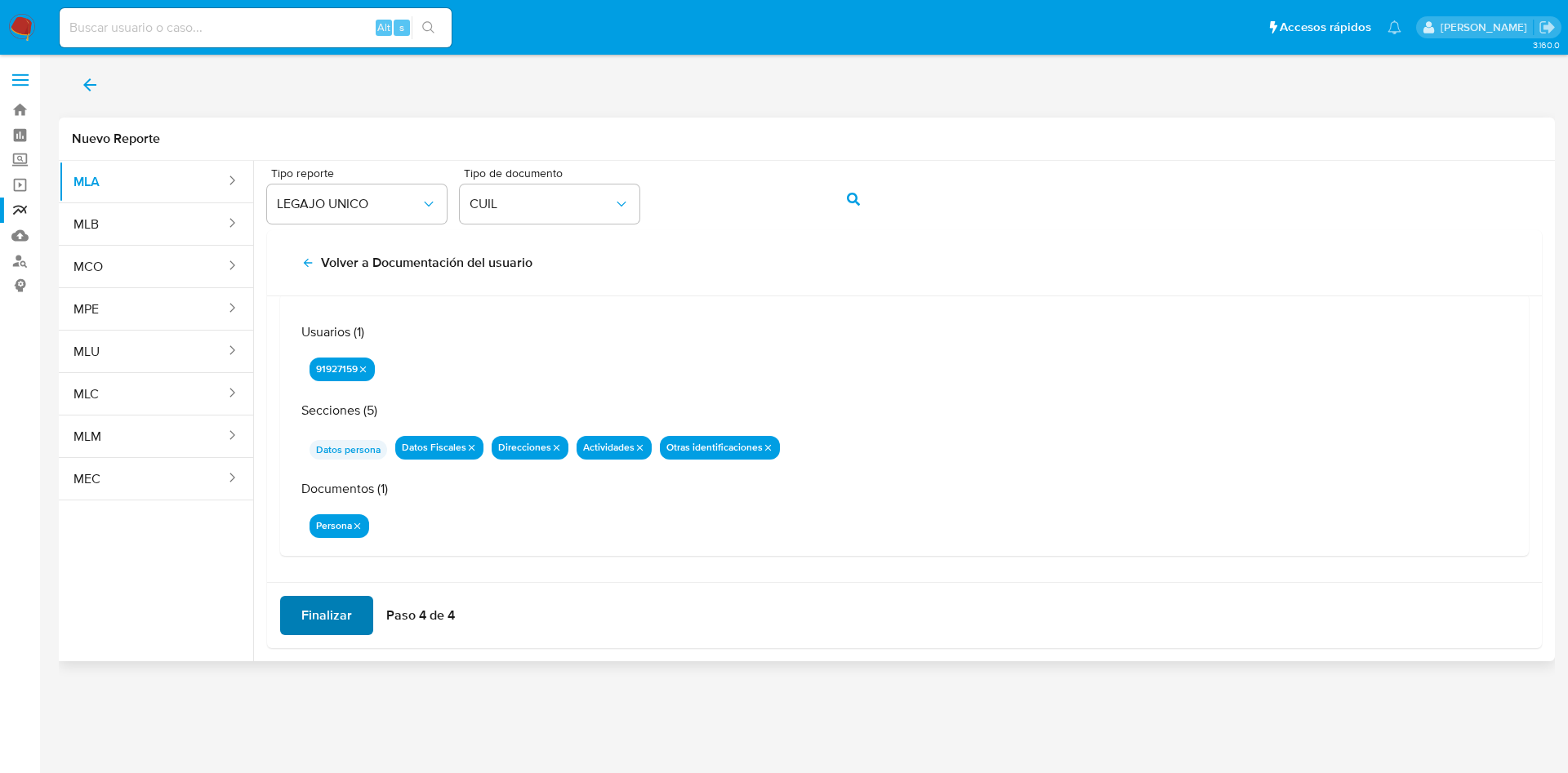
click at [344, 618] on span "Finalizar" at bounding box center [327, 616] width 51 height 36
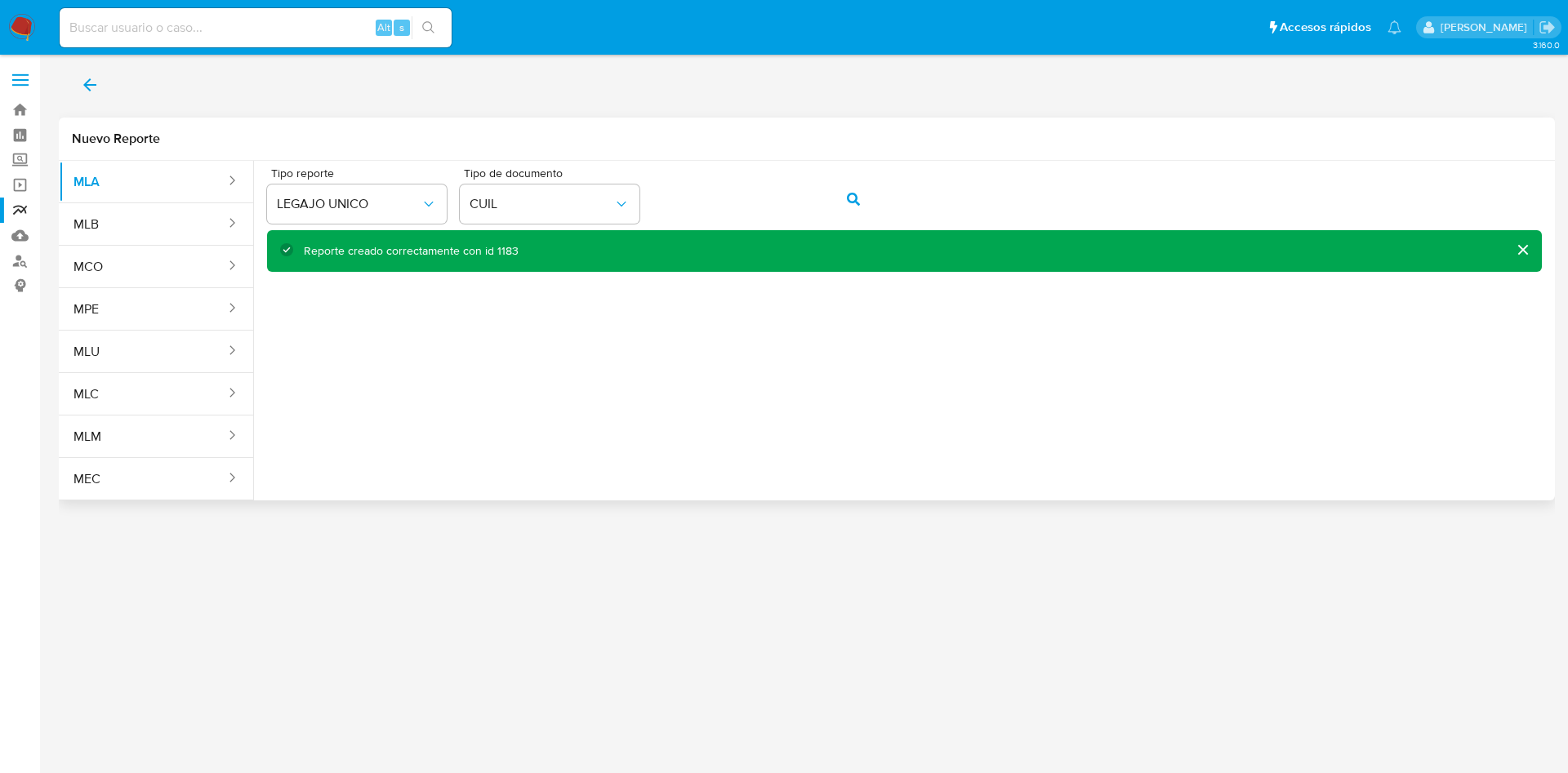
click at [88, 83] on icon "back" at bounding box center [89, 85] width 20 height 20
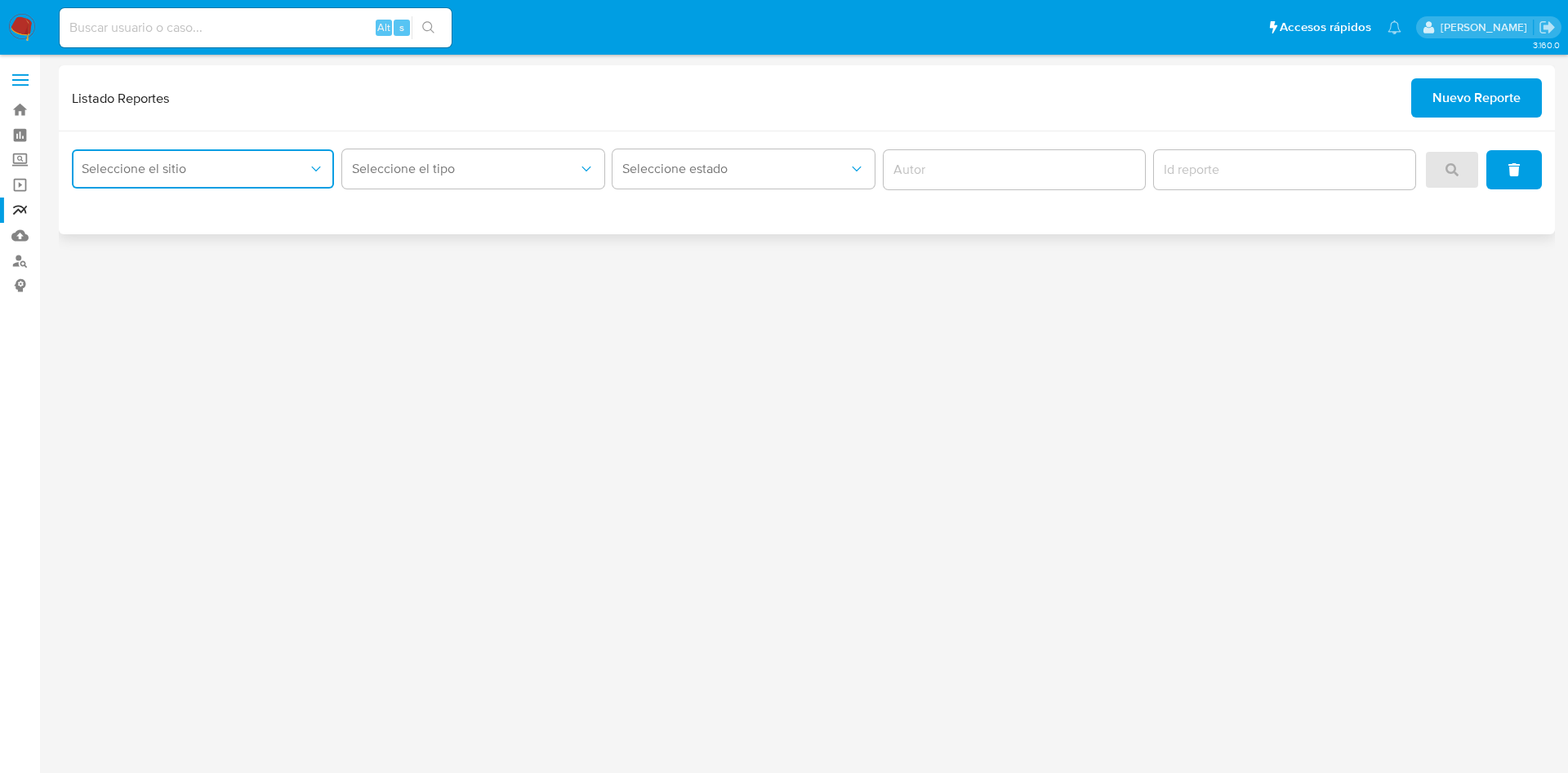
click at [220, 176] on span "Seleccione el sitio" at bounding box center [194, 169] width 226 height 16
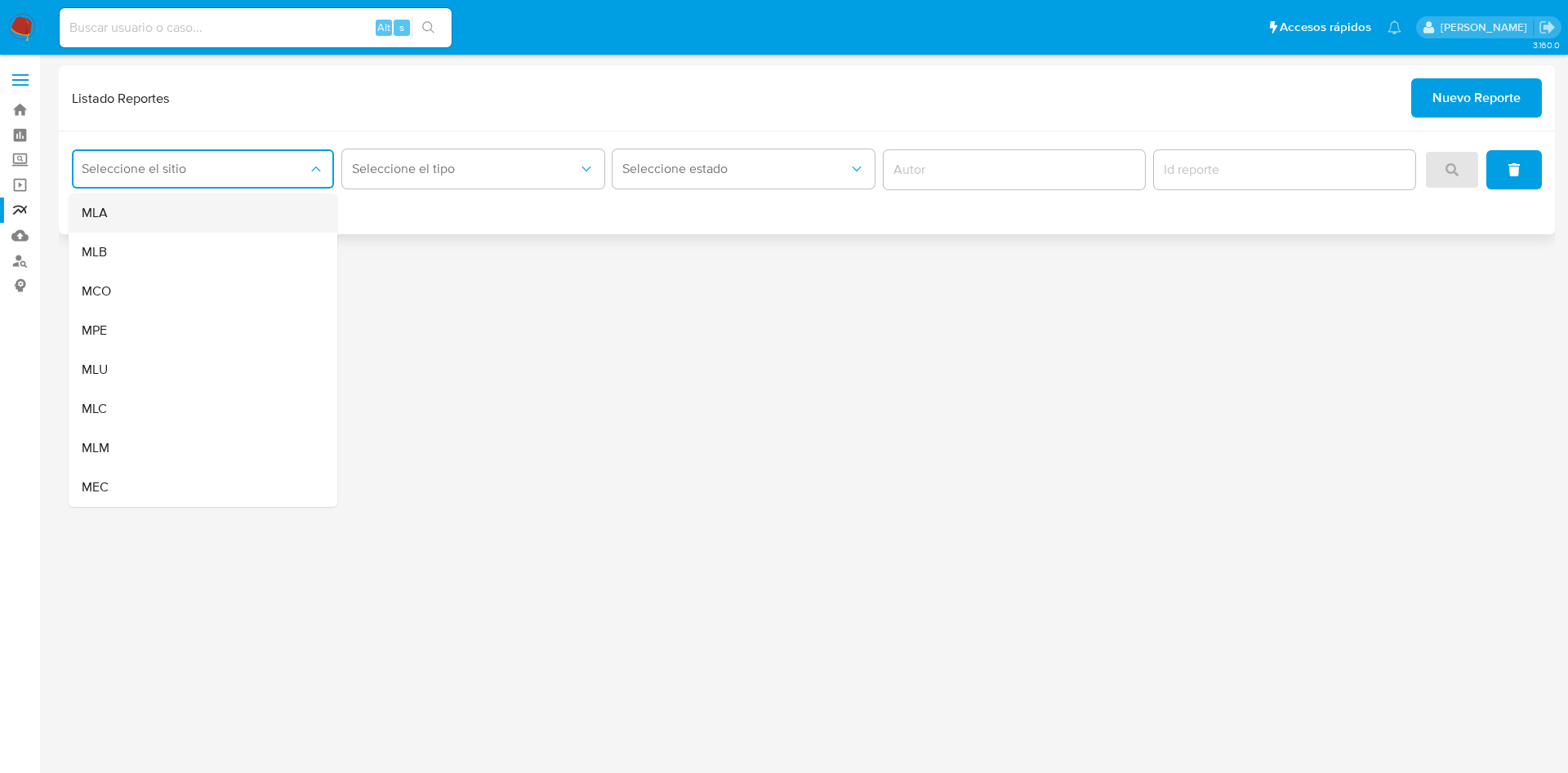
click at [211, 223] on div "MLA" at bounding box center [198, 213] width 233 height 39
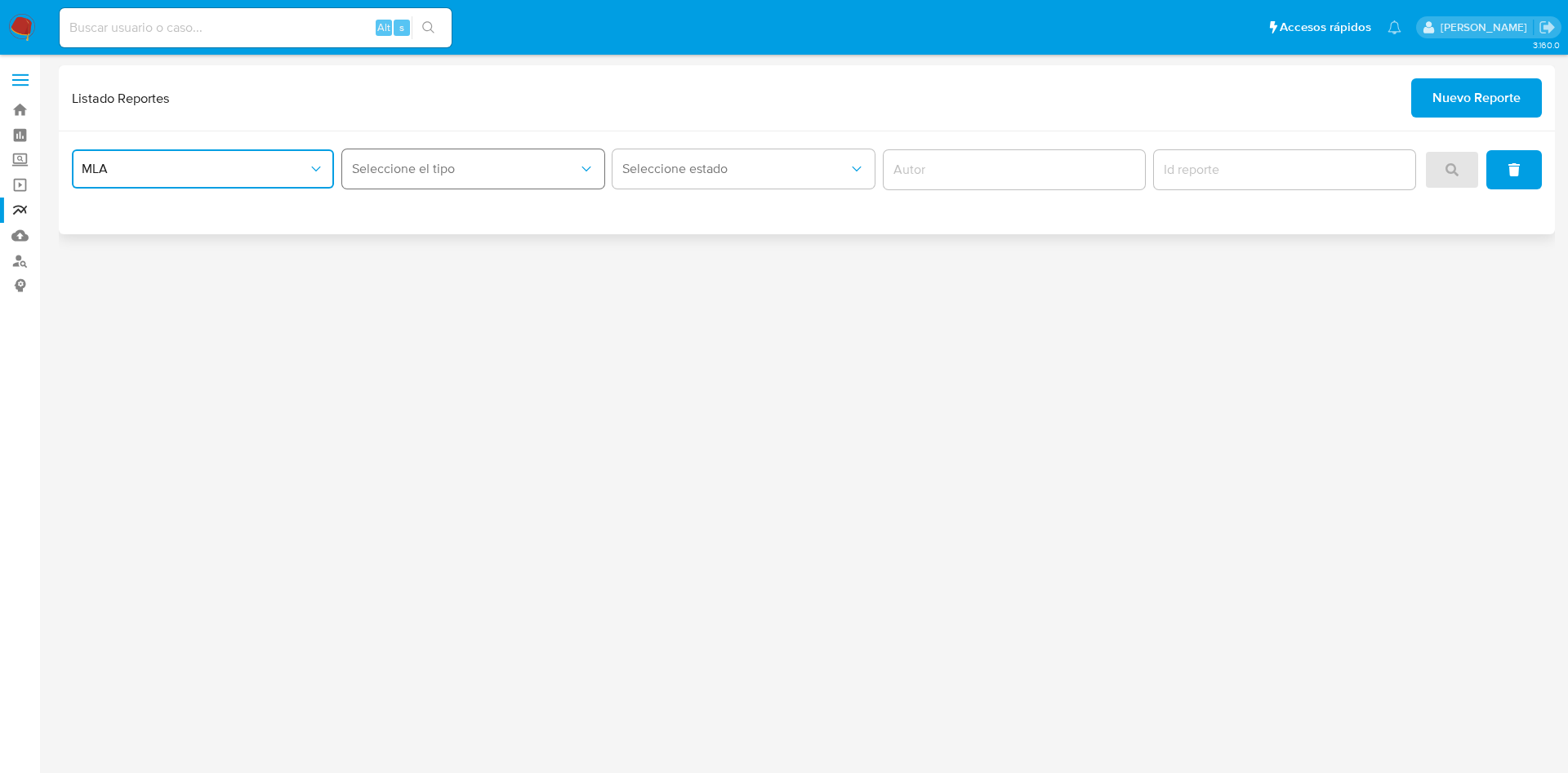
click at [424, 159] on button "Seleccione el tipo" at bounding box center [473, 169] width 262 height 39
click at [432, 250] on span "LEGAJO UNICO" at bounding box center [397, 252] width 91 height 16
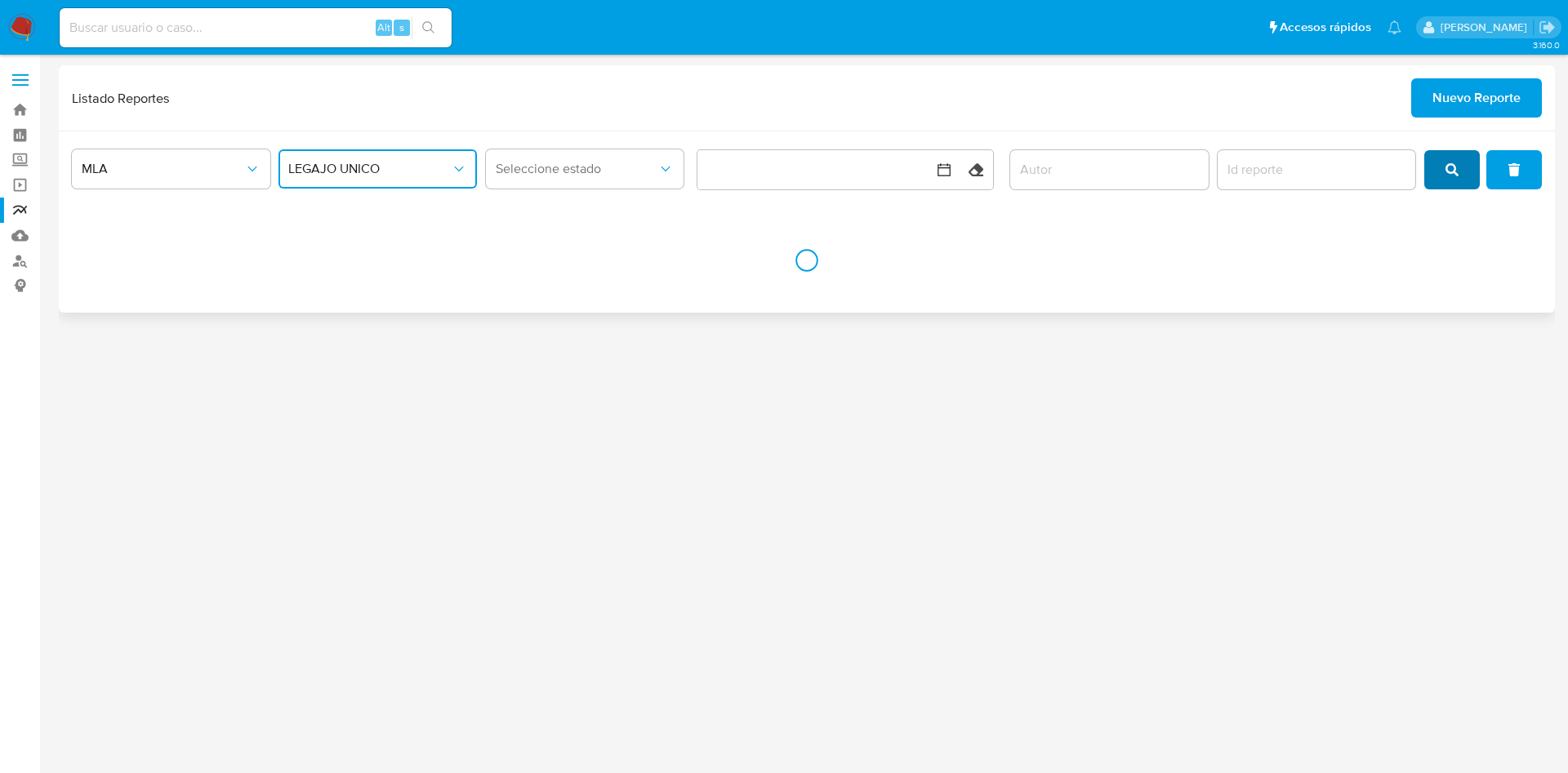
click at [1465, 178] on button "search" at bounding box center [1453, 170] width 55 height 39
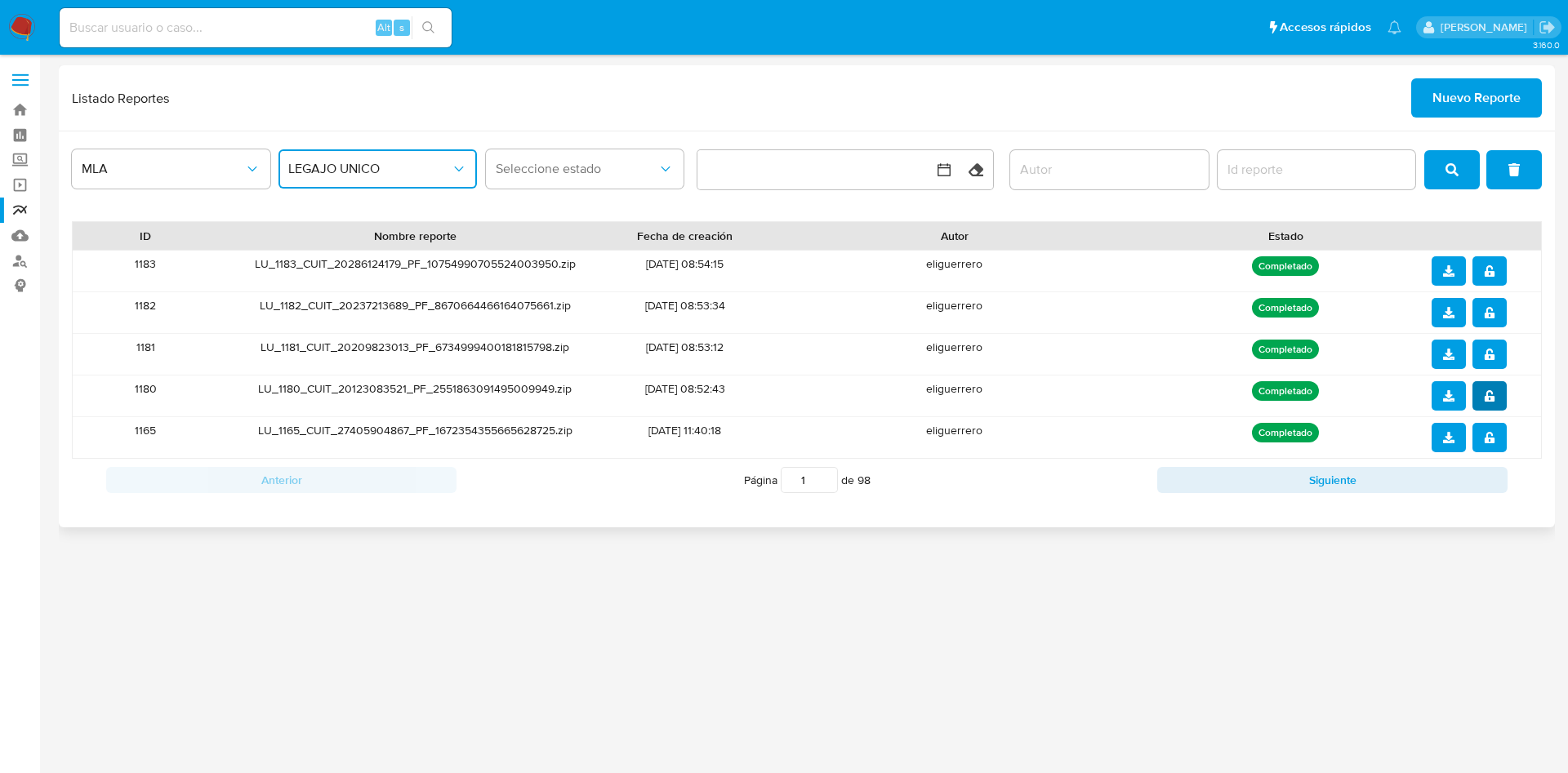
click at [1492, 393] on icon "notify_security" at bounding box center [1488, 395] width 10 height 12
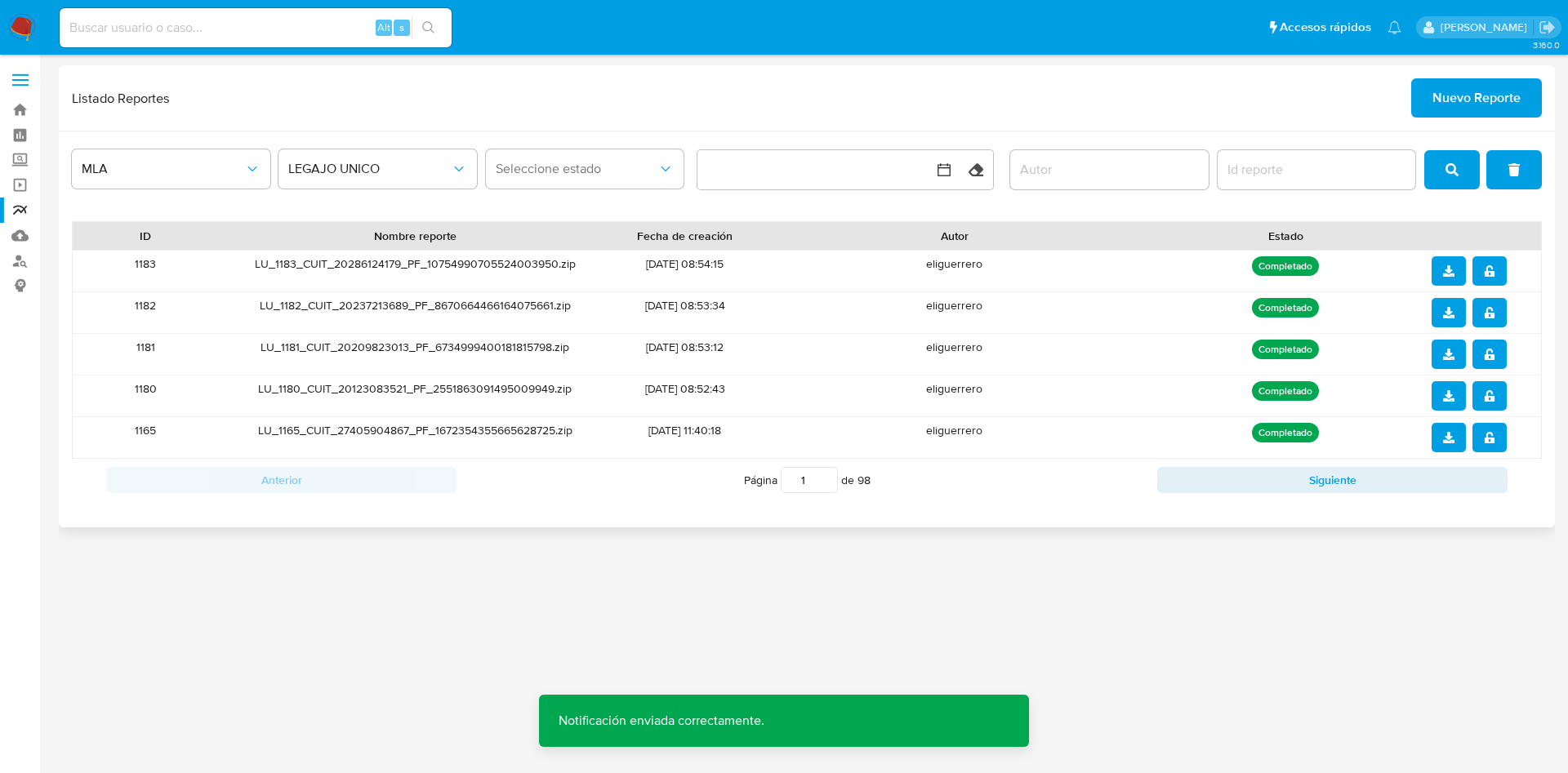
click at [1453, 393] on icon "download" at bounding box center [1449, 395] width 12 height 12
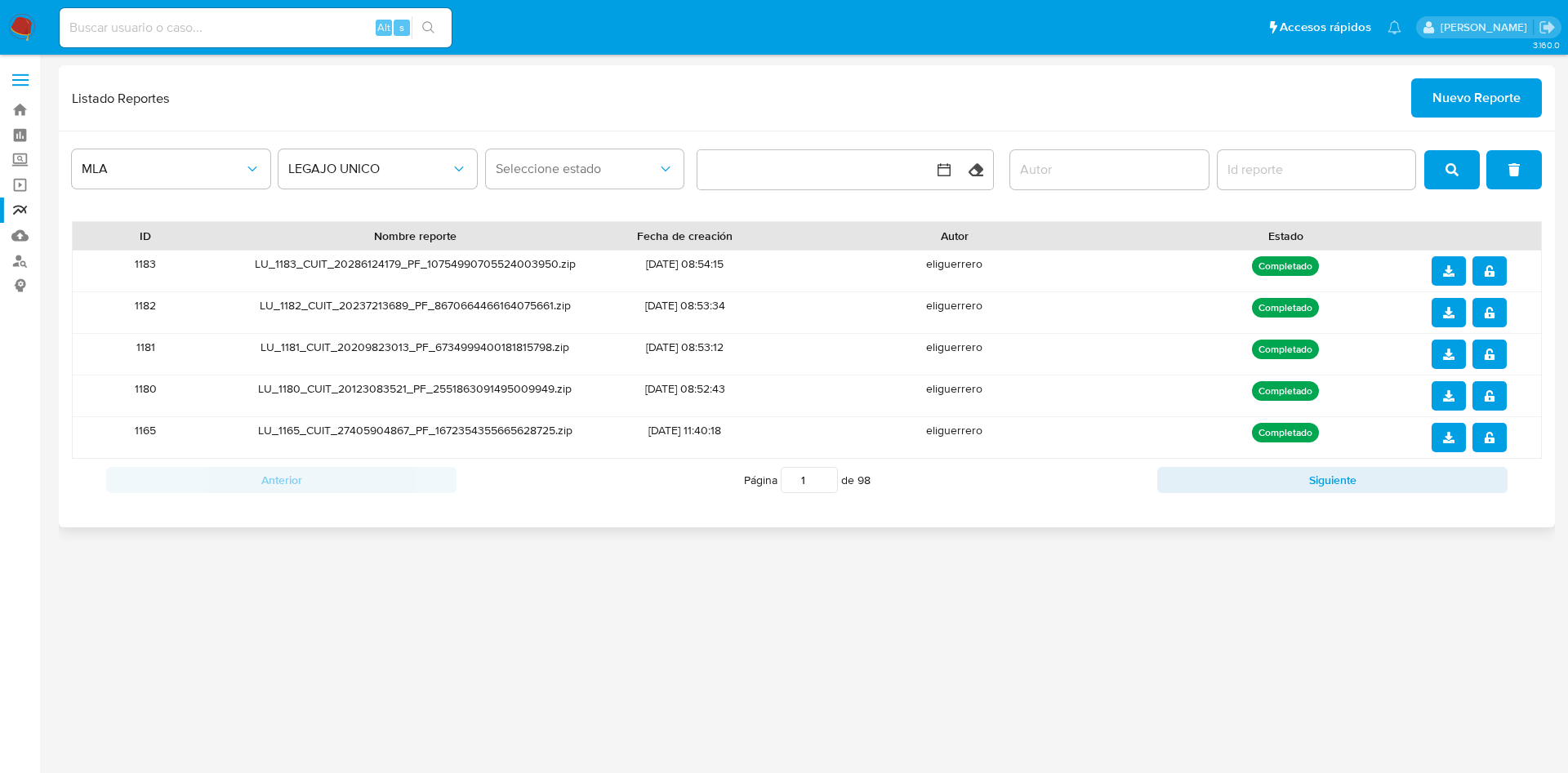
click at [1491, 355] on icon "notify_security" at bounding box center [1488, 354] width 10 height 12
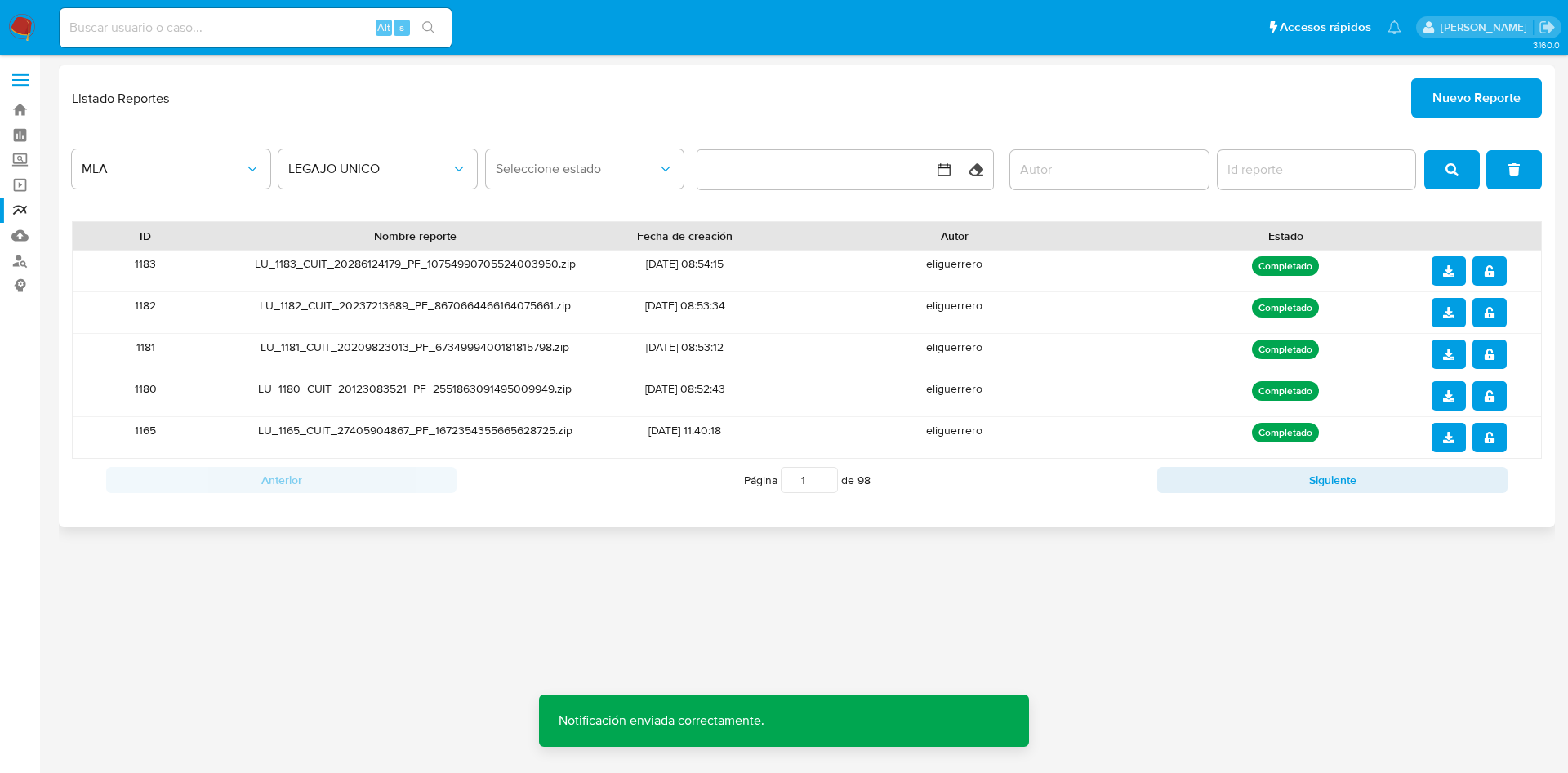
click at [1454, 351] on icon "download" at bounding box center [1449, 354] width 12 height 12
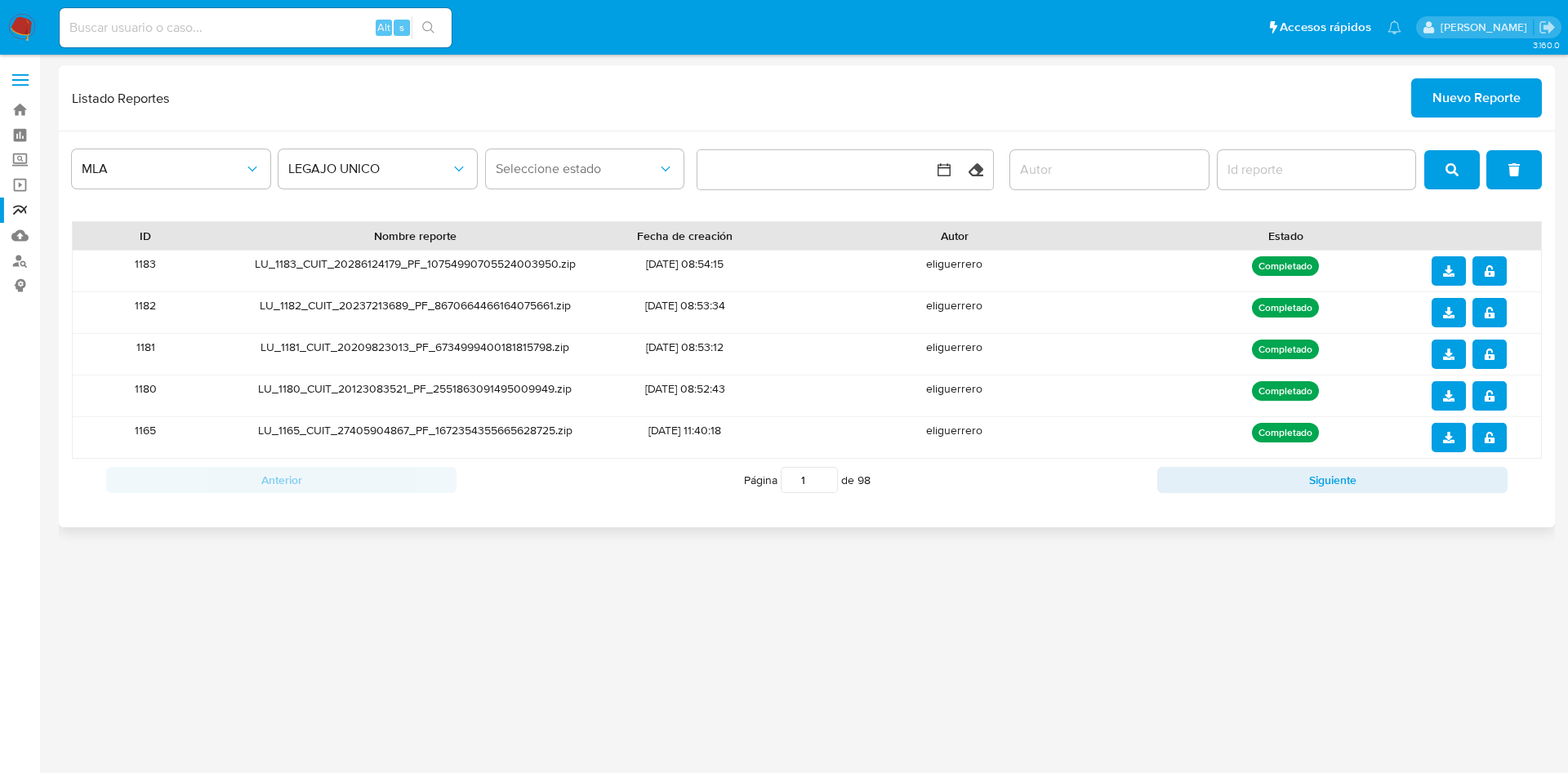
click at [1484, 310] on icon "notify_security" at bounding box center [1489, 312] width 12 height 12
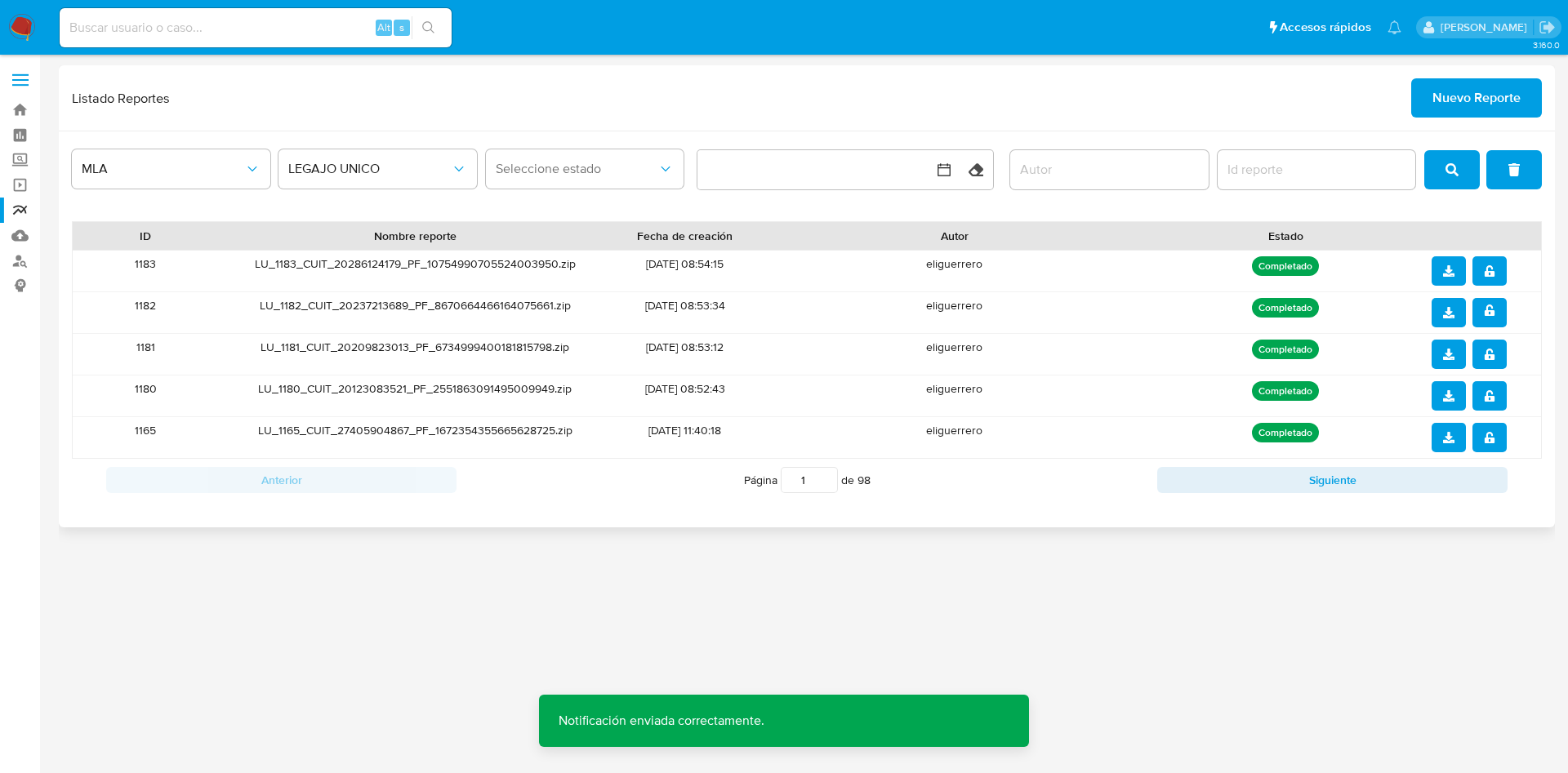
click at [1456, 308] on button "download" at bounding box center [1449, 312] width 34 height 30
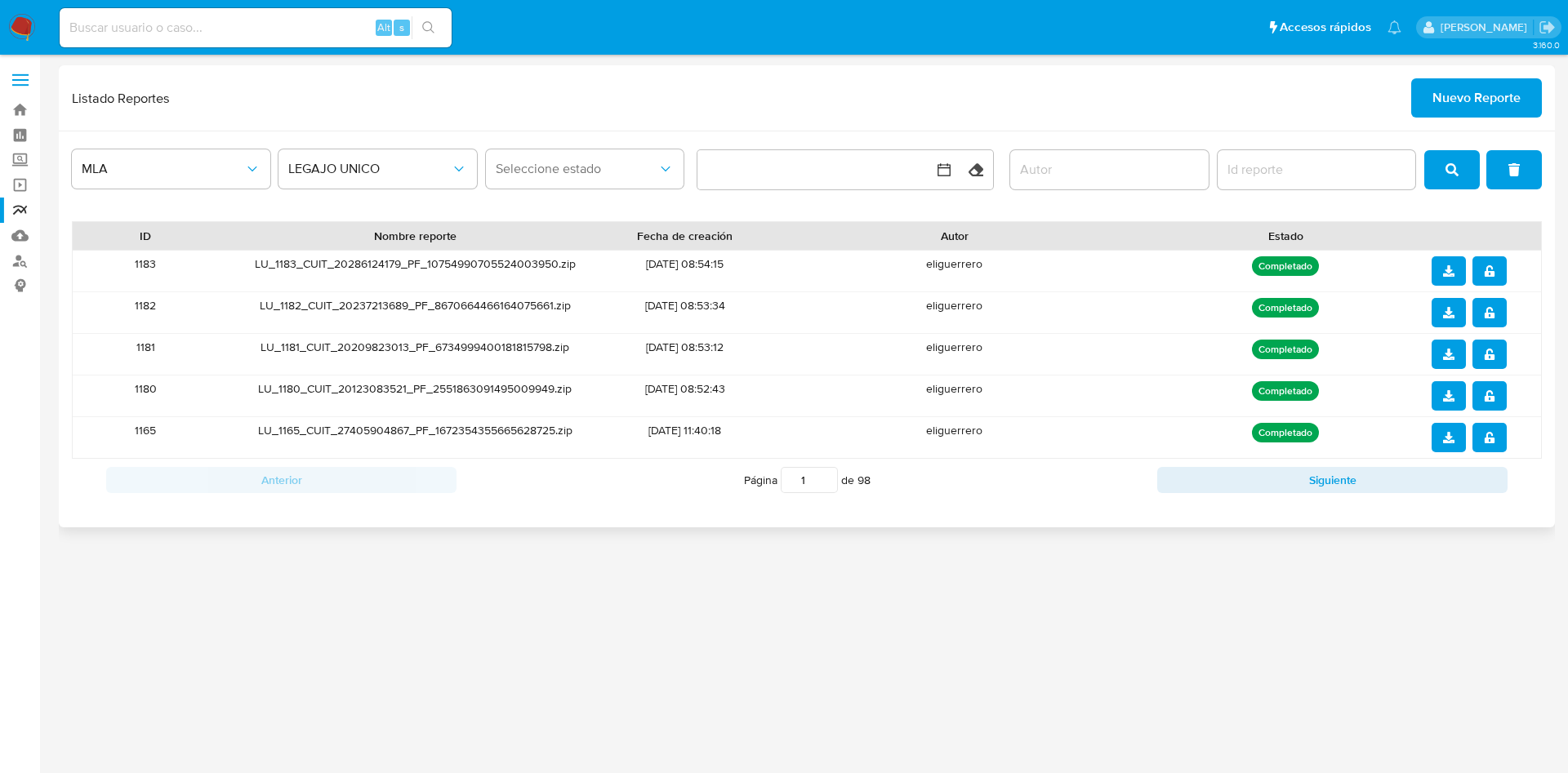
click at [1484, 273] on icon "notify_security" at bounding box center [1489, 271] width 12 height 12
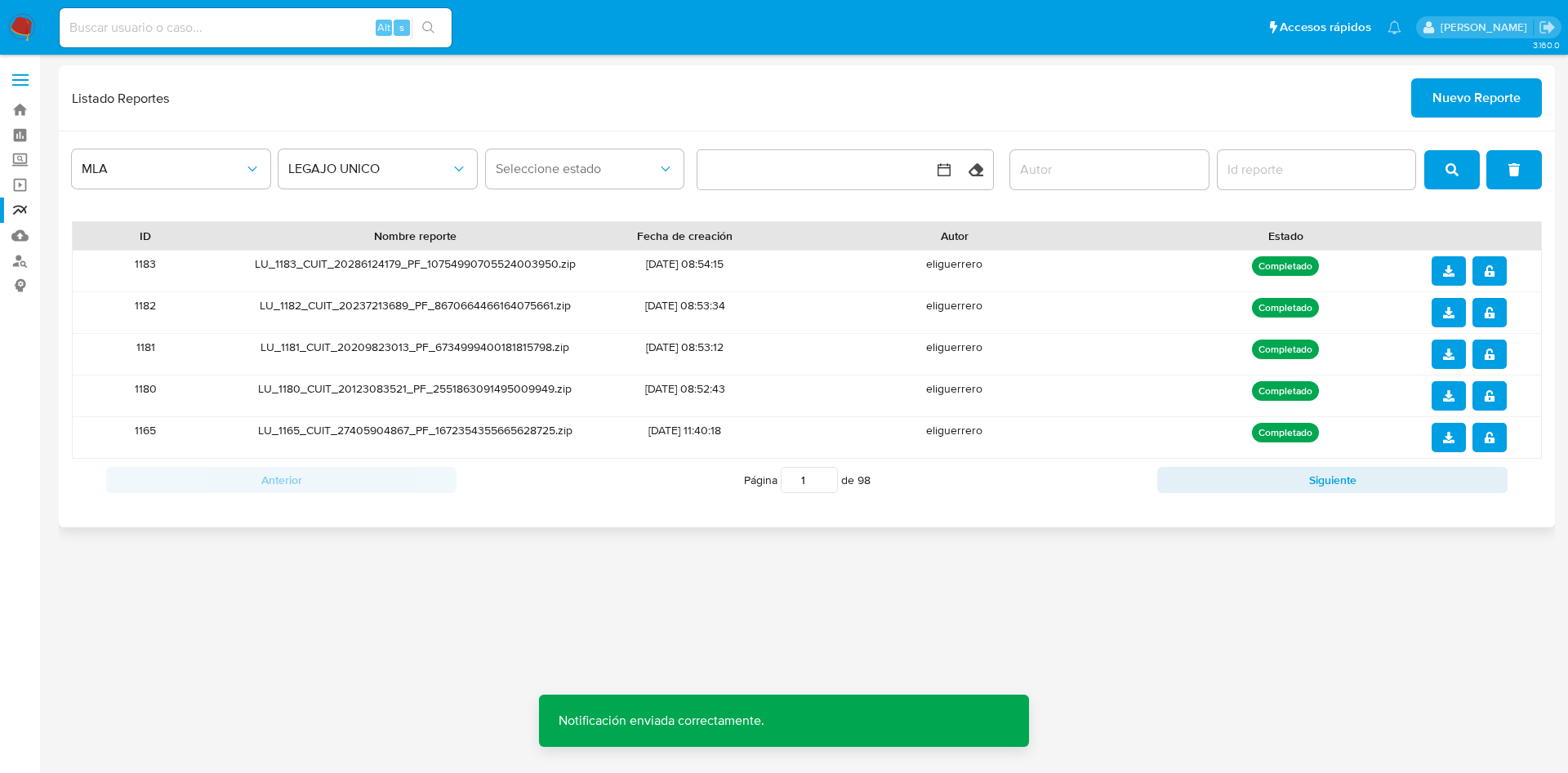
click at [1457, 275] on button "download" at bounding box center [1449, 271] width 34 height 30
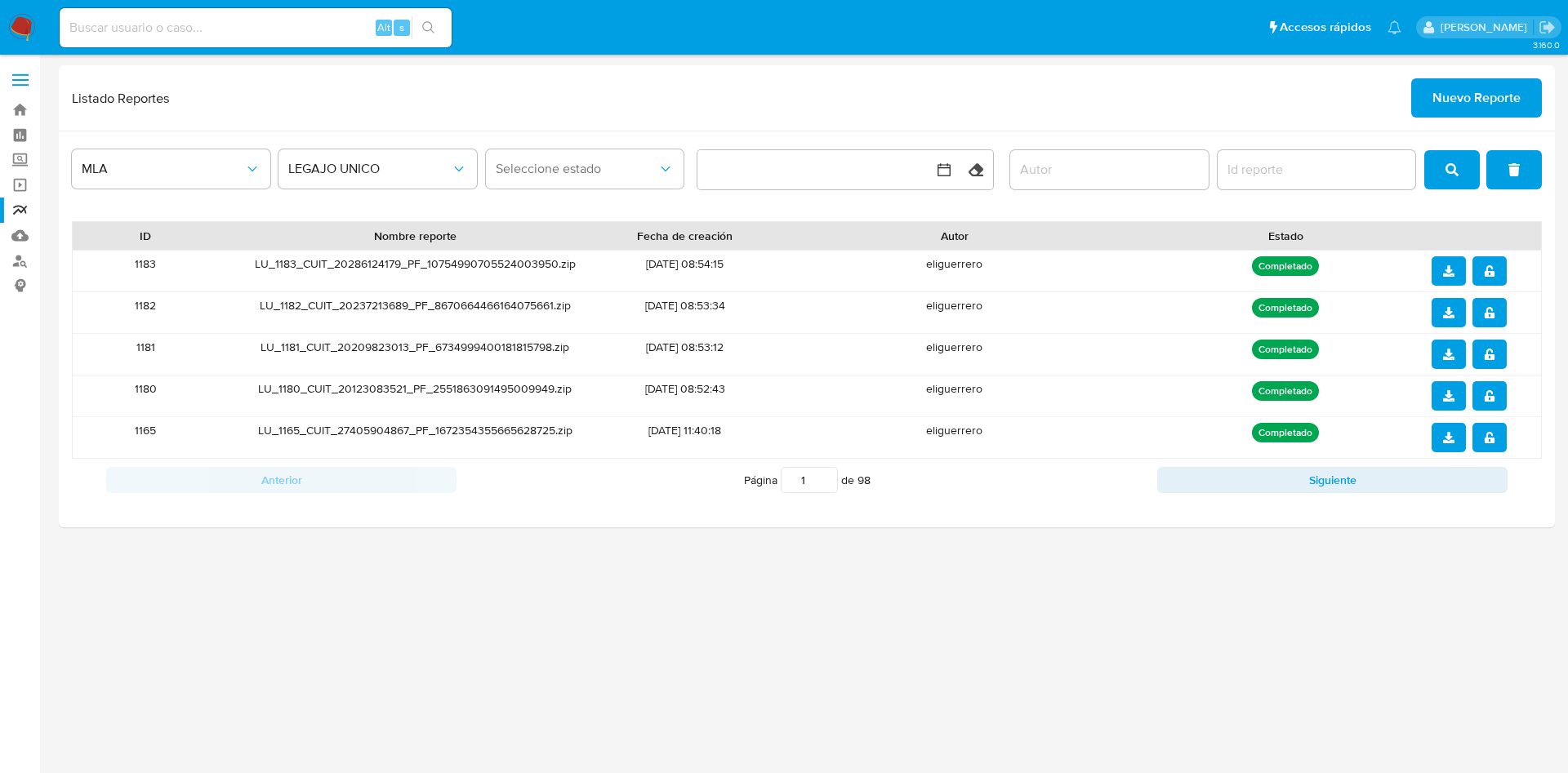
click at [624, 626] on div "3.160.0" at bounding box center [807, 413] width 1496 height 697
click at [1301, 178] on input "report-id" at bounding box center [1317, 170] width 199 height 21
click at [1453, 101] on span "Nuevo Reporte" at bounding box center [1477, 98] width 89 height 36
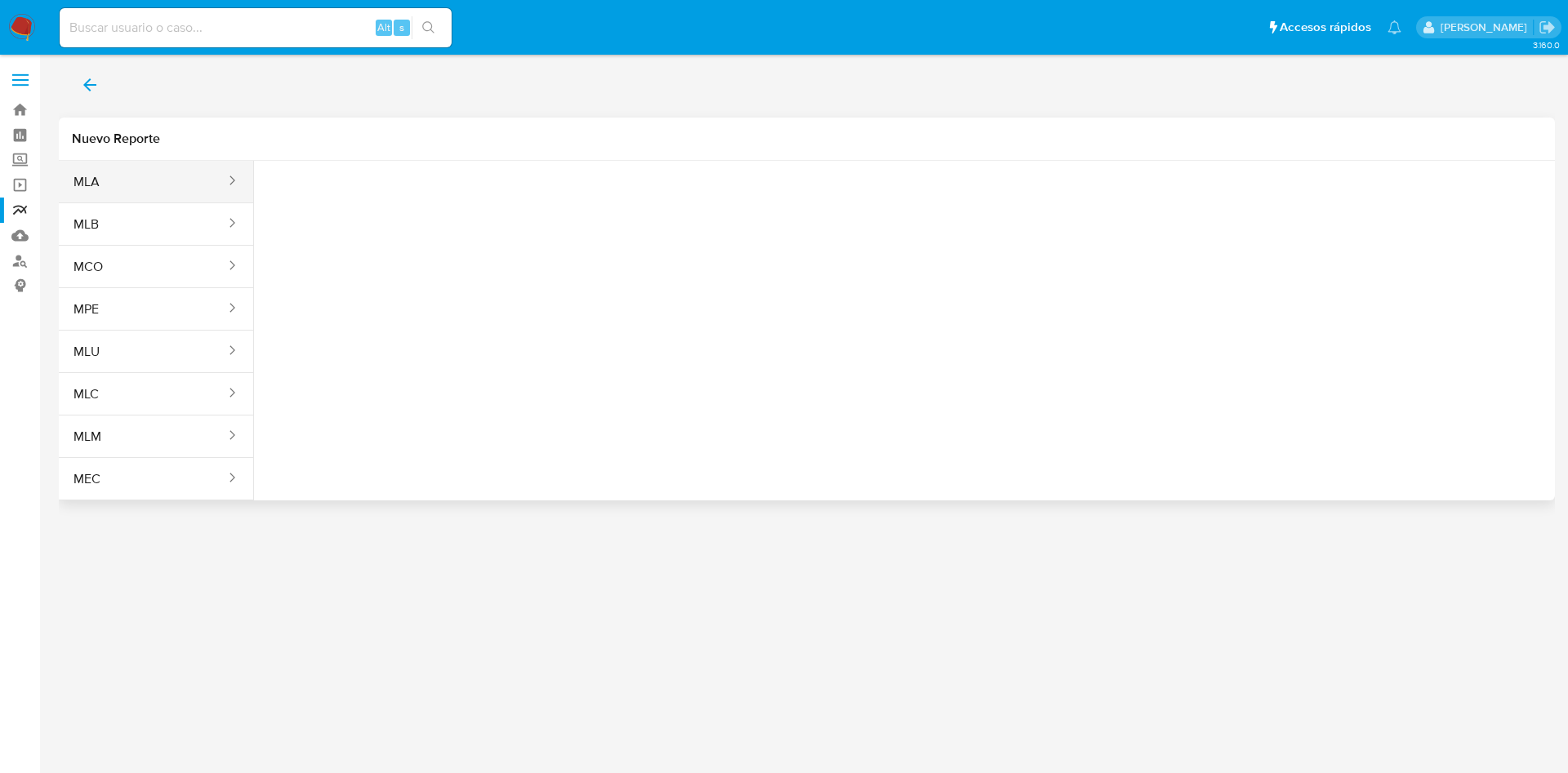
click at [188, 180] on button "MLA" at bounding box center [143, 183] width 168 height 39
click at [379, 196] on span "Seleccione una opcion" at bounding box center [348, 204] width 144 height 16
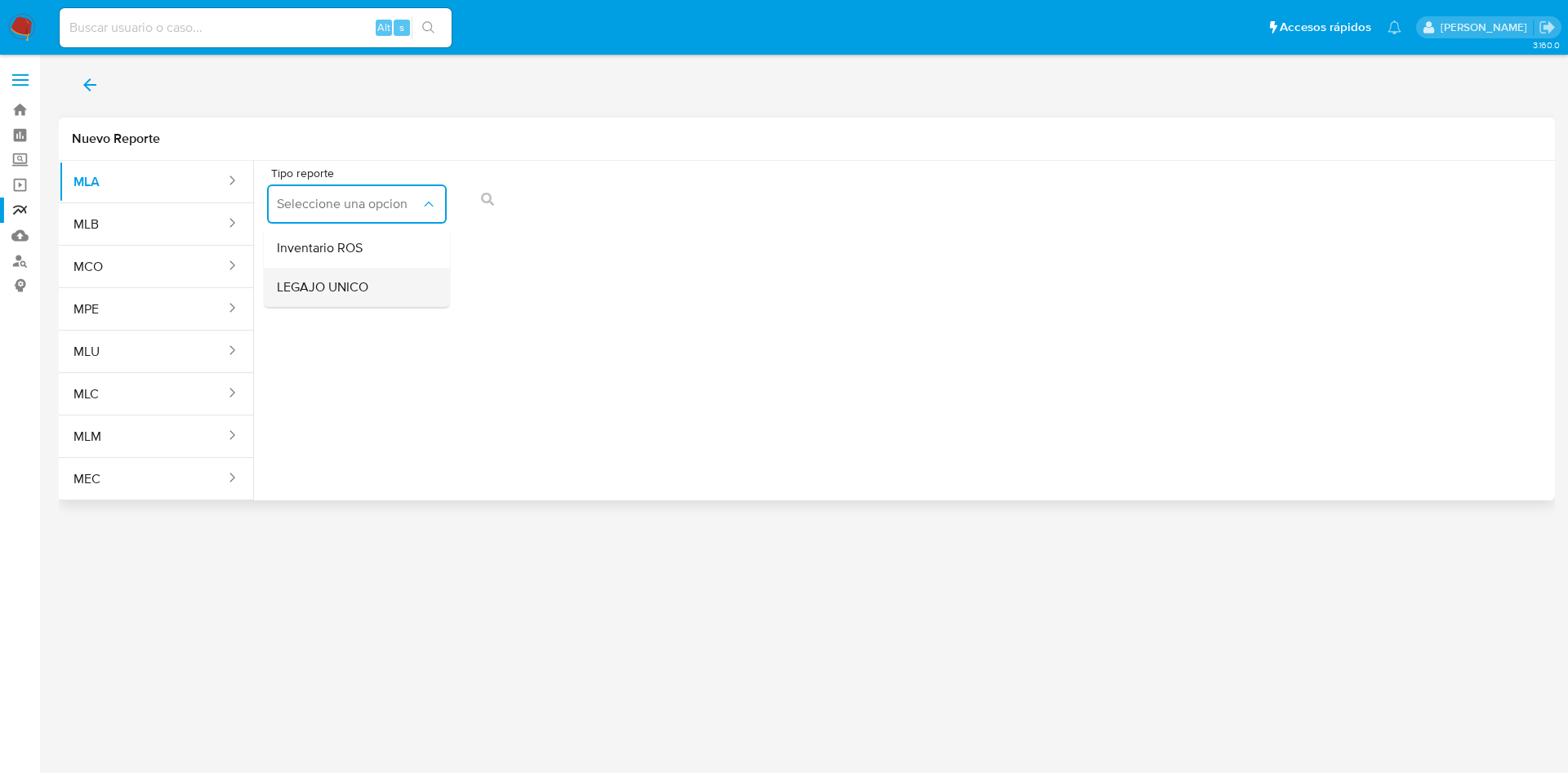
click at [347, 283] on span "LEGAJO UNICO" at bounding box center [322, 287] width 91 height 16
click at [585, 213] on button "CDI" at bounding box center [550, 204] width 180 height 39
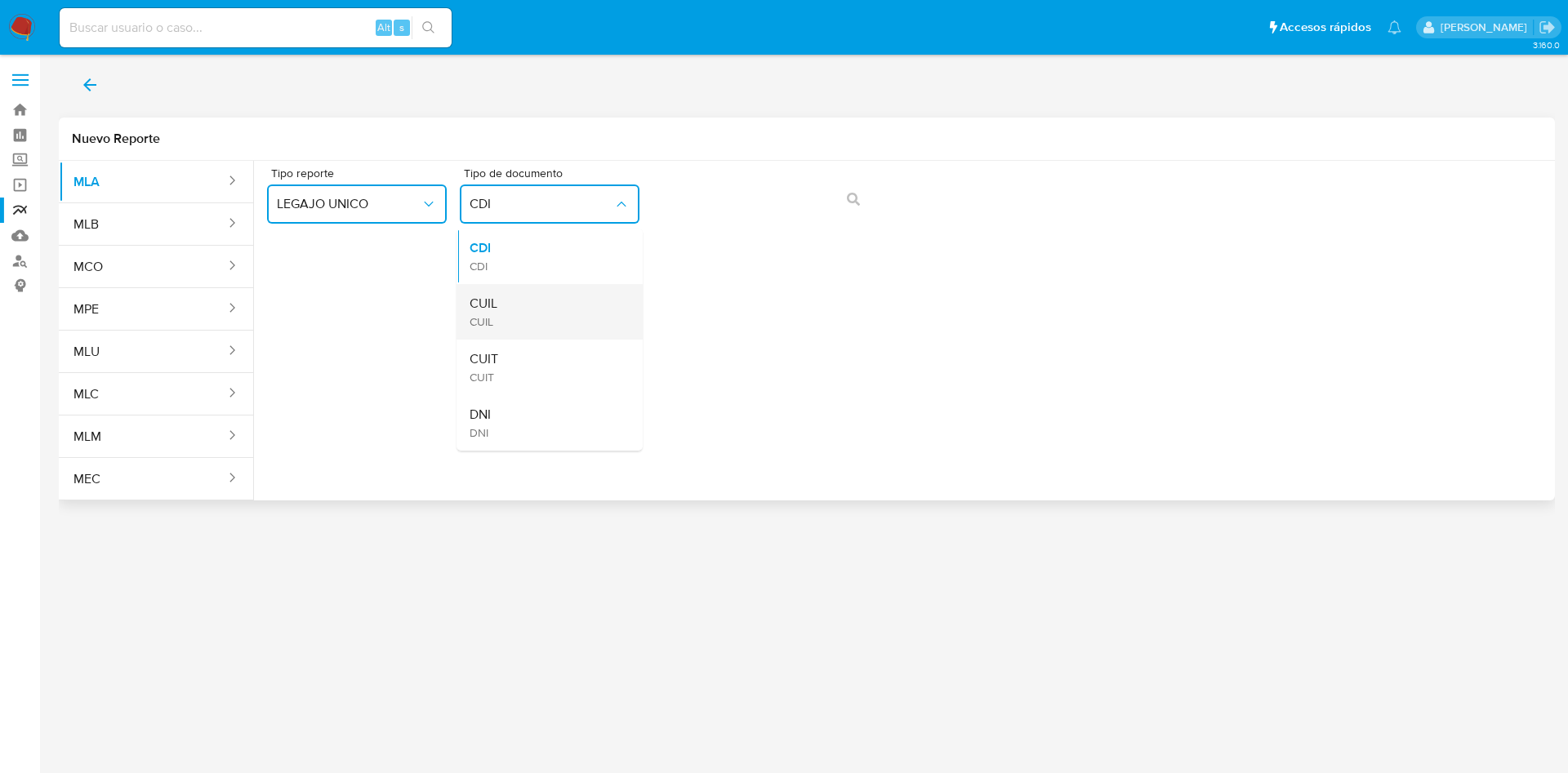
click at [546, 311] on div "CUIL CUIL" at bounding box center [545, 312] width 150 height 55
click at [846, 200] on button "action-search" at bounding box center [854, 200] width 55 height 39
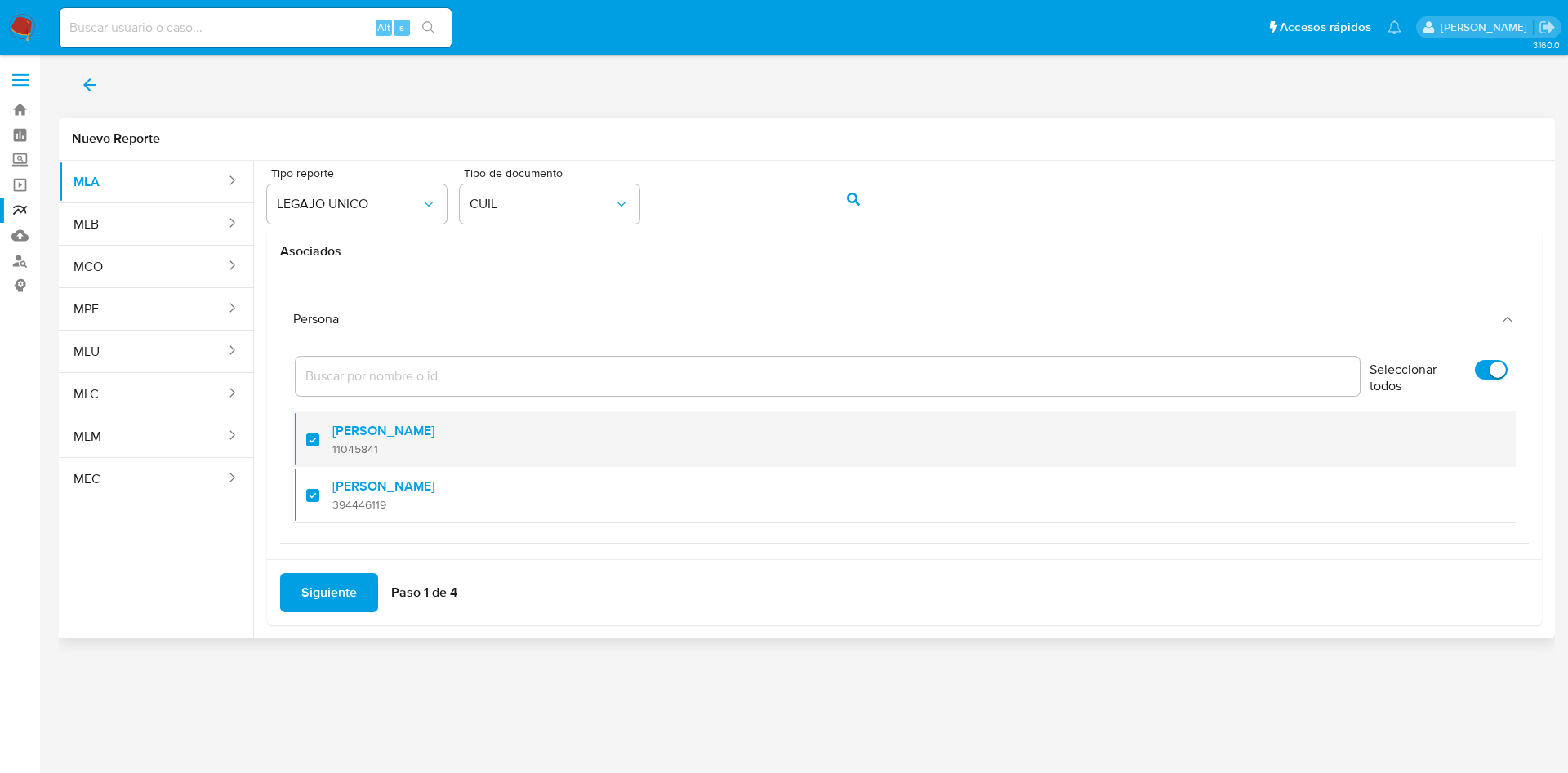
click at [309, 438] on div at bounding box center [319, 439] width 26 height 38
checkbox input "false"
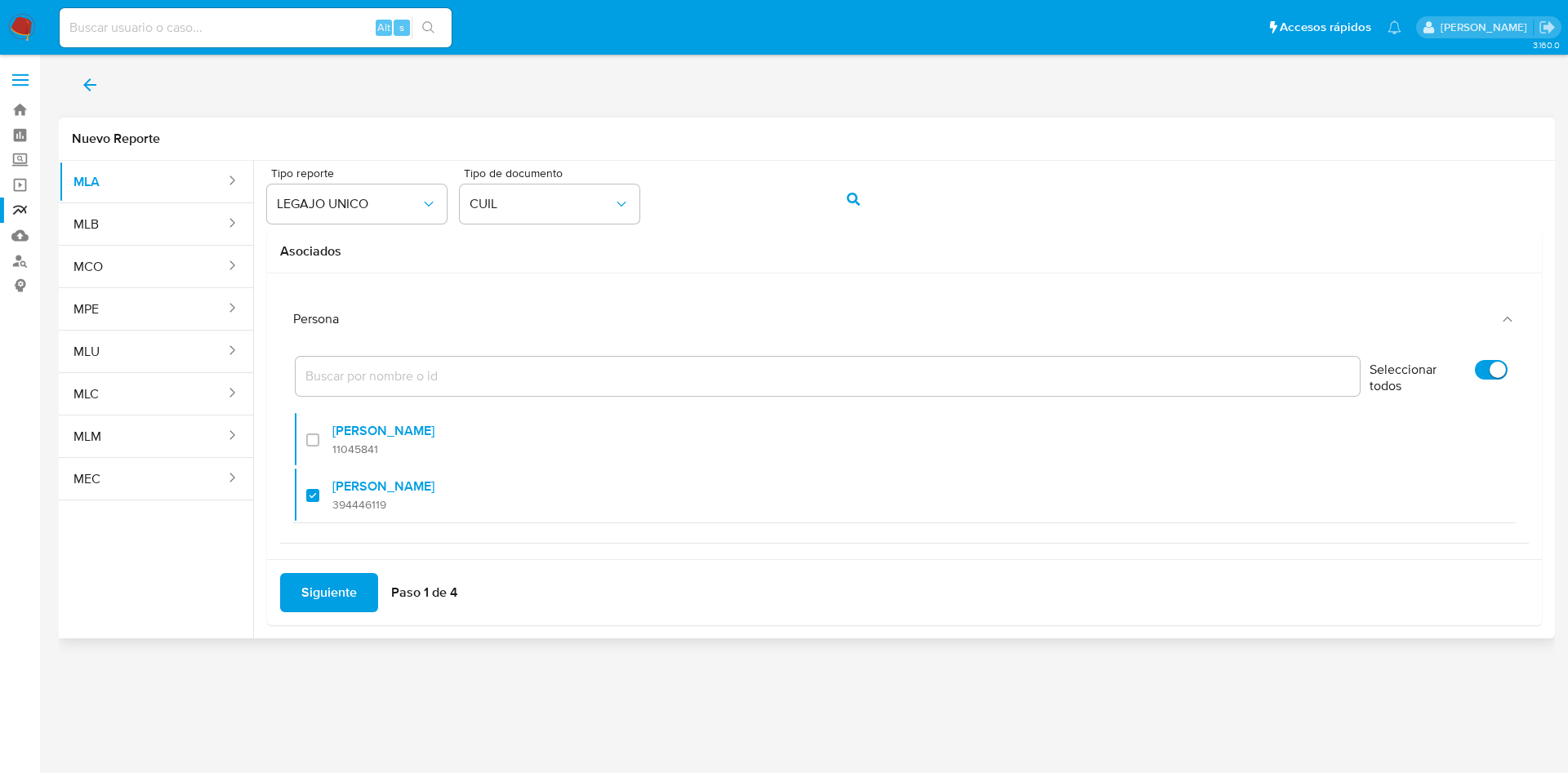
click at [309, 597] on span "Siguiente" at bounding box center [329, 593] width 55 height 36
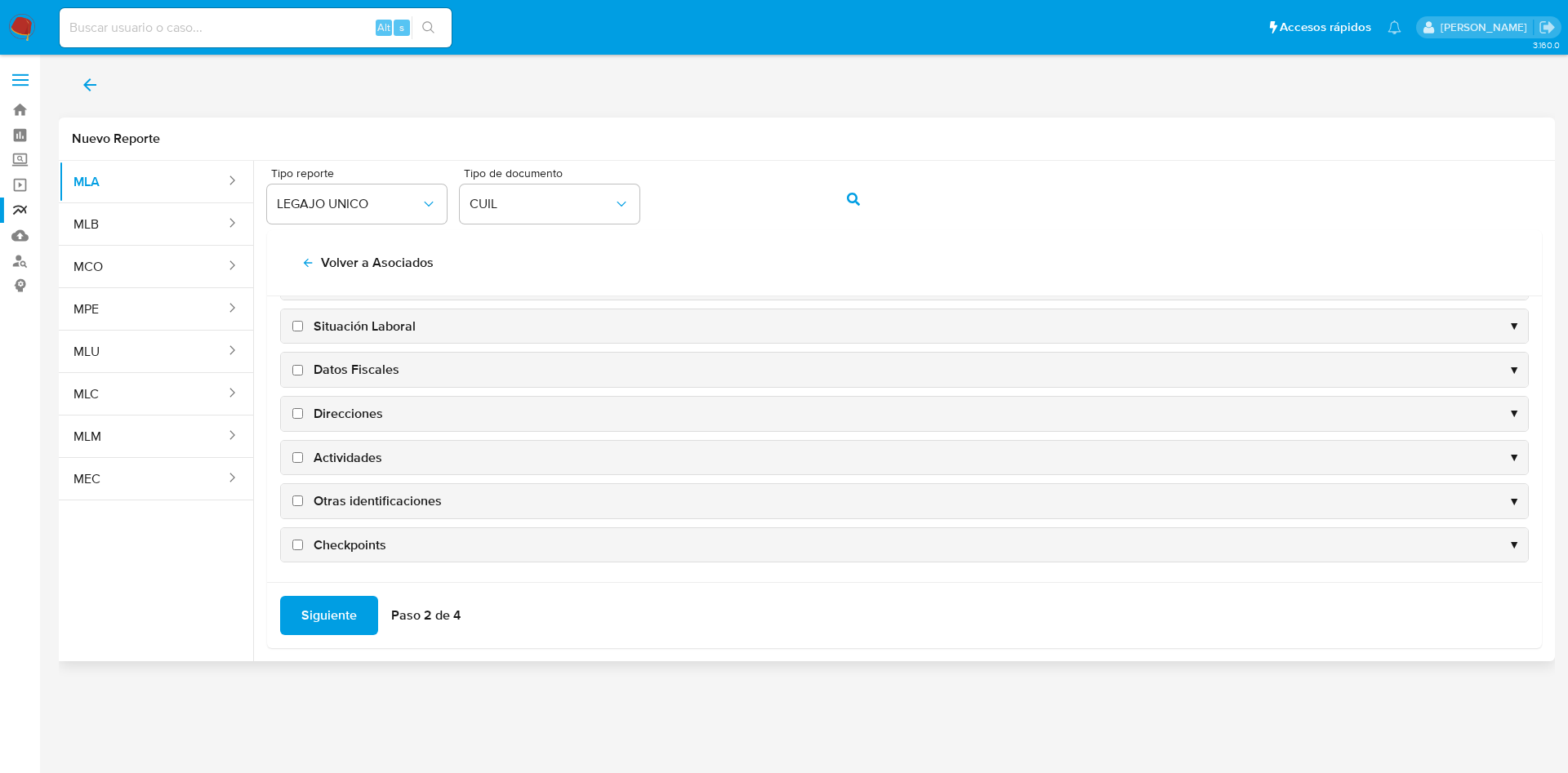
scroll to position [158, 0]
click at [307, 267] on icon "back" at bounding box center [308, 263] width 13 height 13
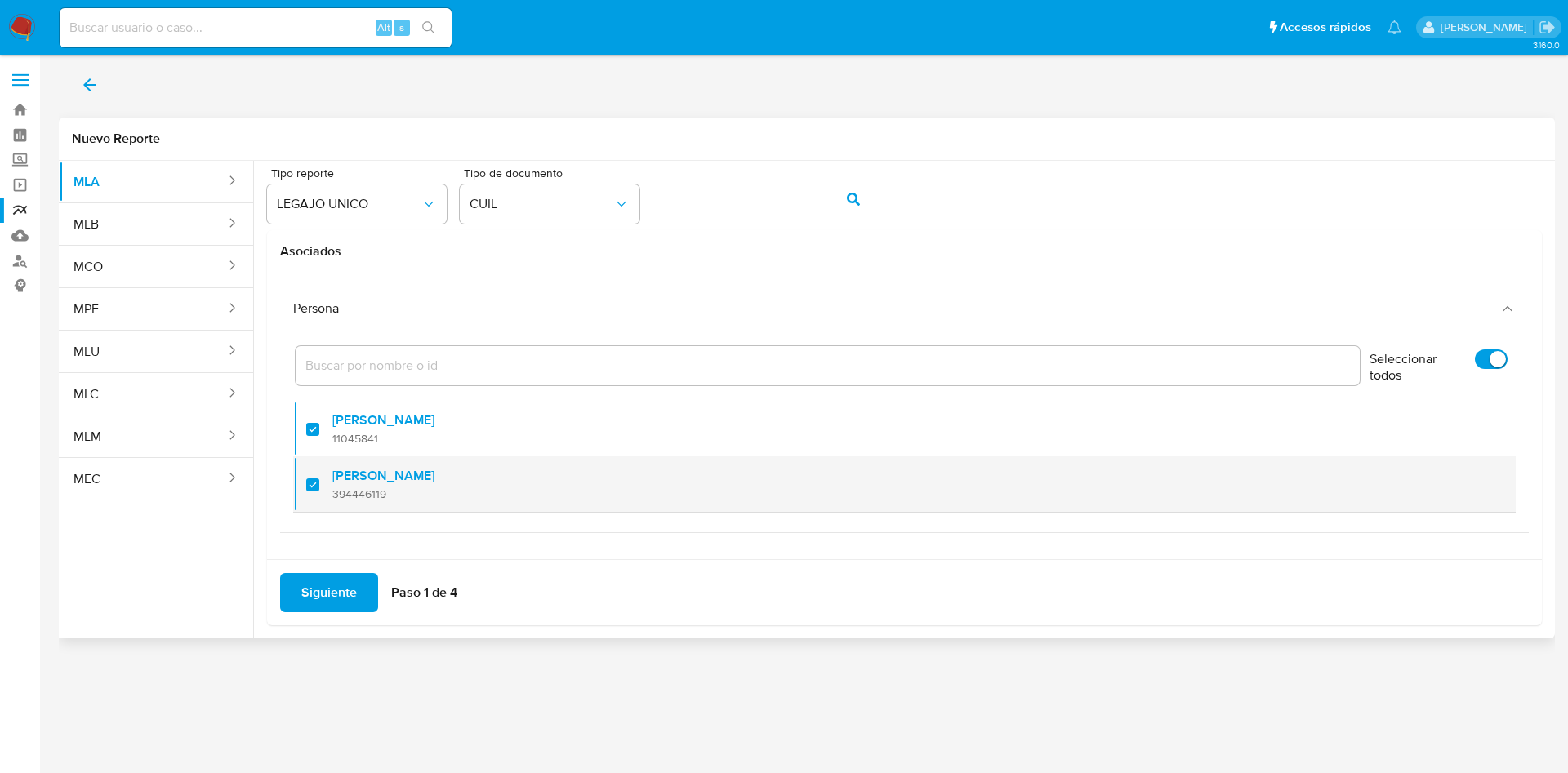
click at [345, 479] on label "[PERSON_NAME]" at bounding box center [383, 476] width 102 height 16
click at [320, 479] on input "checkbox" at bounding box center [312, 485] width 13 height 13
checkbox input "false"
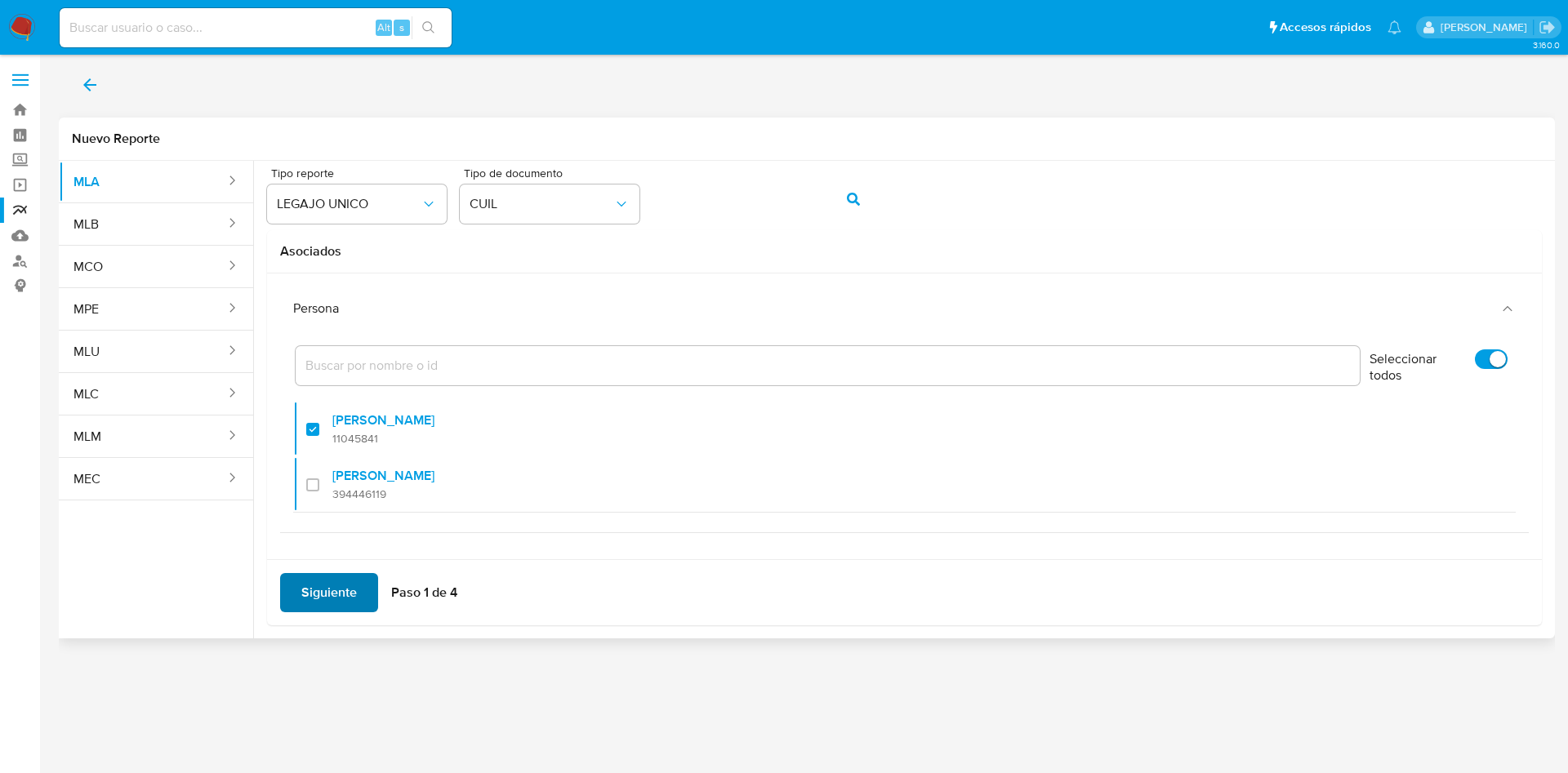
click at [332, 594] on span "Siguiente" at bounding box center [329, 593] width 55 height 36
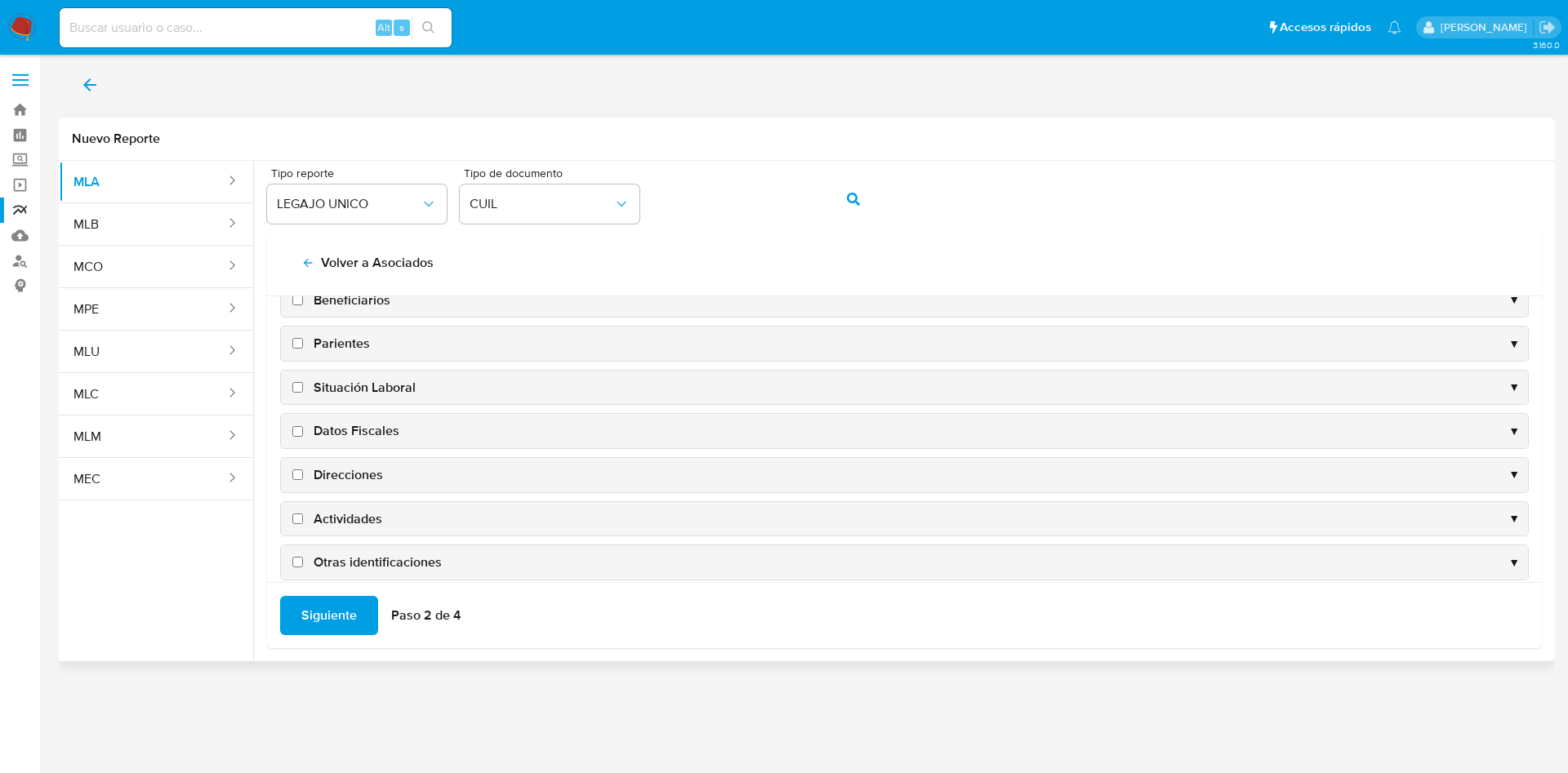
scroll to position [158, 0]
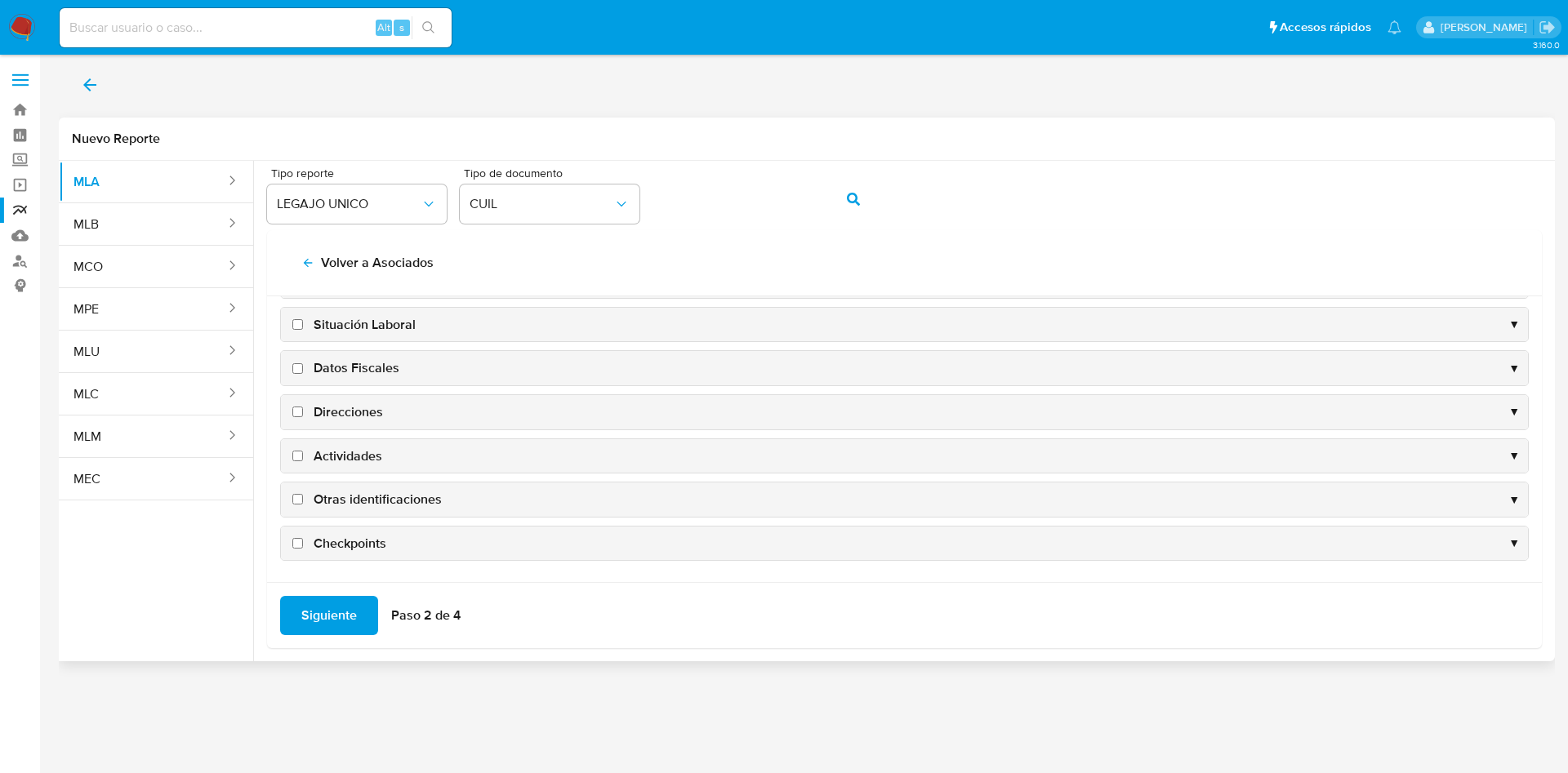
click at [352, 360] on span "Datos Fiscales" at bounding box center [356, 369] width 86 height 18
click at [303, 363] on input "Datos Fiscales" at bounding box center [298, 369] width 11 height 11
checkbox input "true"
click at [349, 410] on span "Direcciones" at bounding box center [348, 412] width 70 height 18
click at [303, 410] on input "Direcciones" at bounding box center [298, 412] width 11 height 11
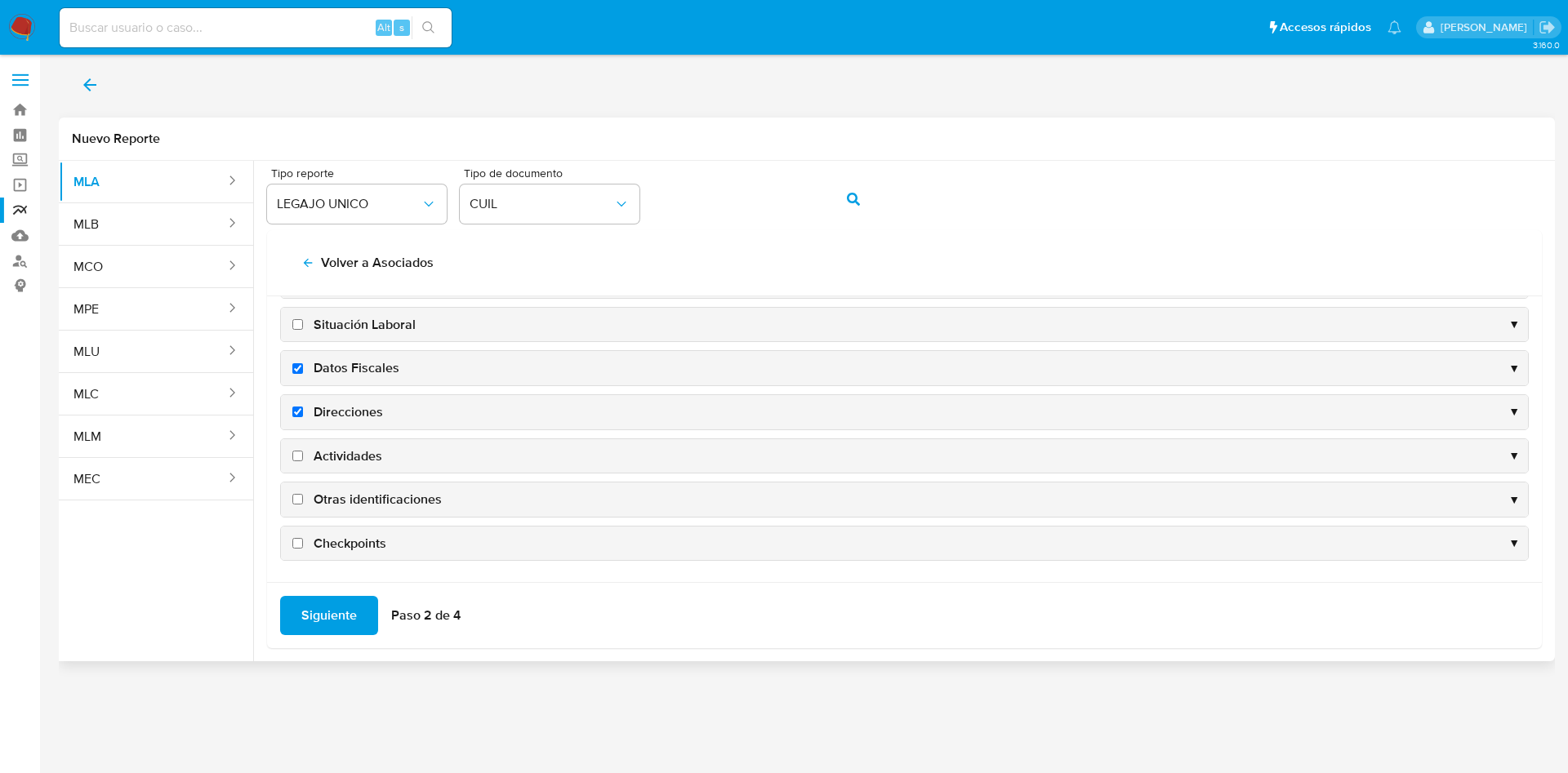
checkbox input "true"
click at [337, 454] on span "Actividades" at bounding box center [347, 456] width 69 height 18
click at [303, 454] on input "Actividades" at bounding box center [298, 456] width 11 height 11
checkbox input "true"
click at [341, 499] on span "Otras identificaciones" at bounding box center [377, 500] width 128 height 18
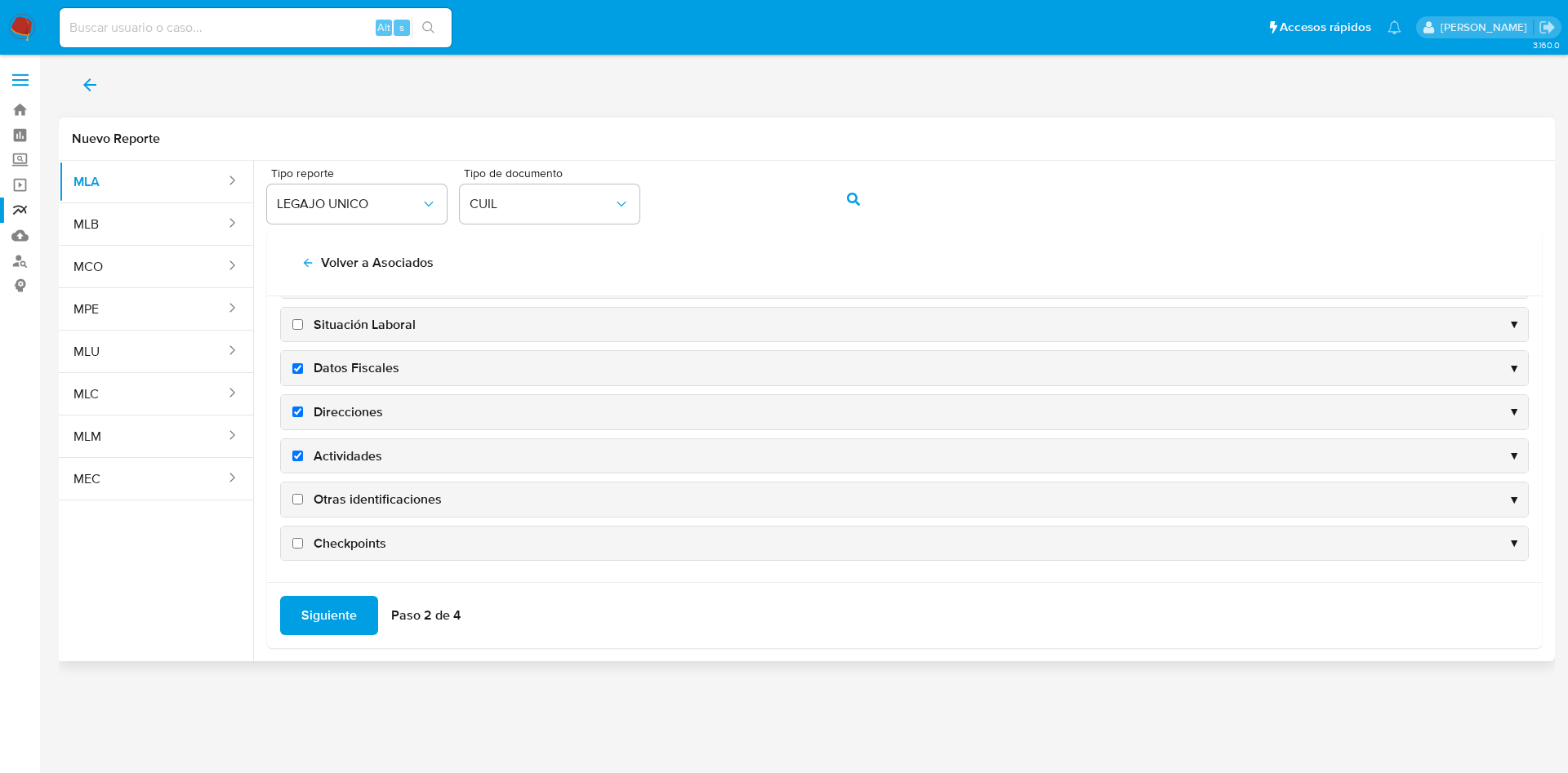
click at [303, 499] on input "Otras identificaciones" at bounding box center [298, 499] width 11 height 11
checkbox input "true"
drag, startPoint x: 337, startPoint y: 595, endPoint x: 330, endPoint y: 607, distance: 13.9
click at [330, 607] on div "Siguiente Paso 2 de 4" at bounding box center [904, 616] width 1275 height 66
click at [330, 607] on span "Siguiente" at bounding box center [329, 616] width 55 height 36
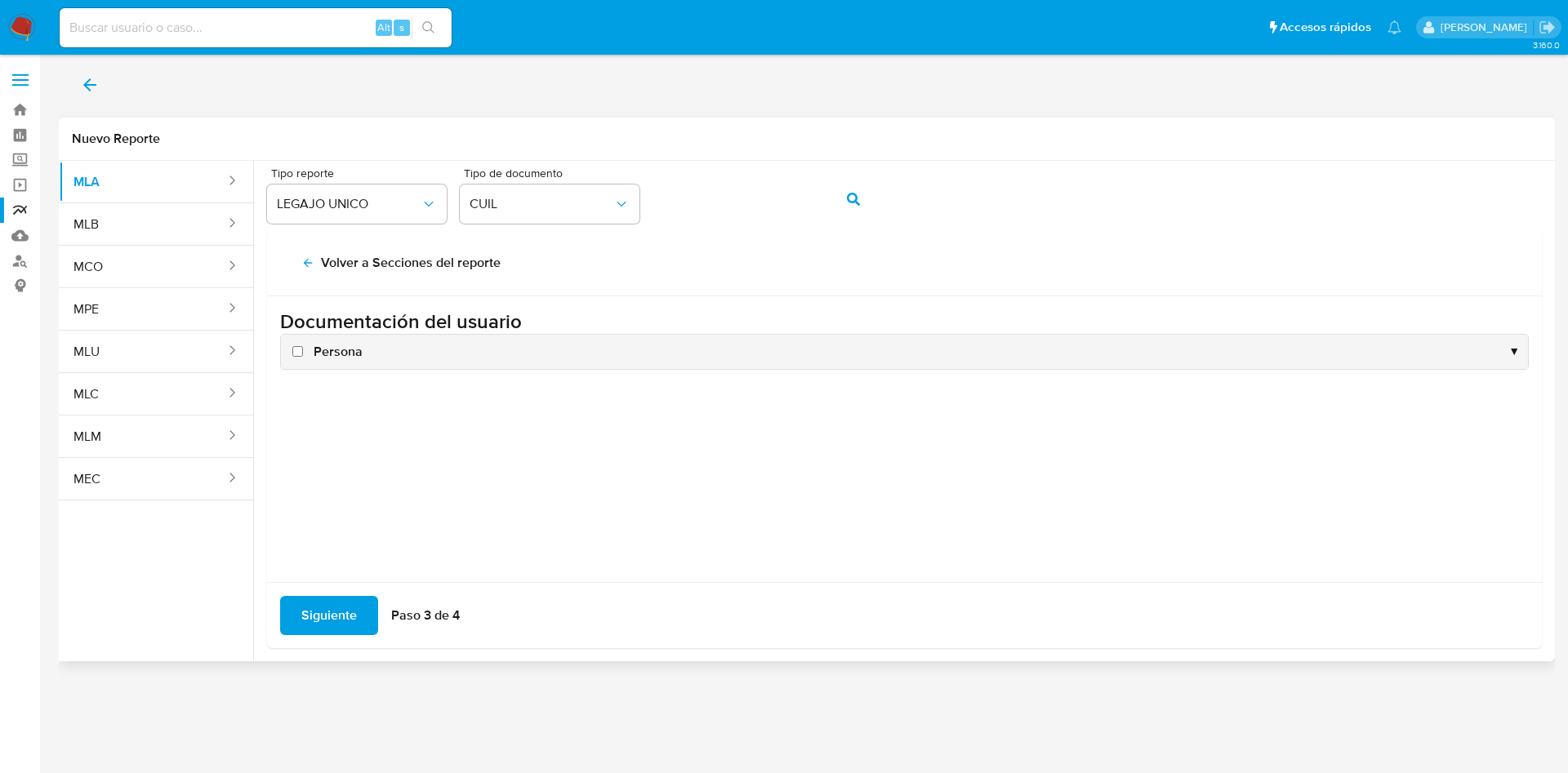
scroll to position [0, 0]
click at [303, 363] on div "Persona ▼" at bounding box center [905, 352] width 1248 height 34
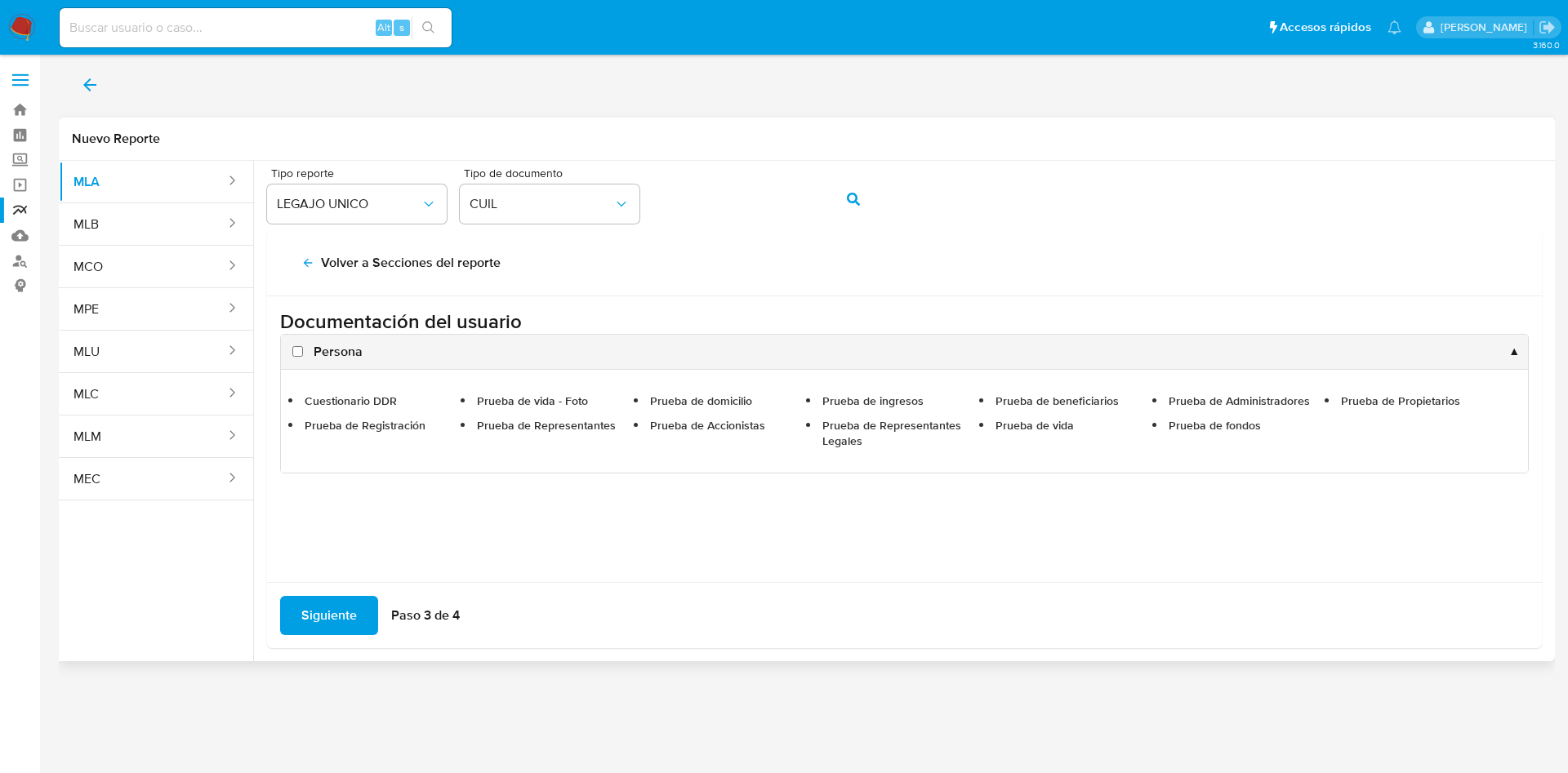
click at [325, 358] on span "Persona" at bounding box center [337, 352] width 49 height 18
click at [303, 357] on input "Persona" at bounding box center [298, 352] width 11 height 11
checkbox input "true"
click at [325, 598] on span "Siguiente" at bounding box center [329, 616] width 55 height 36
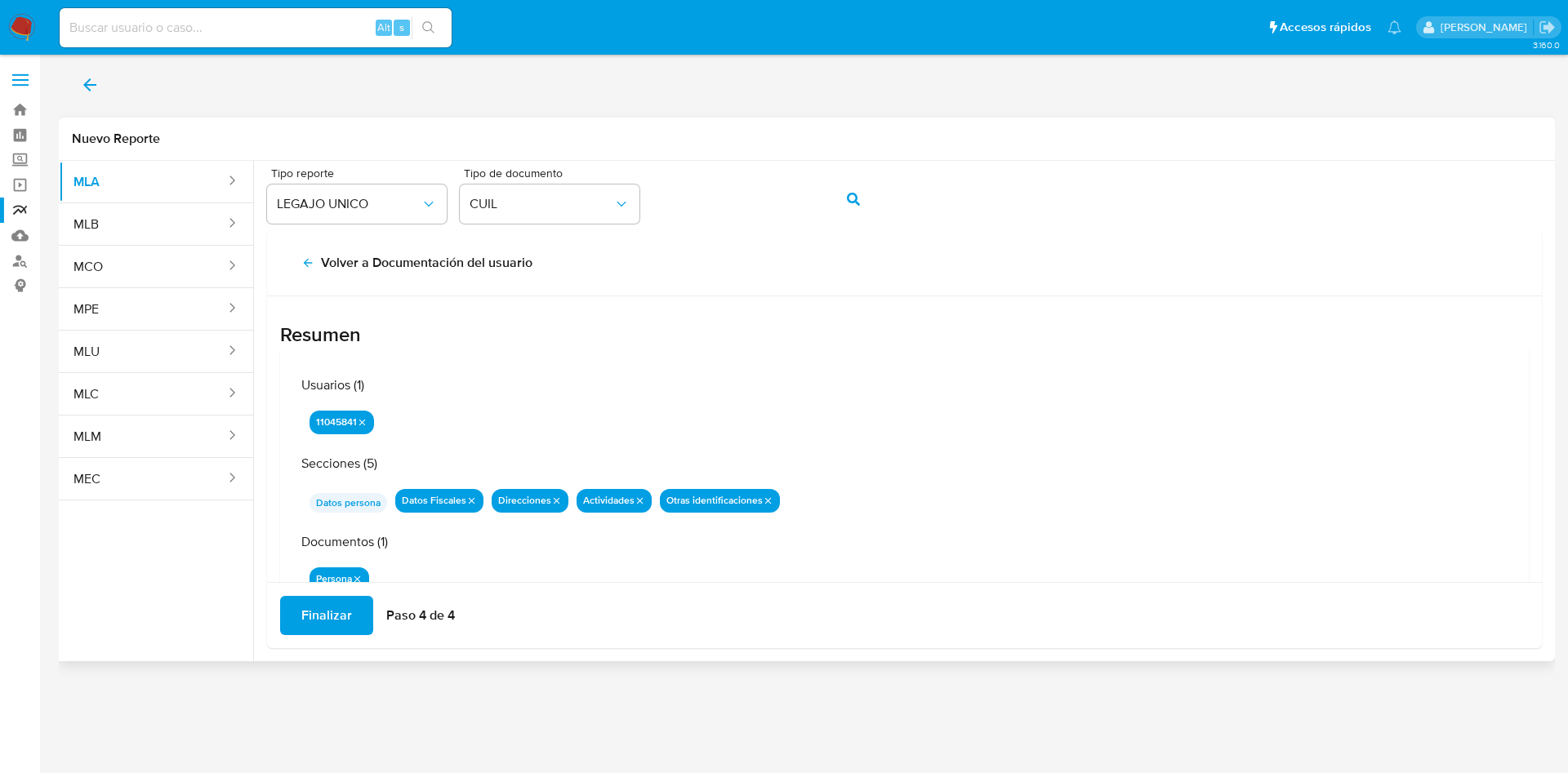
click at [328, 614] on span "Finalizar" at bounding box center [327, 616] width 51 height 36
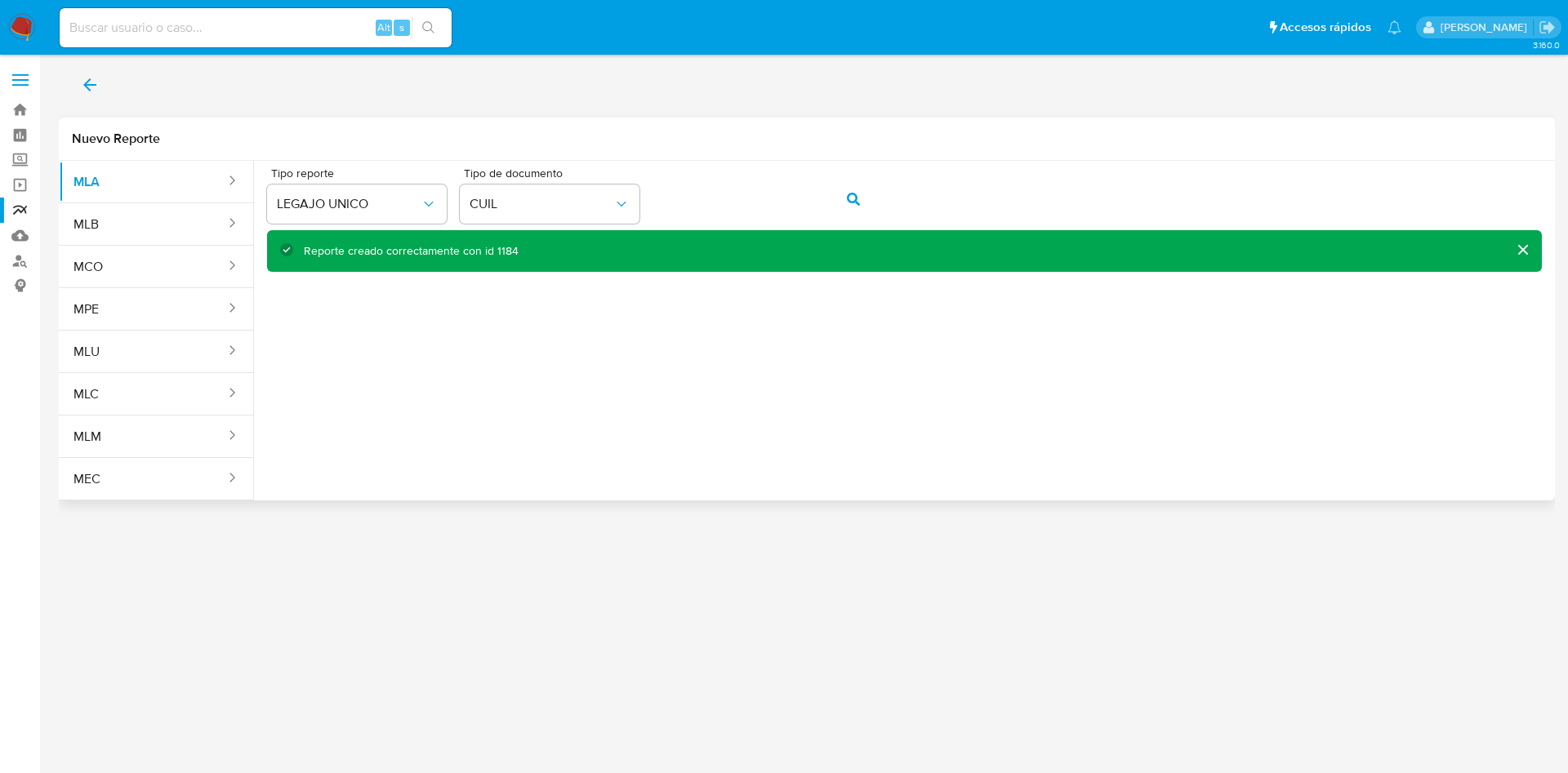
click at [754, 363] on div "Tipo reporte LEGAJO UNICO Tipo de documento CUIL Reporte creado correctamente c…" at bounding box center [905, 324] width 1301 height 327
click at [89, 84] on icon "back" at bounding box center [89, 85] width 13 height 13
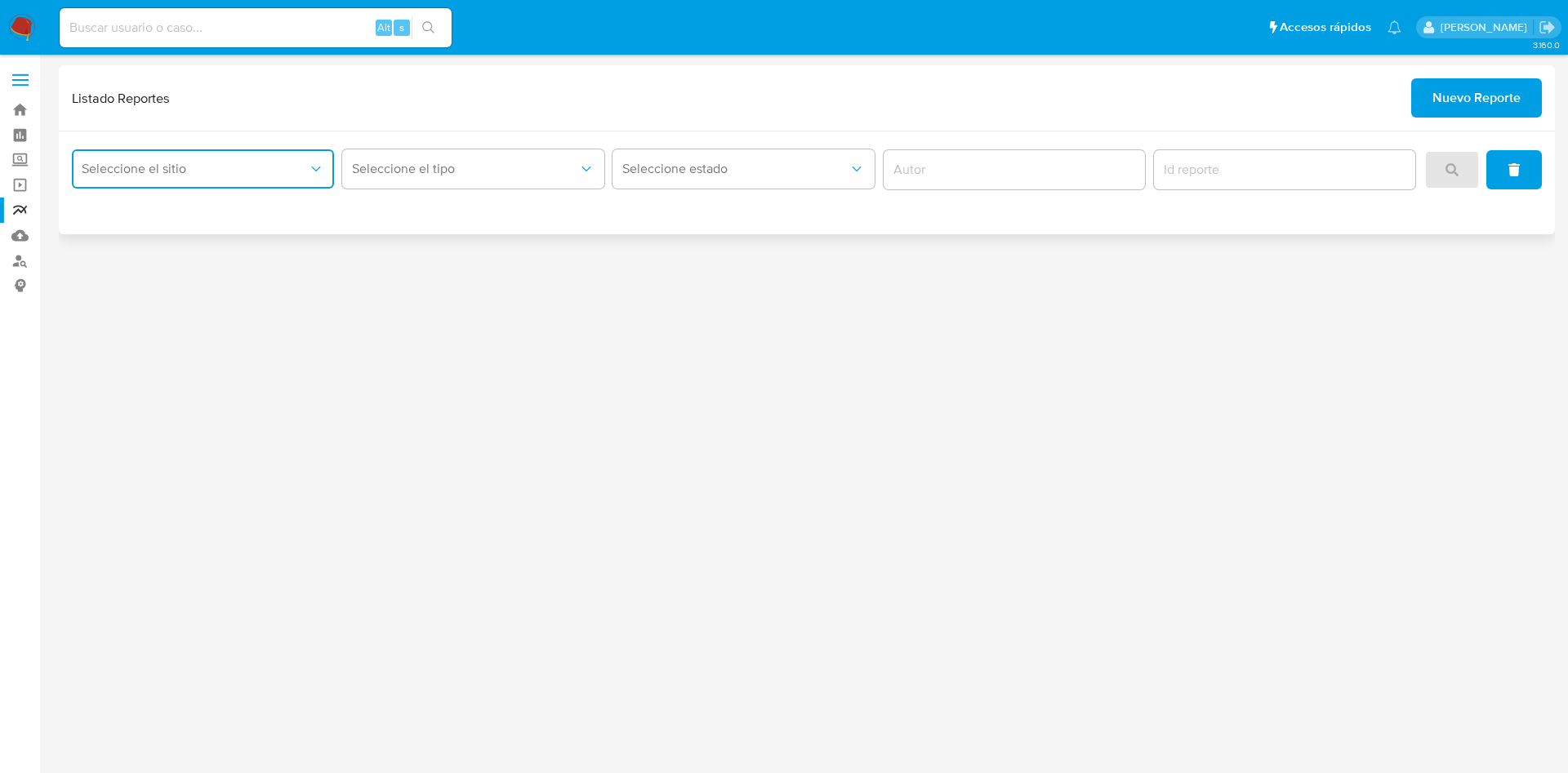
click at [210, 174] on span "Seleccione el sitio" at bounding box center [194, 169] width 226 height 16
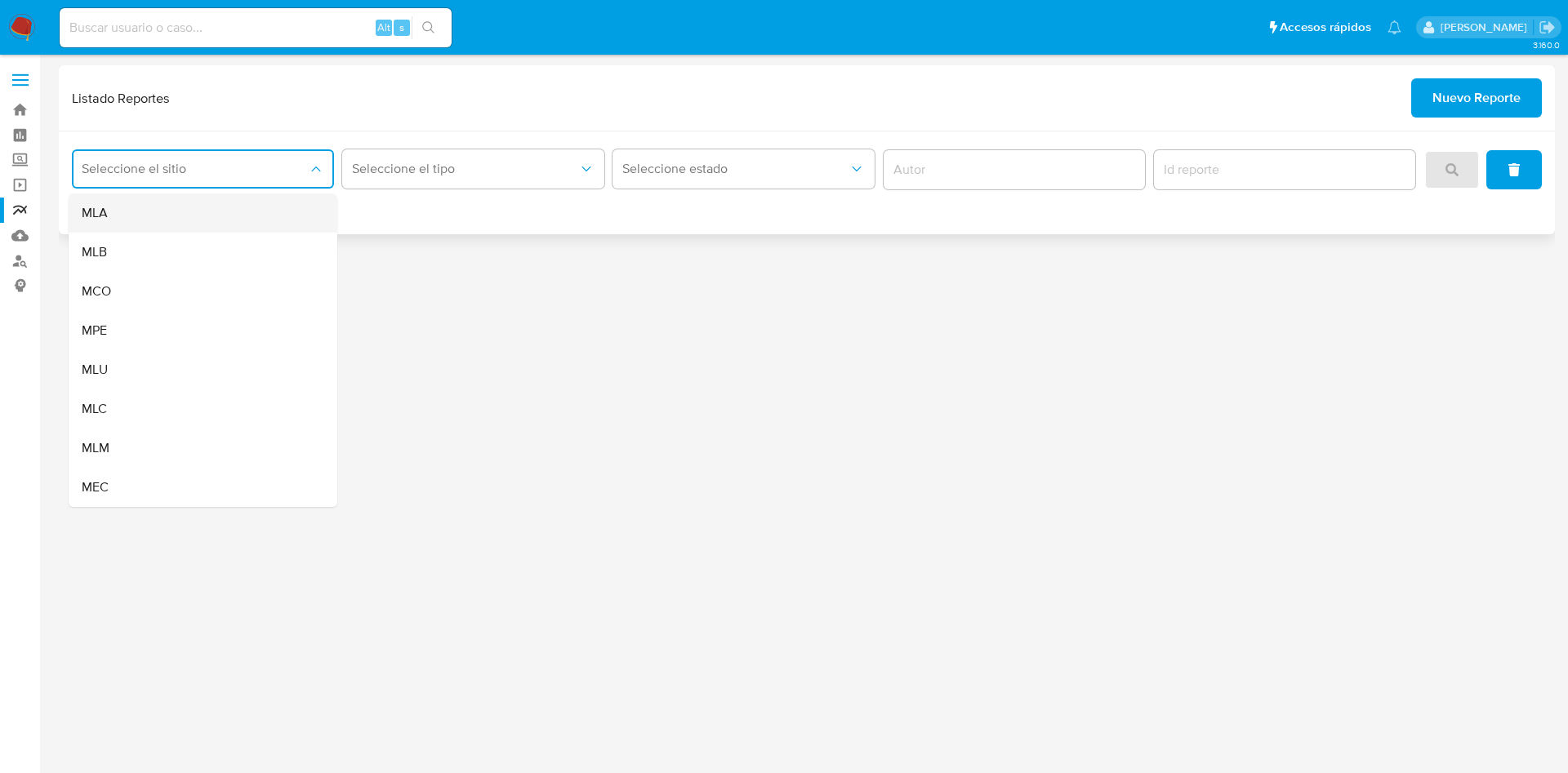
click at [215, 215] on div "MLA" at bounding box center [198, 213] width 233 height 39
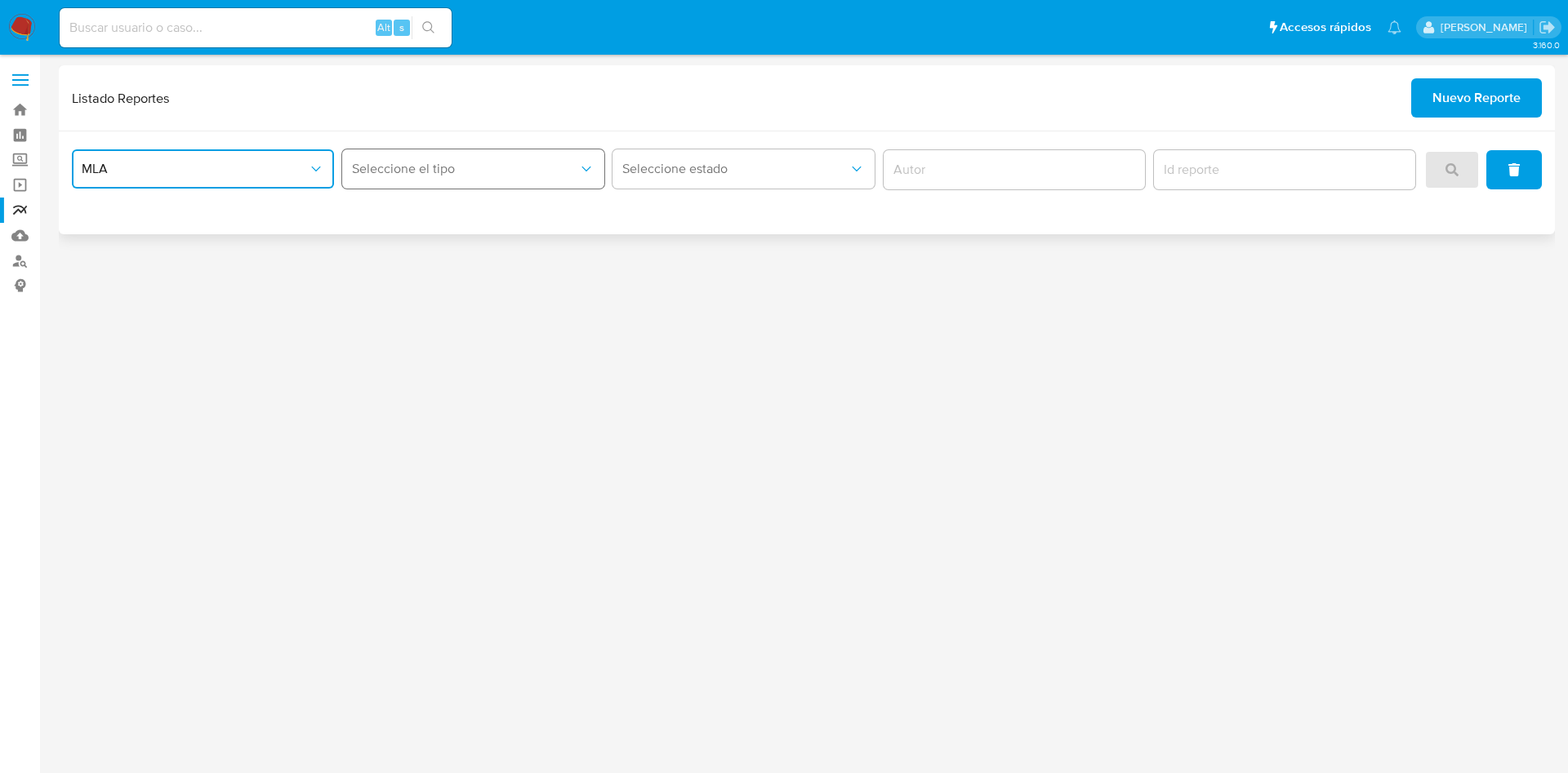
click at [464, 179] on button "Seleccione el tipo" at bounding box center [473, 169] width 262 height 39
click at [469, 247] on div "LEGAJO UNICO" at bounding box center [468, 252] width 233 height 39
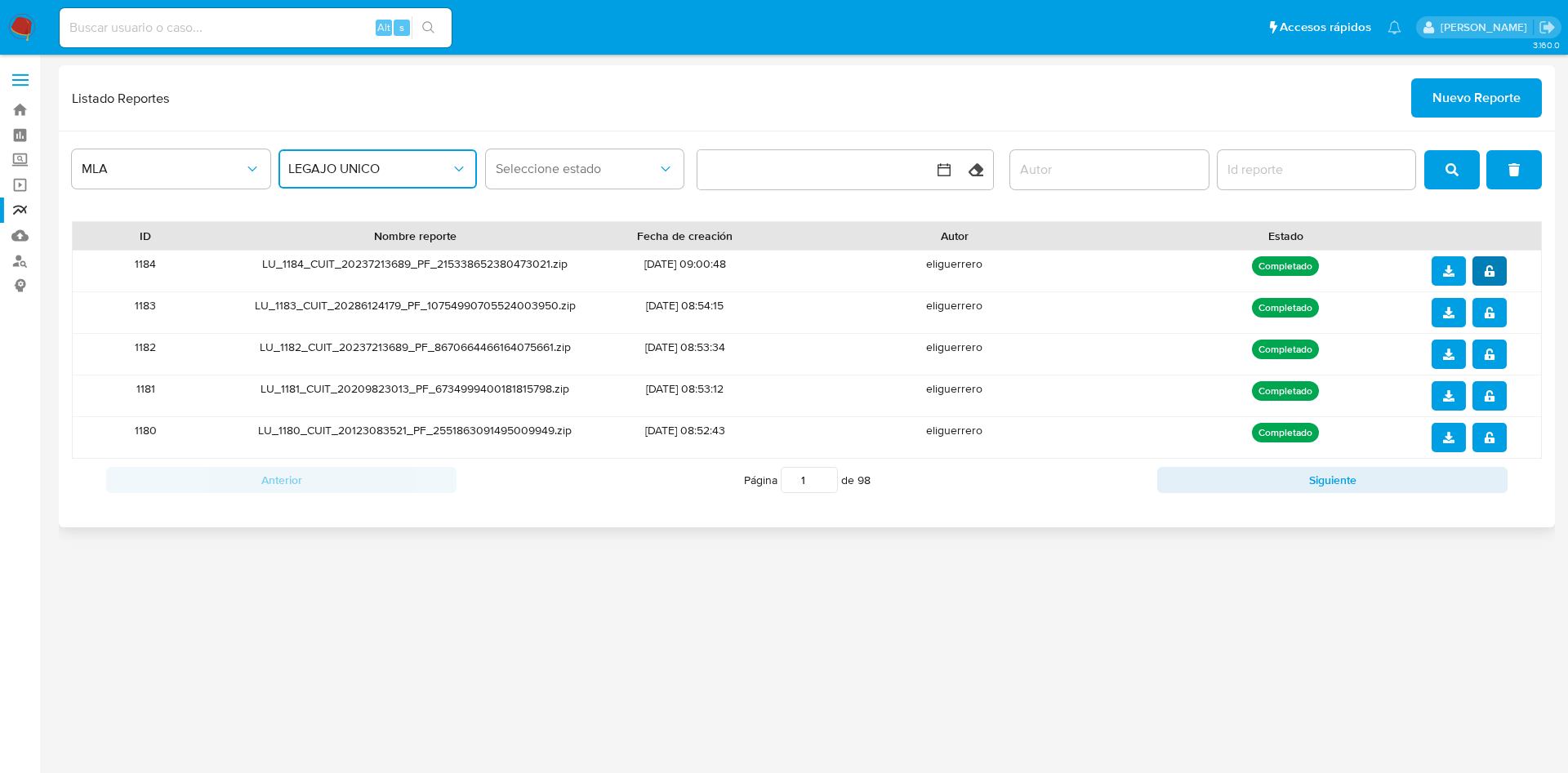
click at [1482, 273] on button "notify_security" at bounding box center [1490, 271] width 34 height 30
click at [1444, 269] on icon "download" at bounding box center [1449, 271] width 12 height 12
click at [1460, 91] on span "Nuevo Reporte" at bounding box center [1477, 98] width 89 height 36
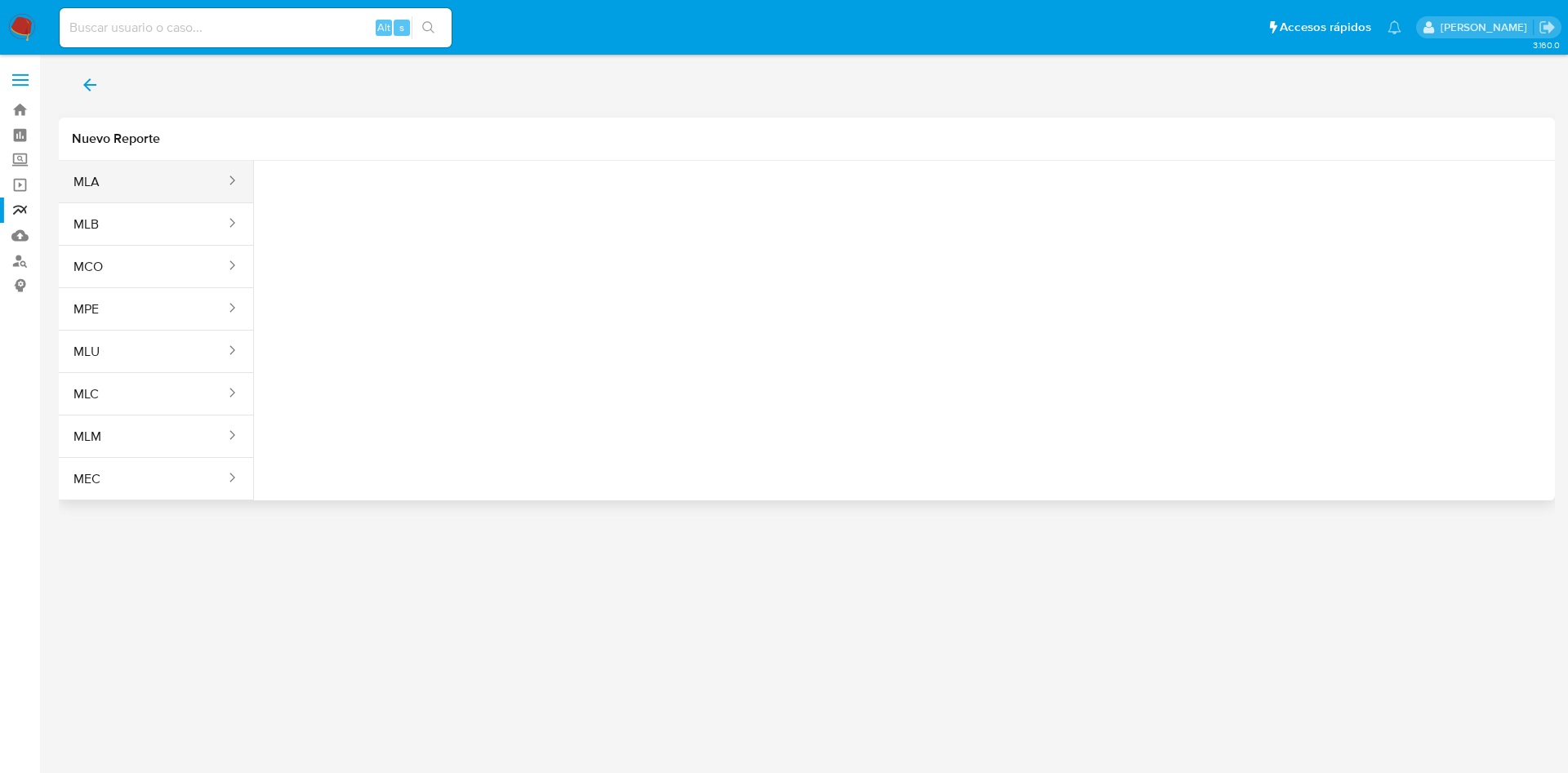
click at [155, 166] on button "MLA" at bounding box center [143, 183] width 168 height 39
click at [342, 207] on span "Seleccione una opcion" at bounding box center [348, 204] width 144 height 16
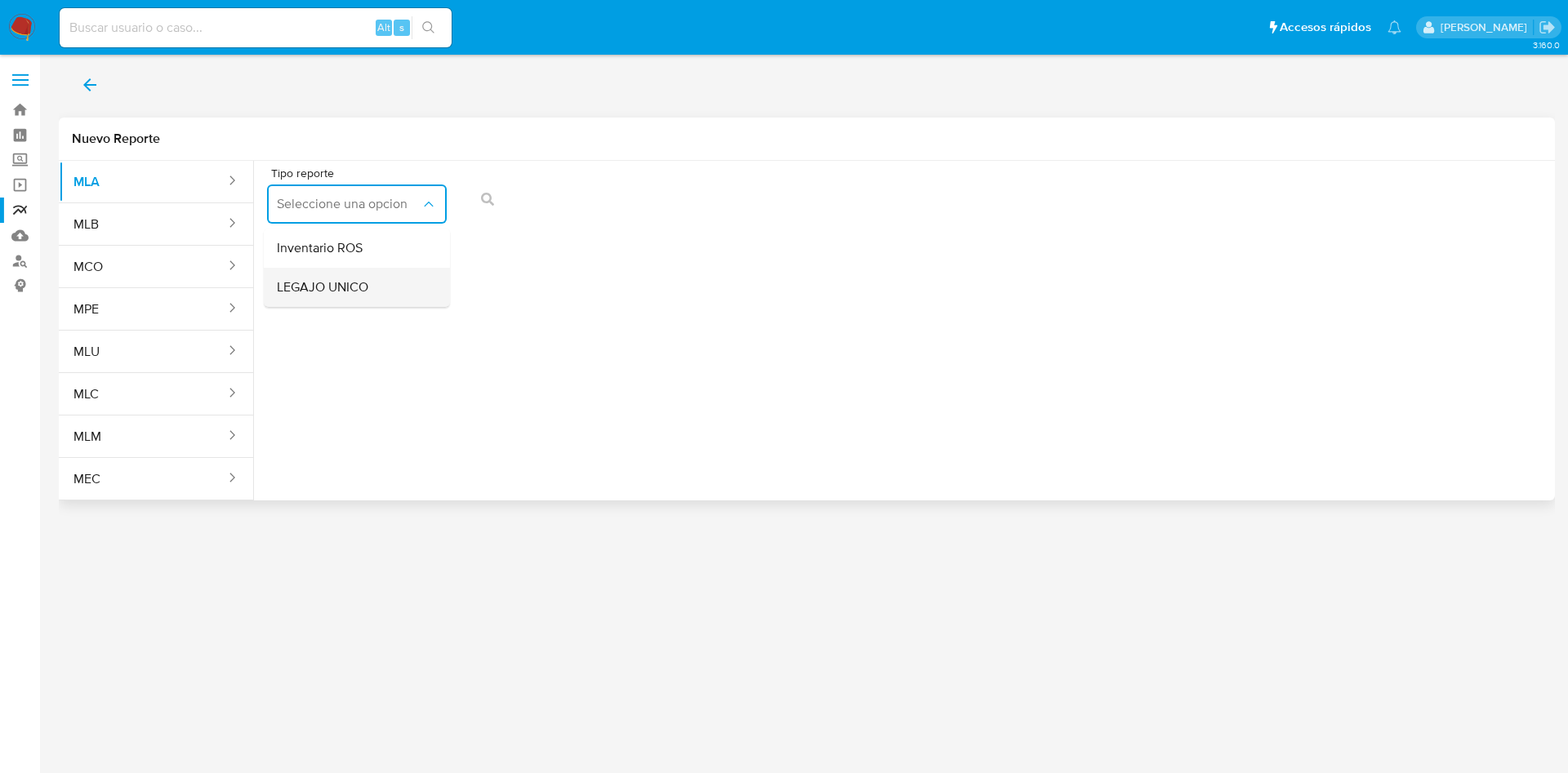
click at [368, 279] on span "LEGAJO UNICO" at bounding box center [322, 287] width 91 height 16
click at [559, 201] on span "CDI" at bounding box center [541, 204] width 144 height 16
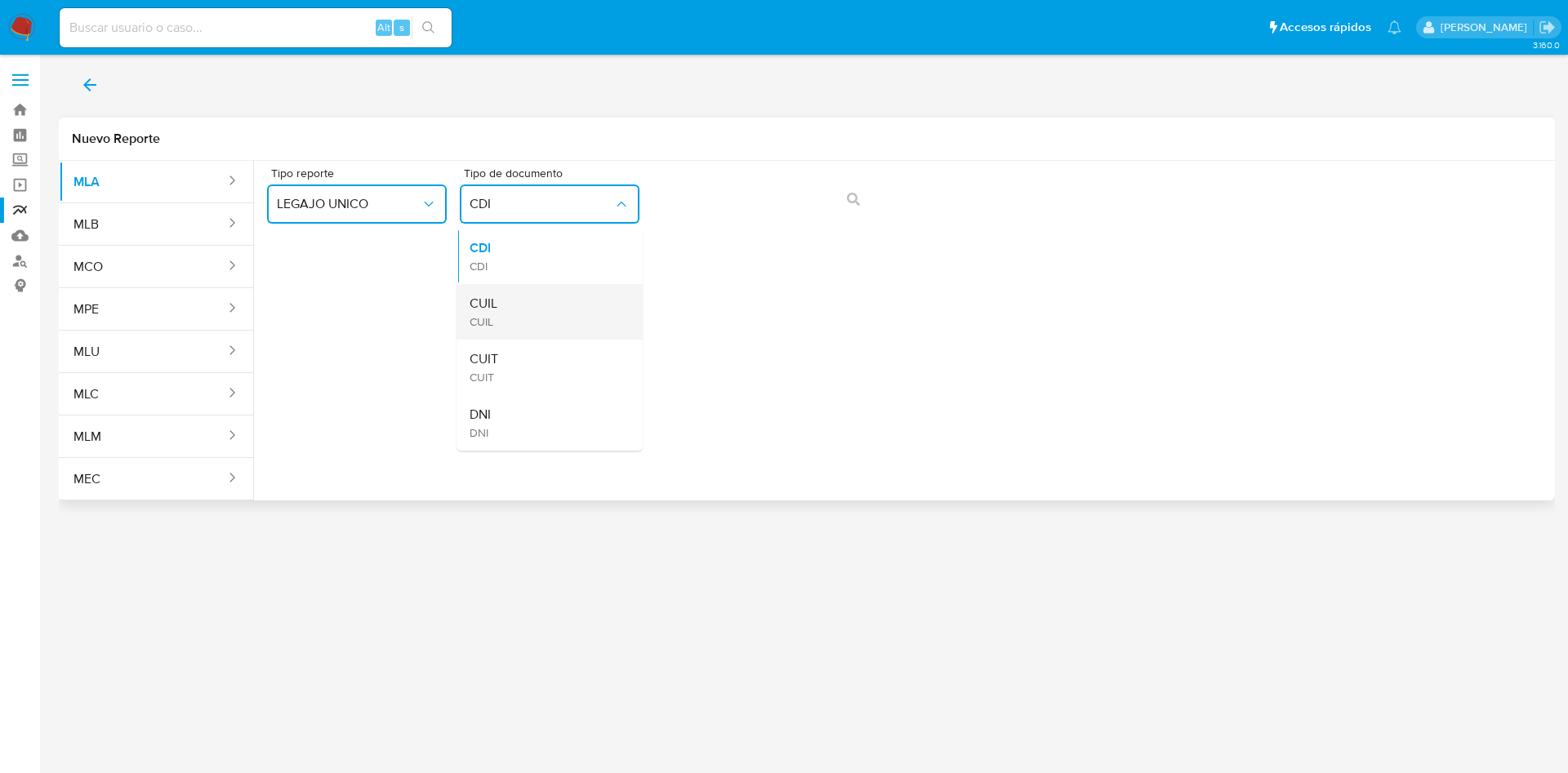
click at [555, 302] on div "CUIL CUIL" at bounding box center [545, 312] width 150 height 55
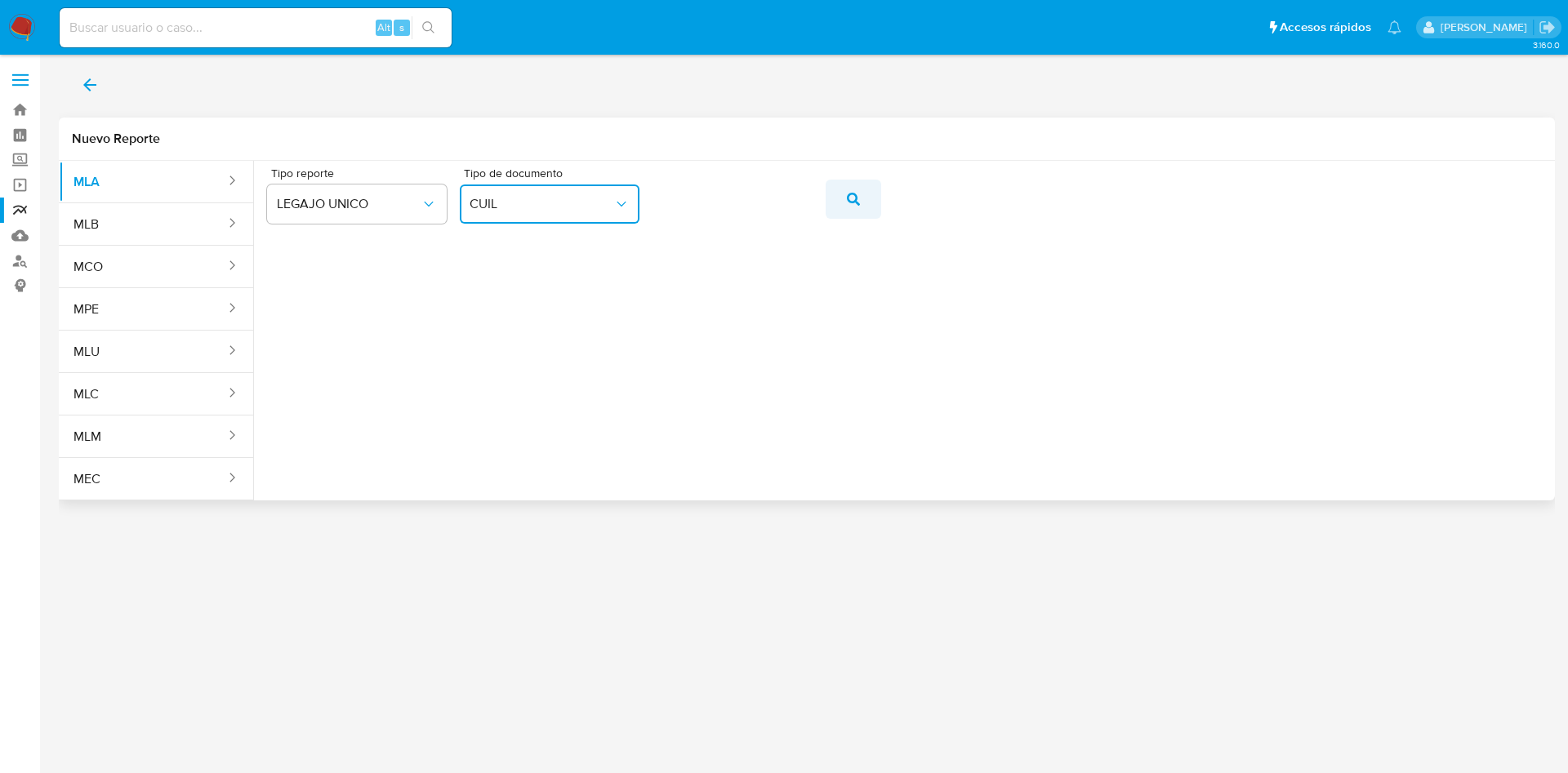
click at [852, 211] on span "action-search" at bounding box center [854, 200] width 13 height 36
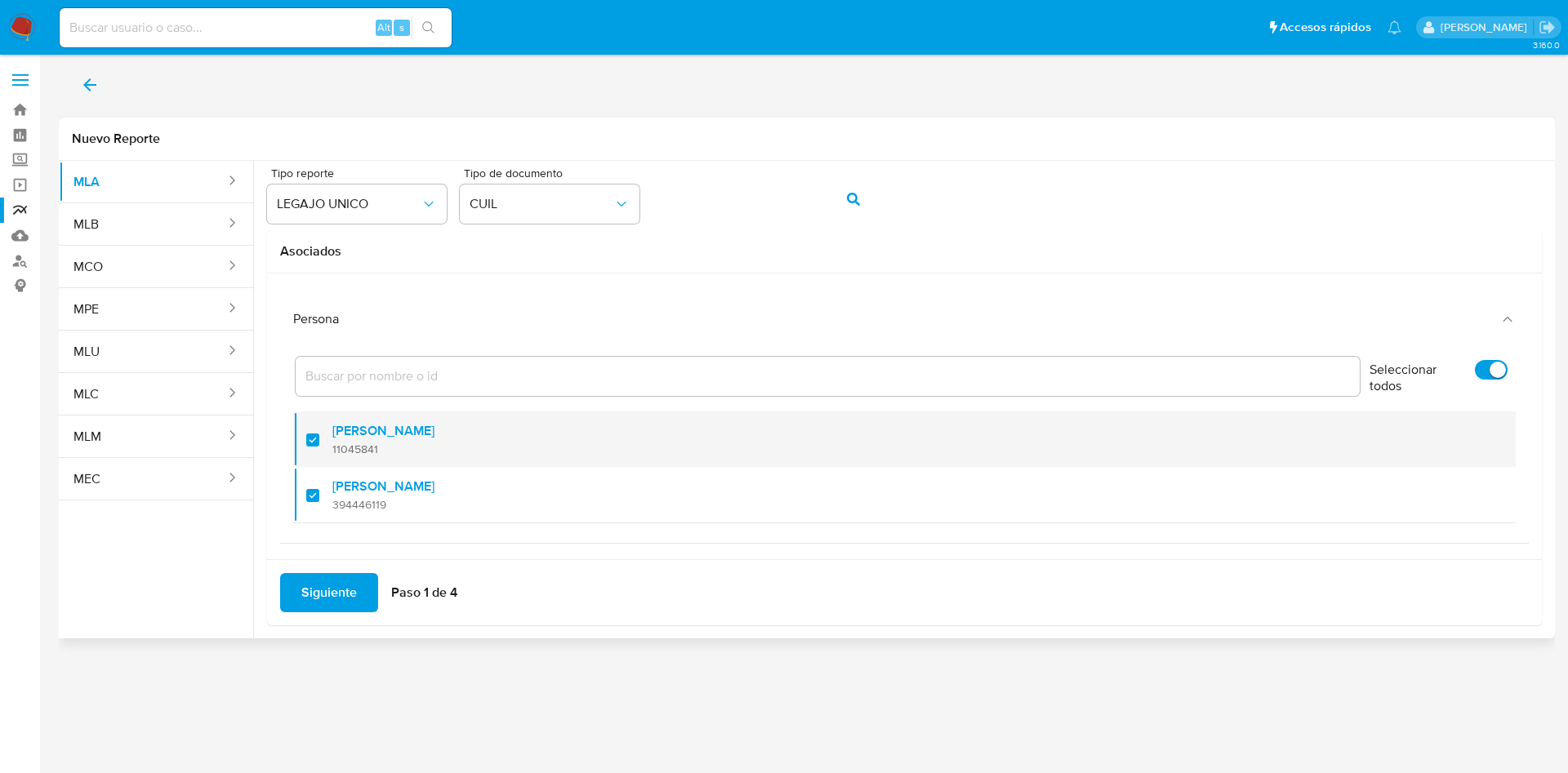
drag, startPoint x: 316, startPoint y: 441, endPoint x: 317, endPoint y: 453, distance: 12.0
click at [318, 441] on div at bounding box center [319, 439] width 26 height 38
checkbox input "false"
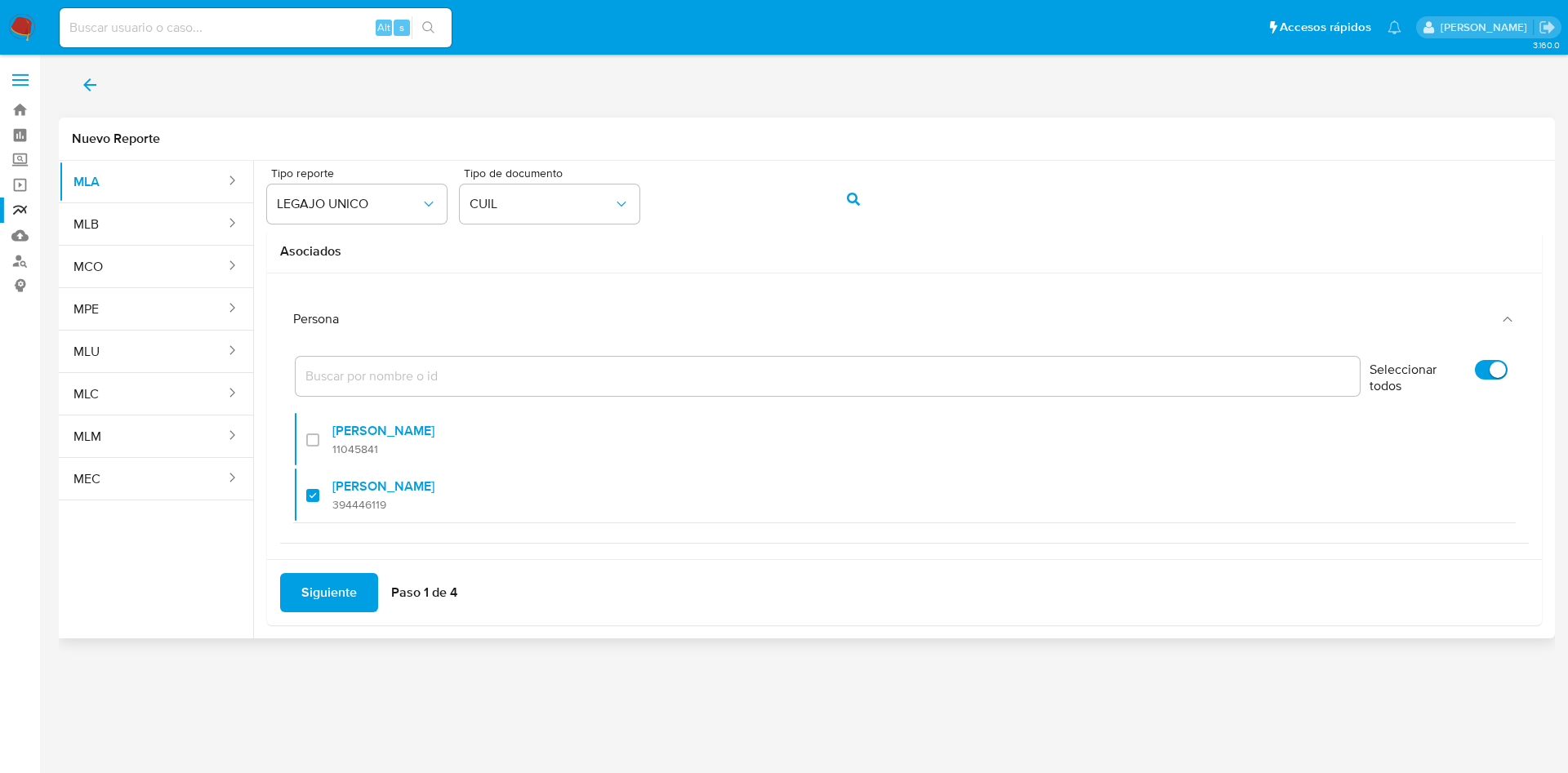
click at [323, 585] on span "Siguiente" at bounding box center [329, 593] width 55 height 36
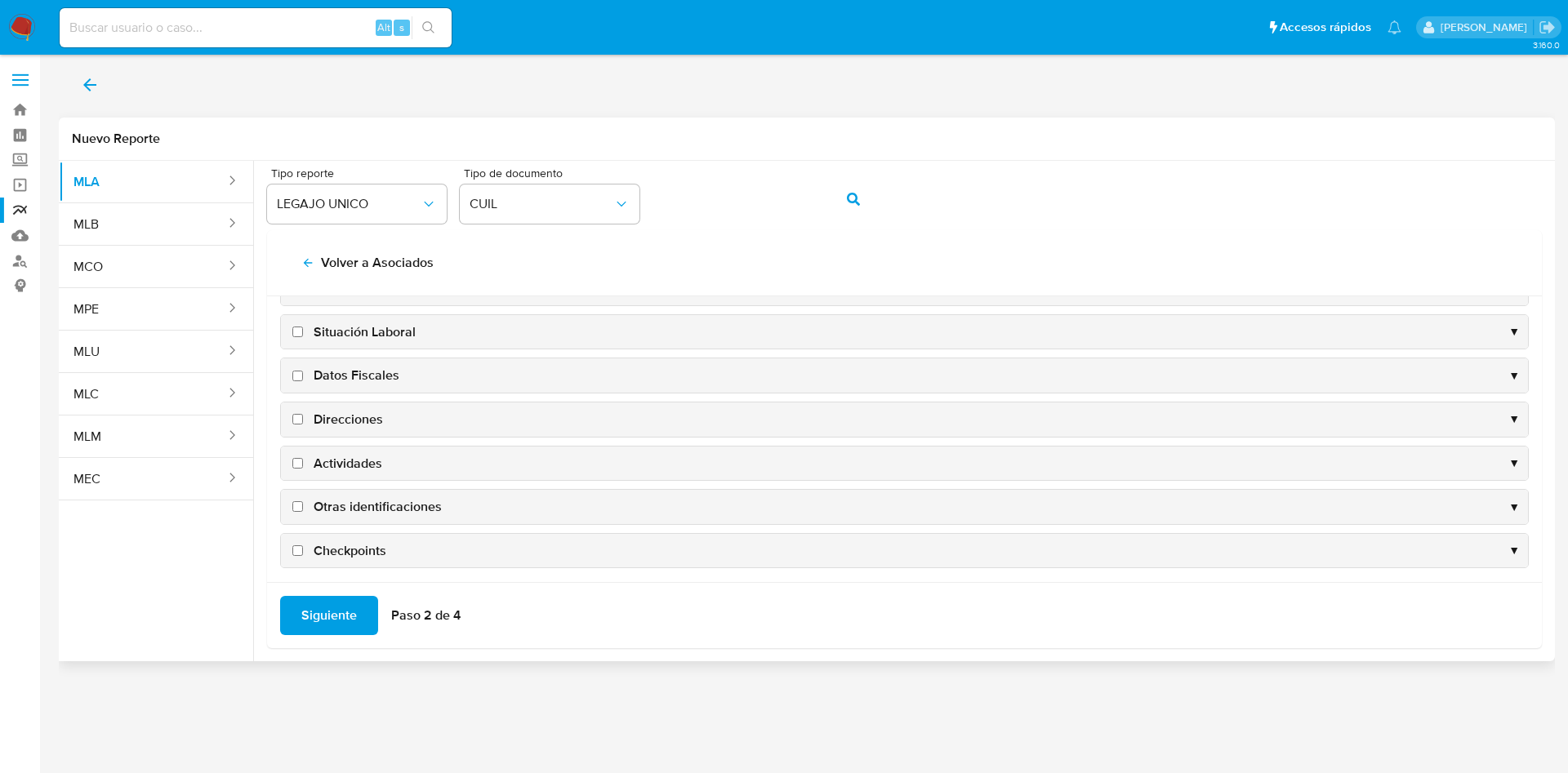
scroll to position [158, 0]
click at [359, 361] on span "Datos Fiscales" at bounding box center [356, 369] width 86 height 18
click at [303, 363] on input "Datos Fiscales" at bounding box center [298, 369] width 11 height 11
checkbox input "true"
click at [352, 410] on span "Direcciones" at bounding box center [348, 412] width 70 height 18
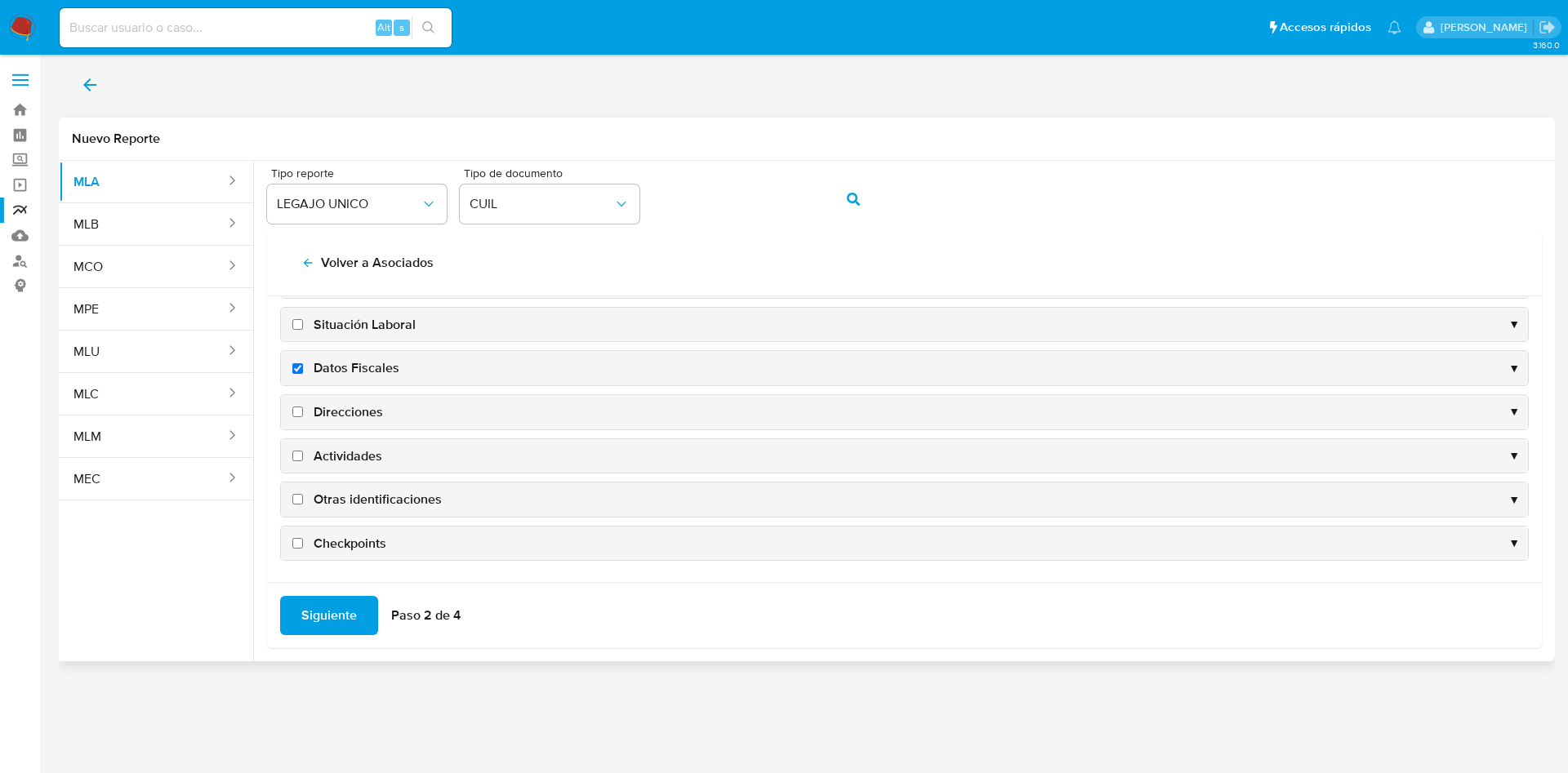
click at [303, 410] on input "Direcciones" at bounding box center [298, 412] width 11 height 11
checkbox input "true"
click at [352, 455] on span "Actividades" at bounding box center [347, 456] width 69 height 18
click at [303, 455] on input "Actividades" at bounding box center [298, 456] width 11 height 11
checkbox input "true"
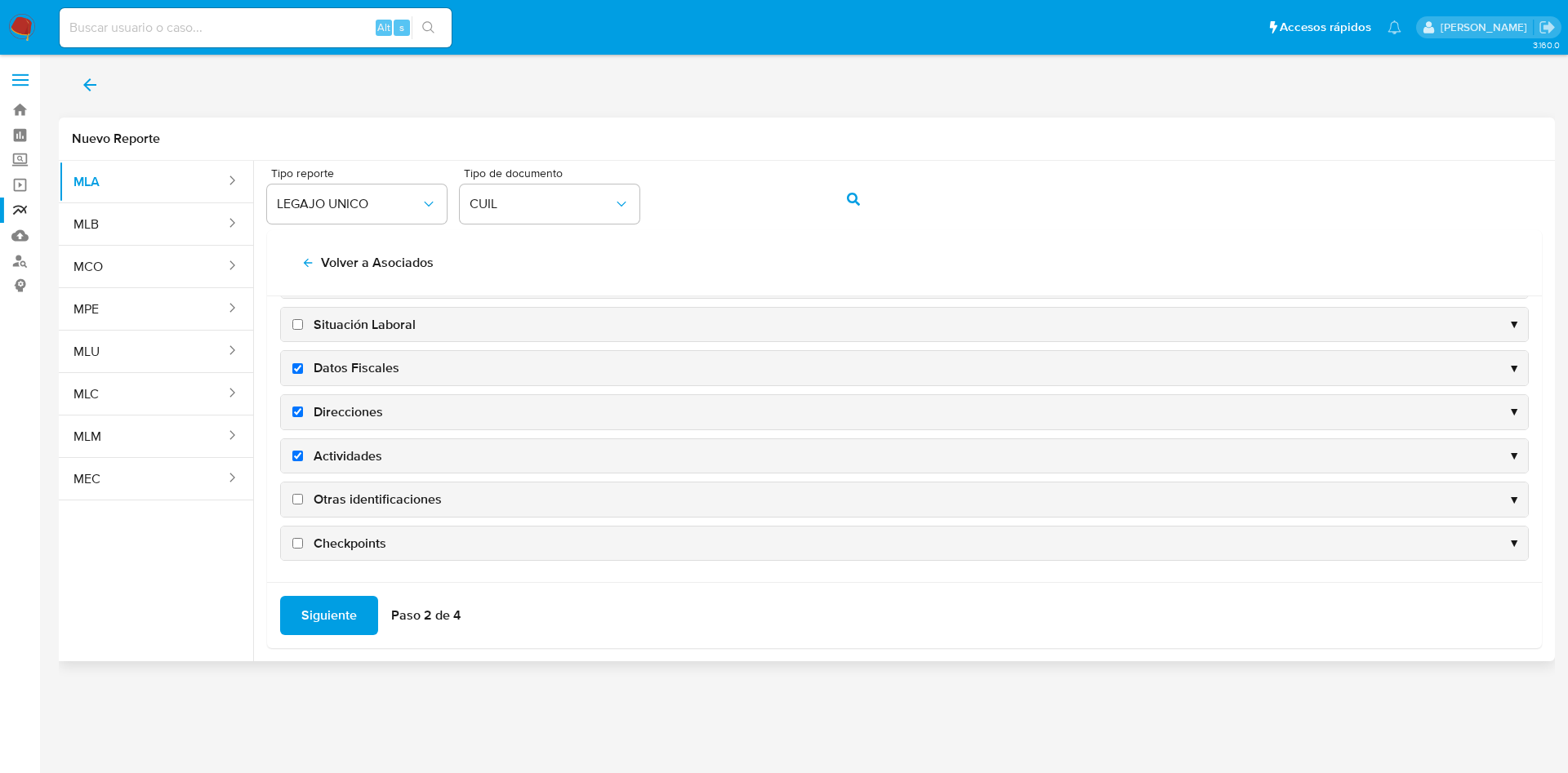
click at [347, 496] on span "Otras identificaciones" at bounding box center [377, 500] width 128 height 18
click at [303, 496] on input "Otras identificaciones" at bounding box center [298, 499] width 11 height 11
checkbox input "true"
click at [335, 626] on span "Siguiente" at bounding box center [329, 616] width 55 height 36
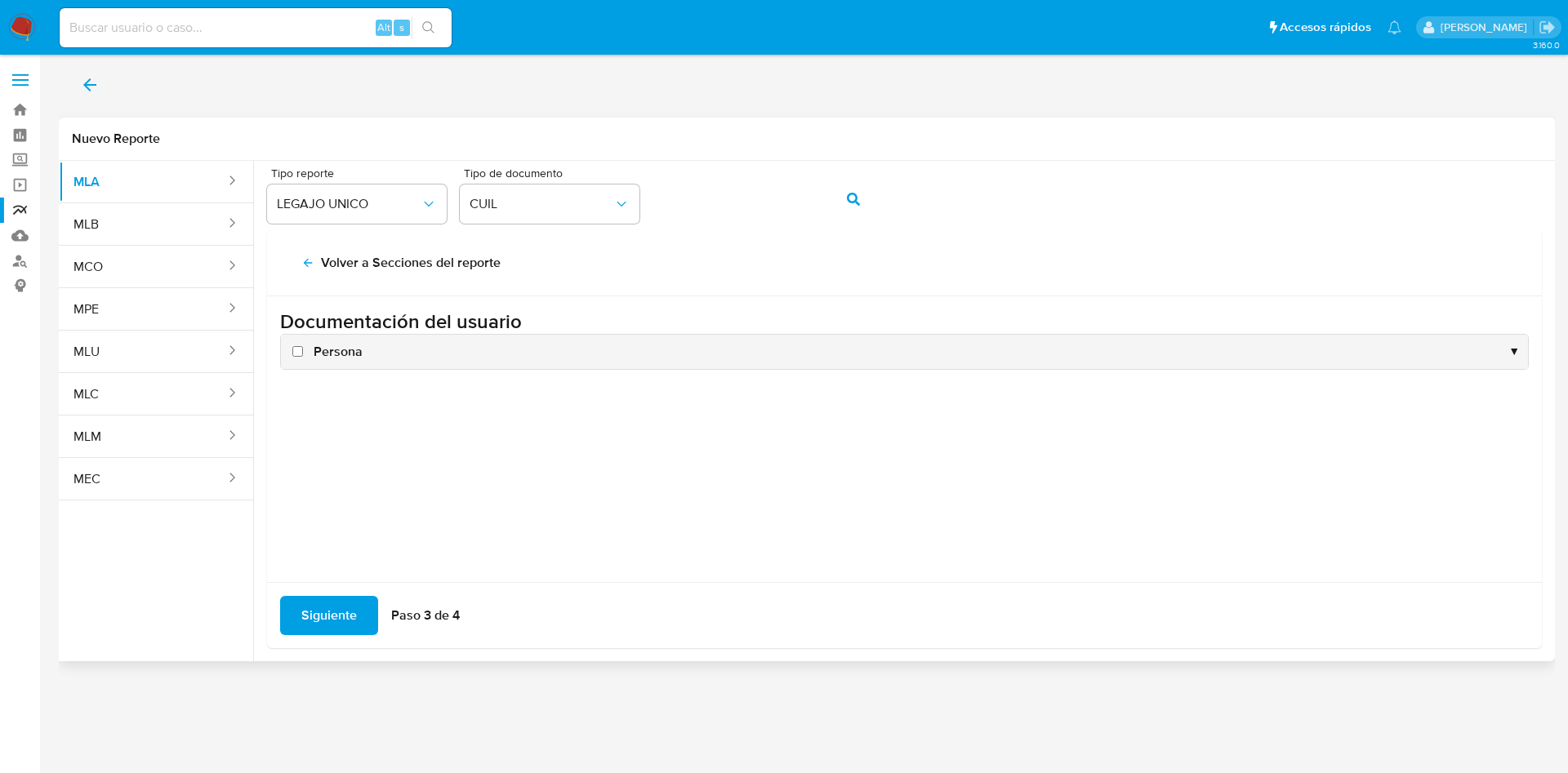
scroll to position [0, 0]
click at [342, 344] on span "Persona" at bounding box center [337, 352] width 49 height 18
click at [303, 346] on input "Persona" at bounding box center [298, 352] width 11 height 11
checkbox input "true"
click at [314, 618] on span "Siguiente" at bounding box center [329, 616] width 55 height 36
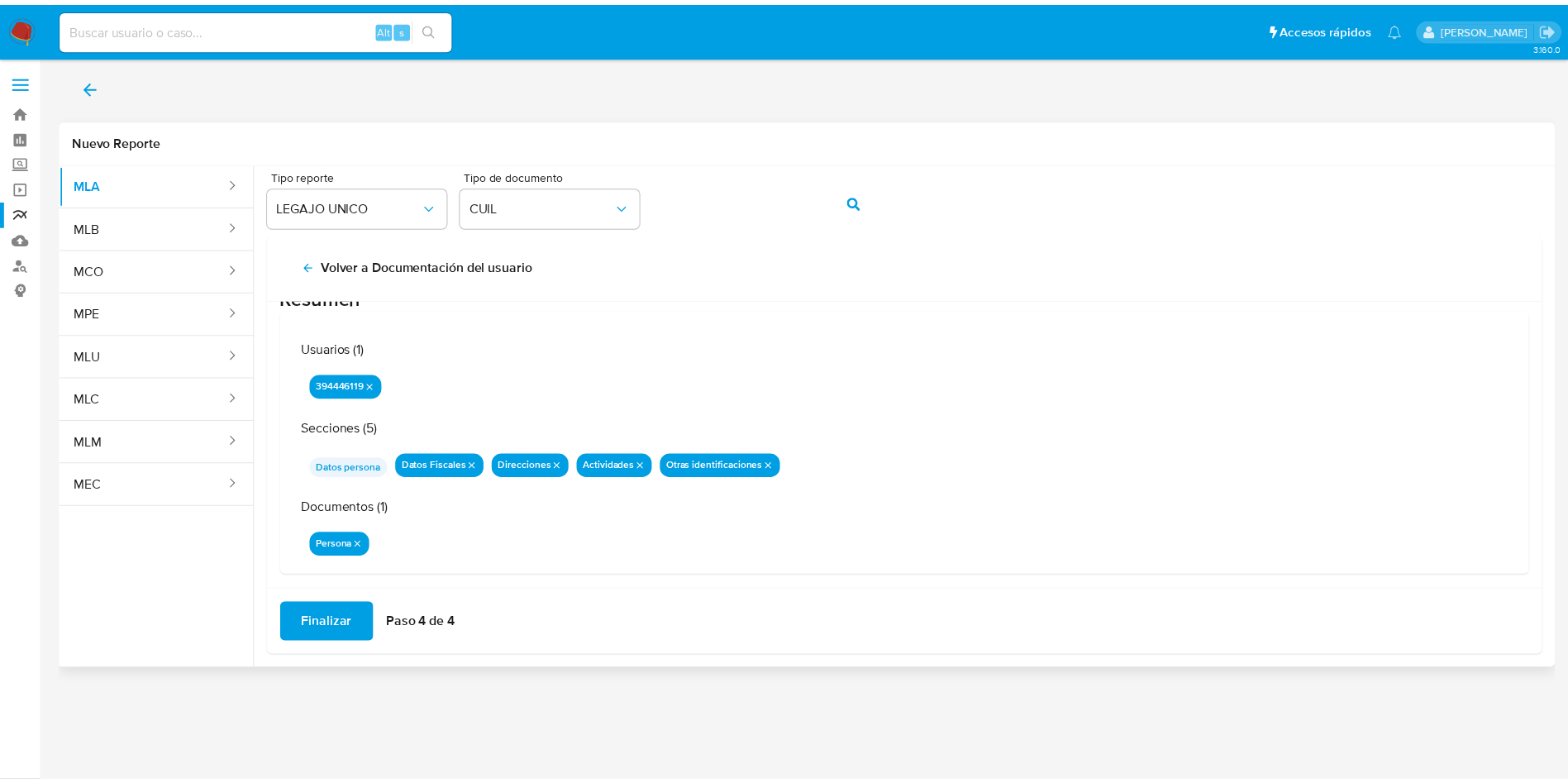
scroll to position [53, 0]
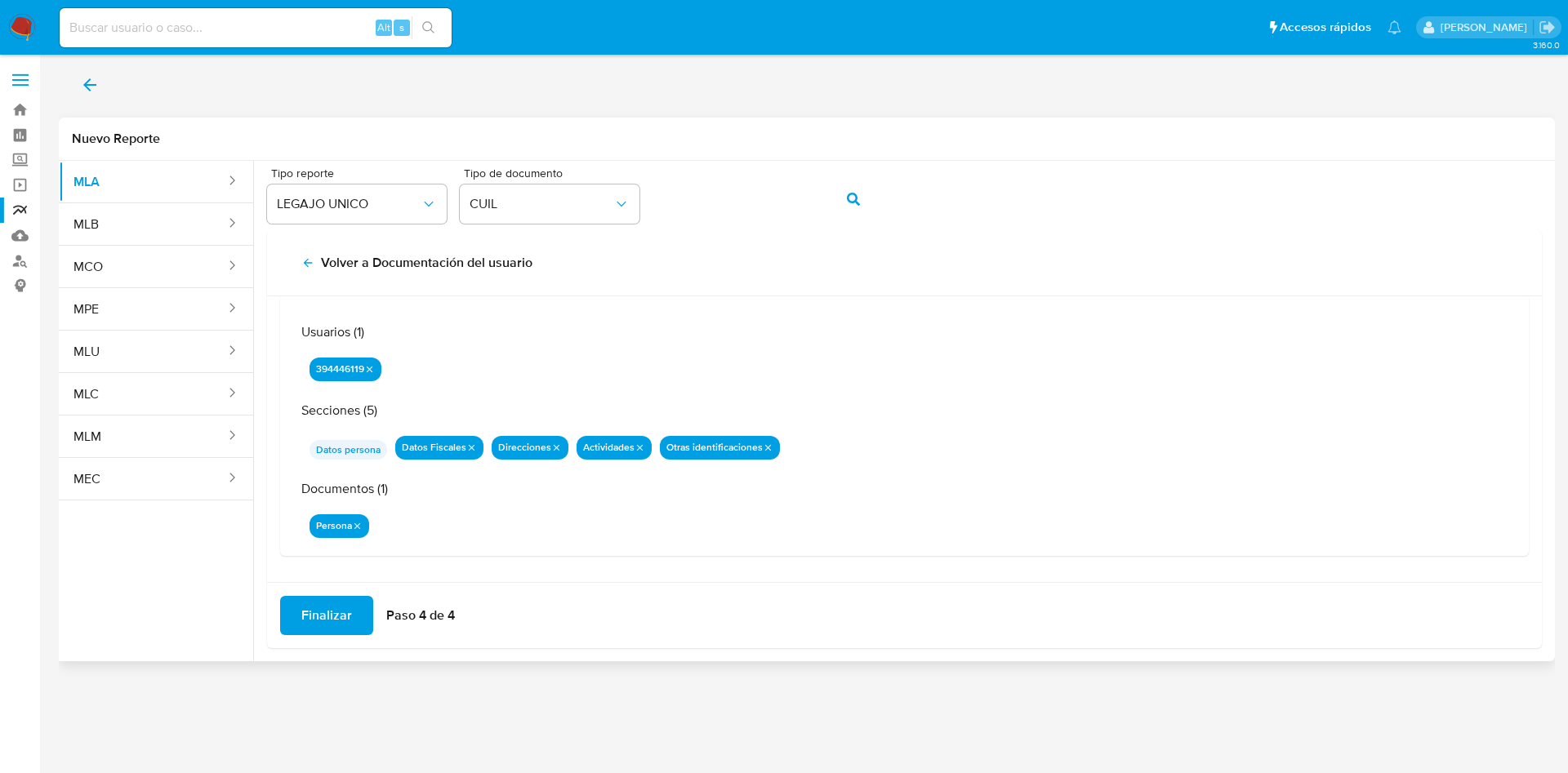
click at [328, 631] on span "Finalizar" at bounding box center [327, 616] width 51 height 36
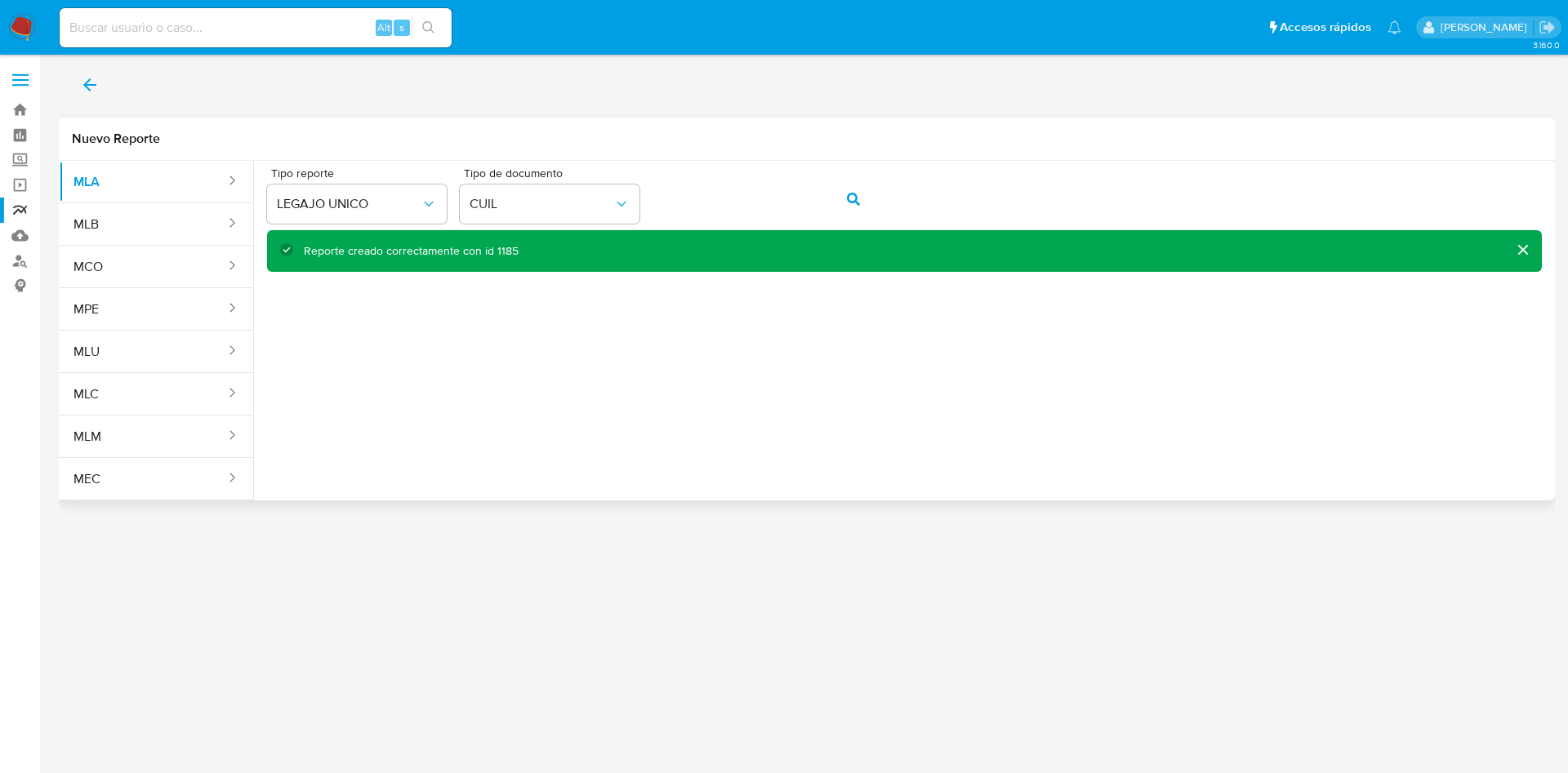
click at [71, 72] on button "back" at bounding box center [89, 85] width 62 height 39
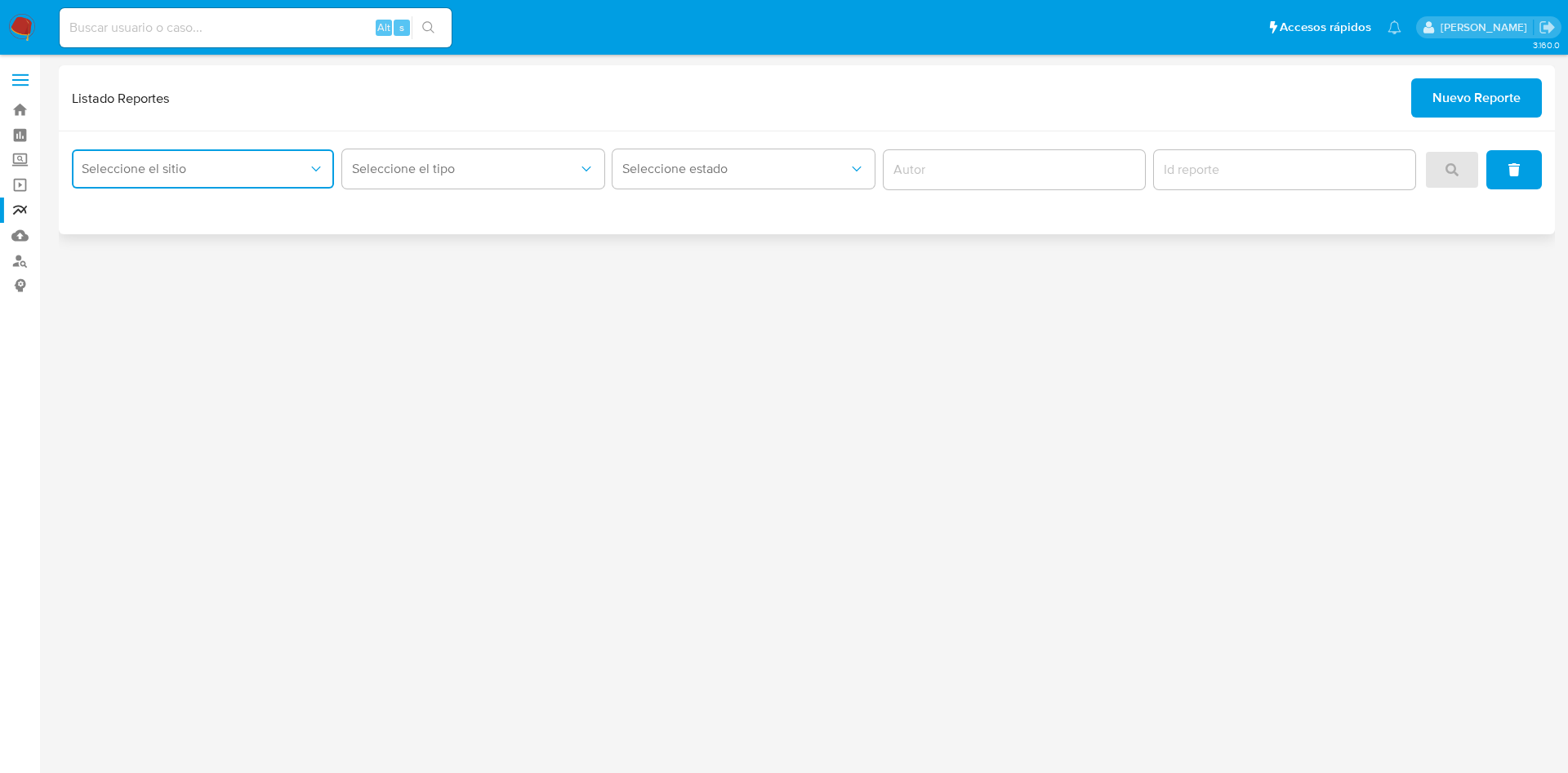
click at [132, 174] on span "Seleccione el sitio" at bounding box center [194, 169] width 226 height 16
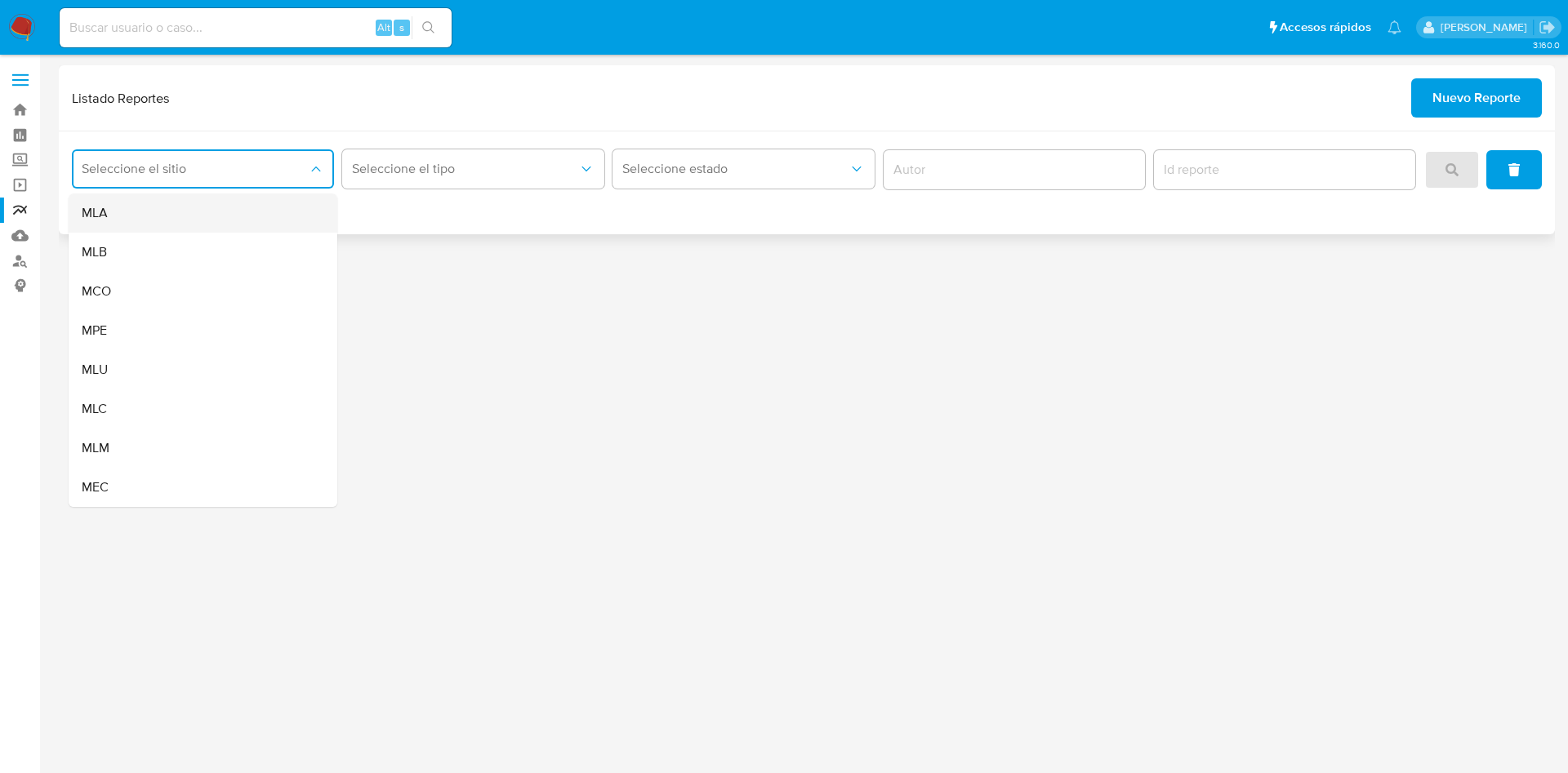
click at [164, 220] on div "MLA" at bounding box center [198, 213] width 233 height 39
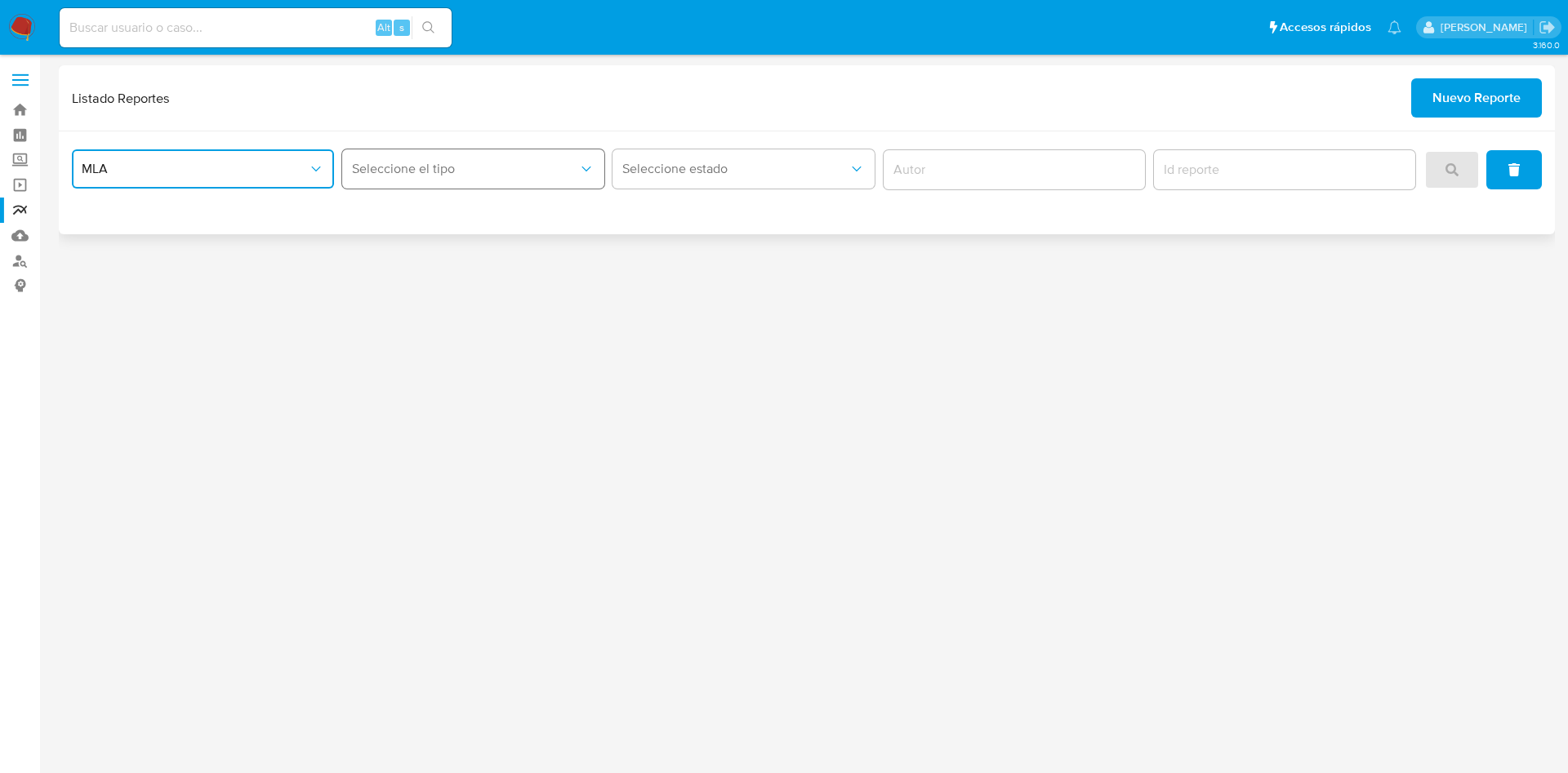
click at [580, 163] on icon "report-type" at bounding box center [586, 169] width 16 height 16
click at [508, 248] on div "LEGAJO UNICO" at bounding box center [468, 252] width 233 height 39
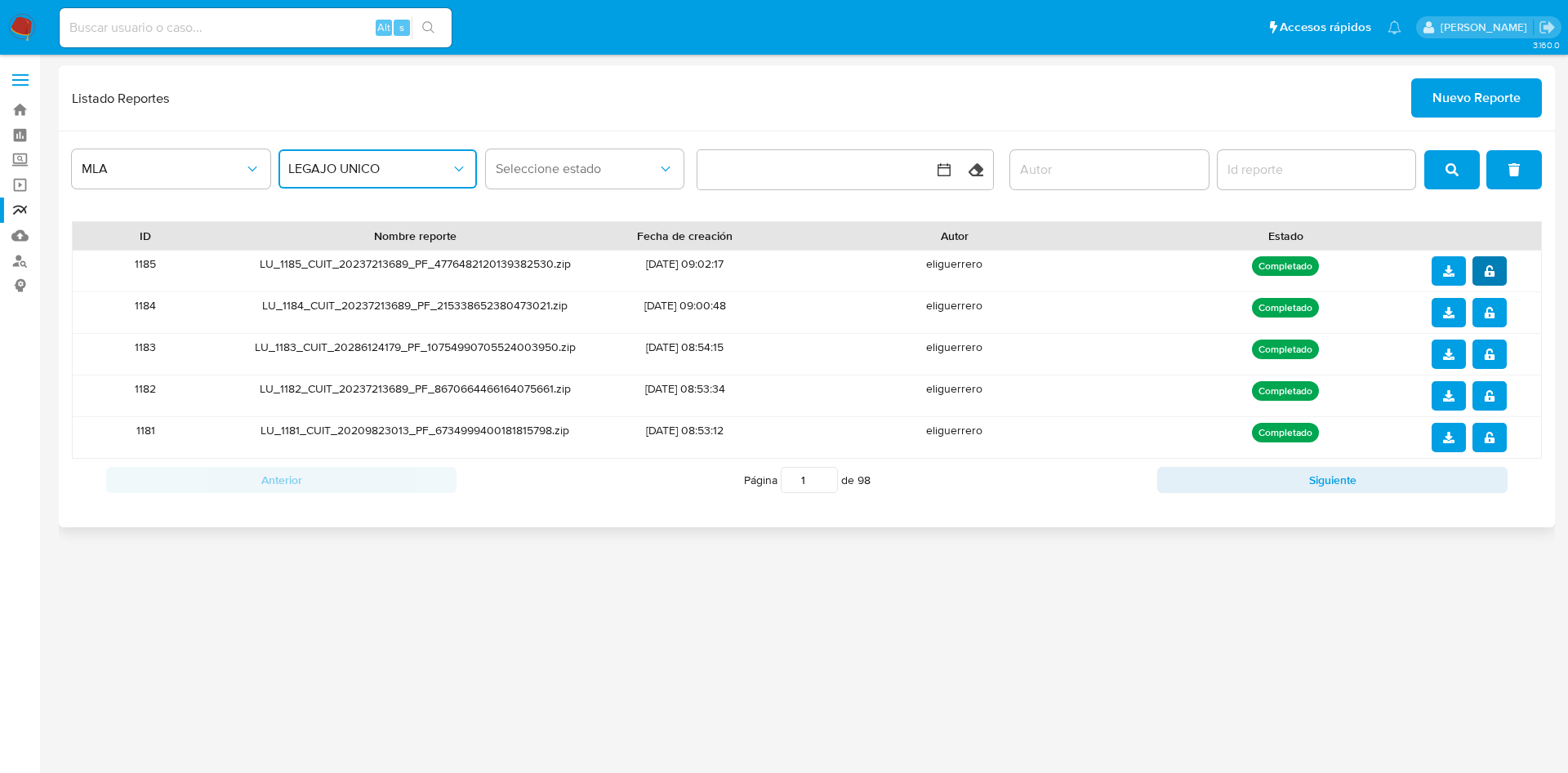
click at [1493, 269] on icon "notify_security" at bounding box center [1489, 271] width 12 height 12
click at [1456, 269] on button "download" at bounding box center [1449, 271] width 34 height 30
click at [1485, 271] on icon "notify_security" at bounding box center [1488, 271] width 10 height 12
click at [1446, 270] on icon "download" at bounding box center [1449, 271] width 12 height 12
click at [772, 623] on div "3.160.0" at bounding box center [807, 413] width 1496 height 697
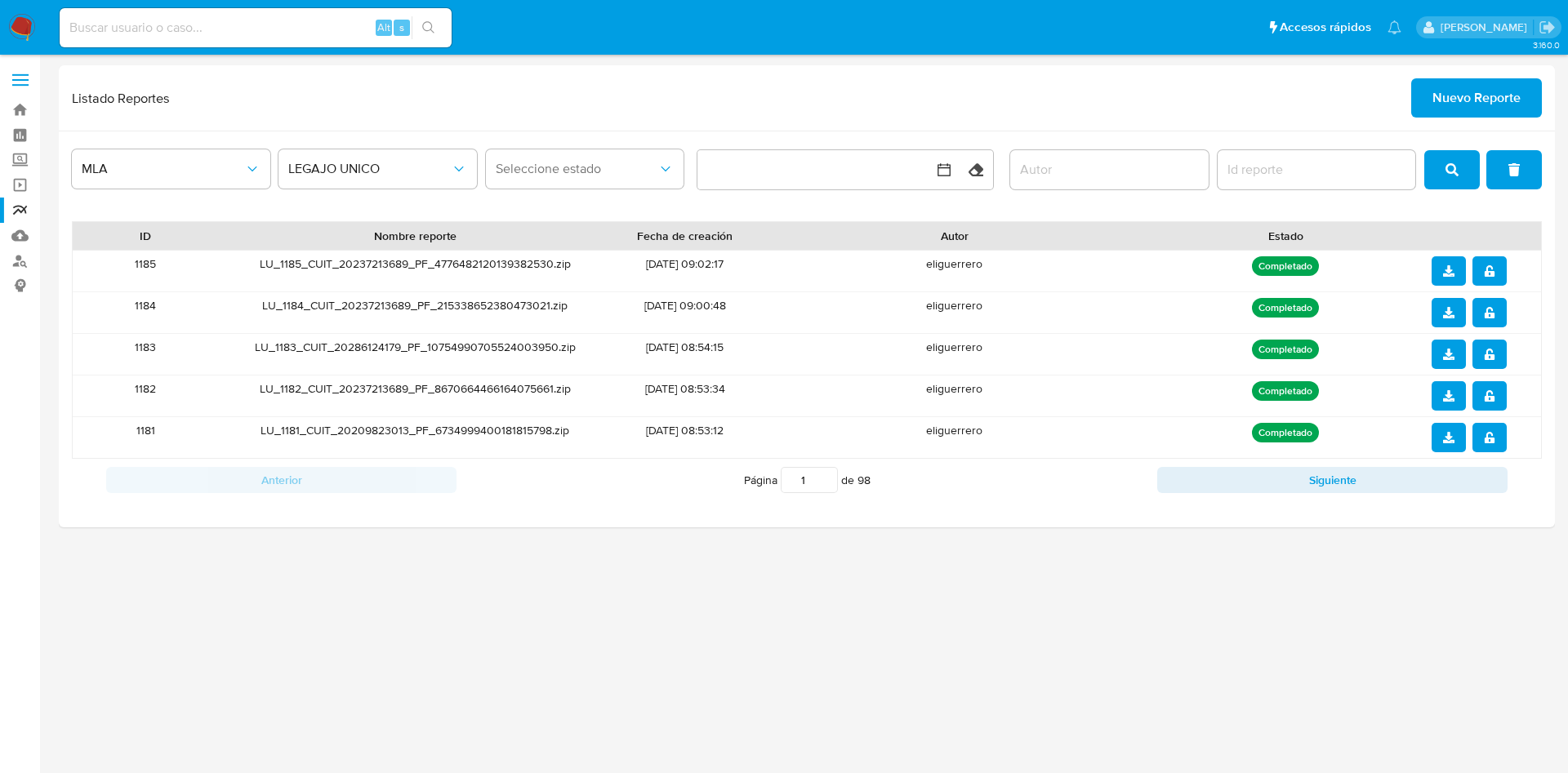
click at [224, 31] on input at bounding box center [256, 28] width 392 height 21
paste input "11045841"
type input "11045841"
click at [431, 31] on icon "search-icon" at bounding box center [429, 28] width 13 height 13
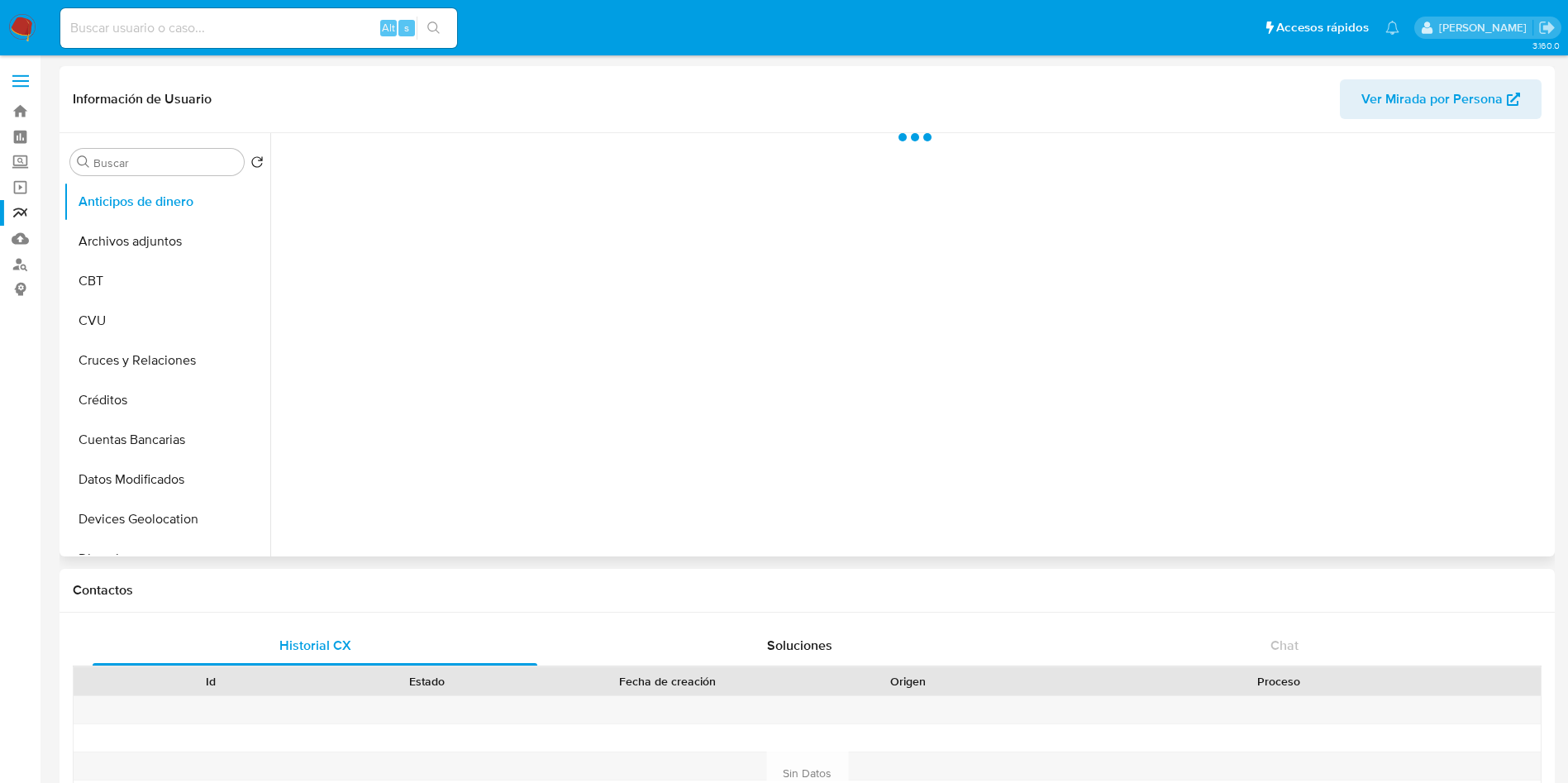
select select "10"
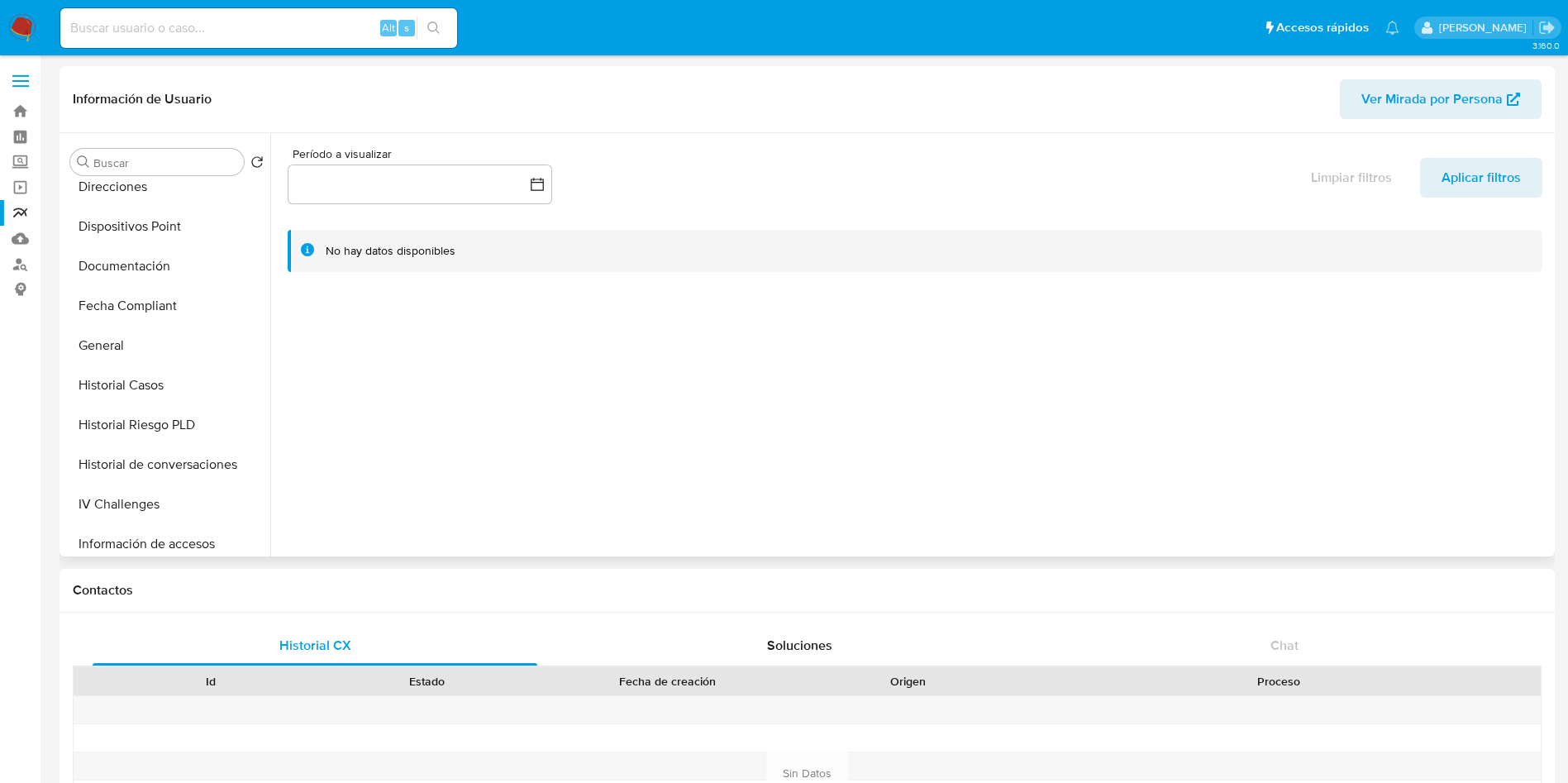
scroll to position [744, 0]
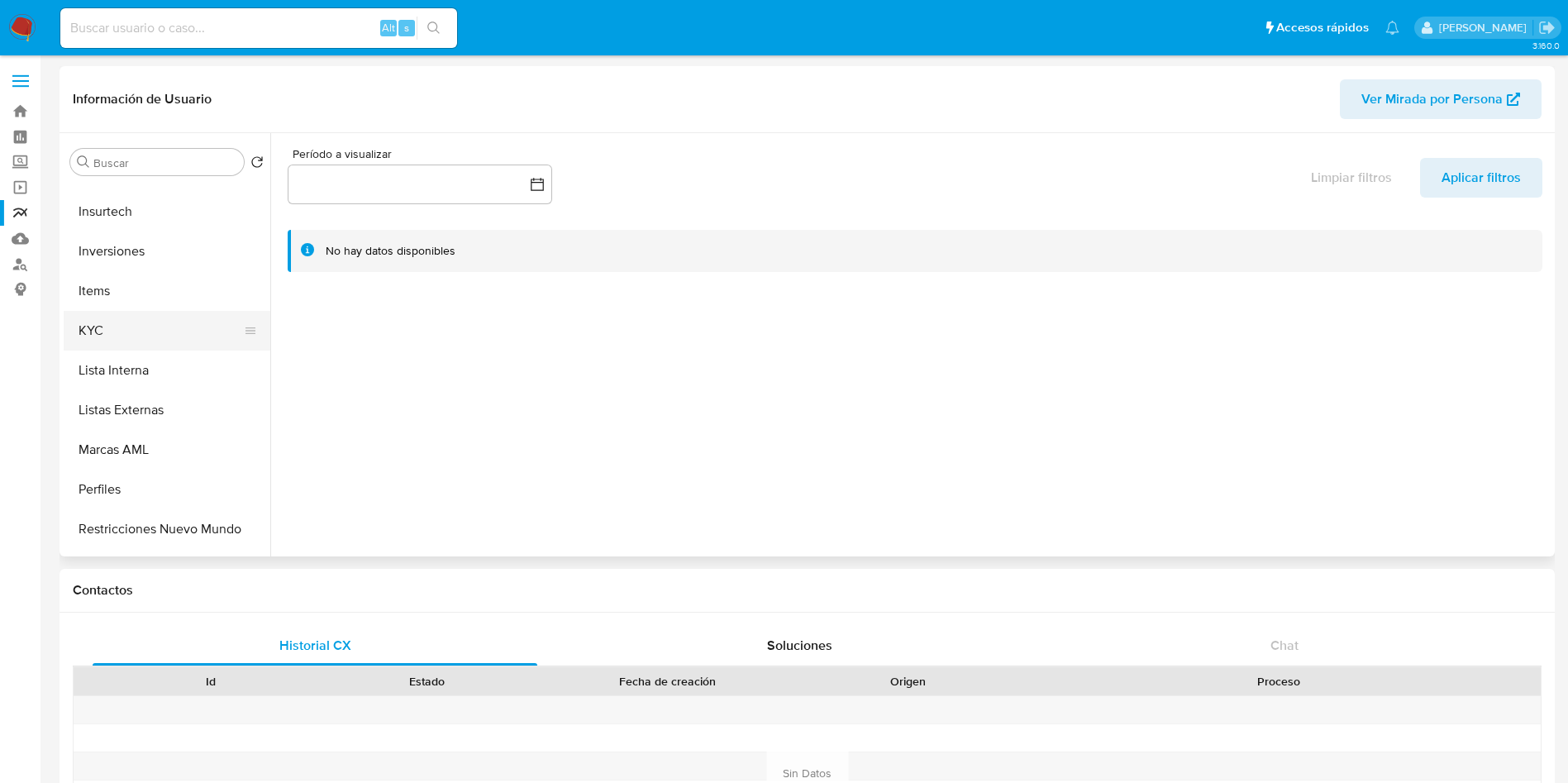
click at [141, 339] on button "KYC" at bounding box center [160, 331] width 194 height 40
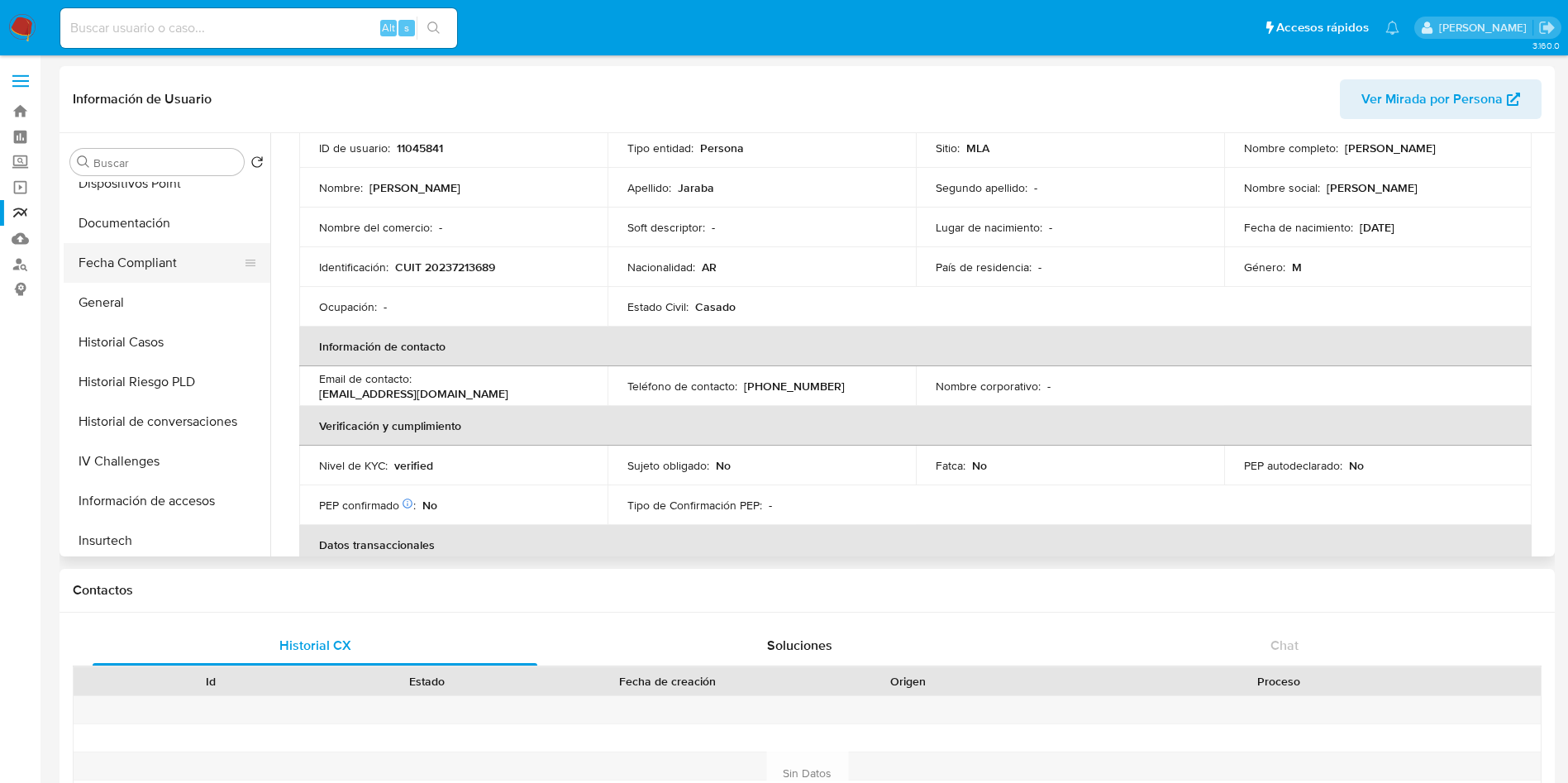
scroll to position [497, 0]
click at [122, 215] on button "General" at bounding box center [160, 222] width 194 height 40
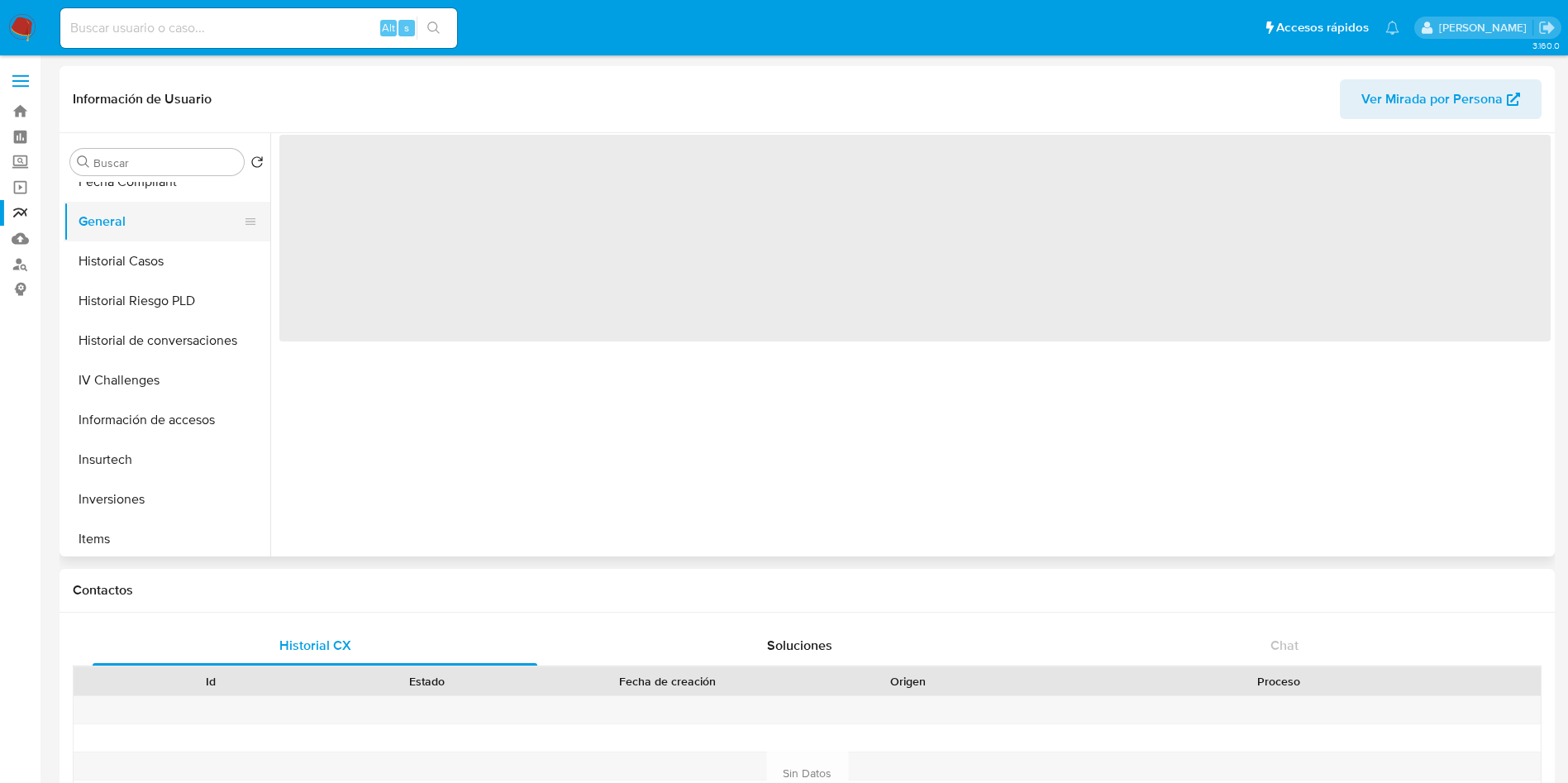
scroll to position [0, 0]
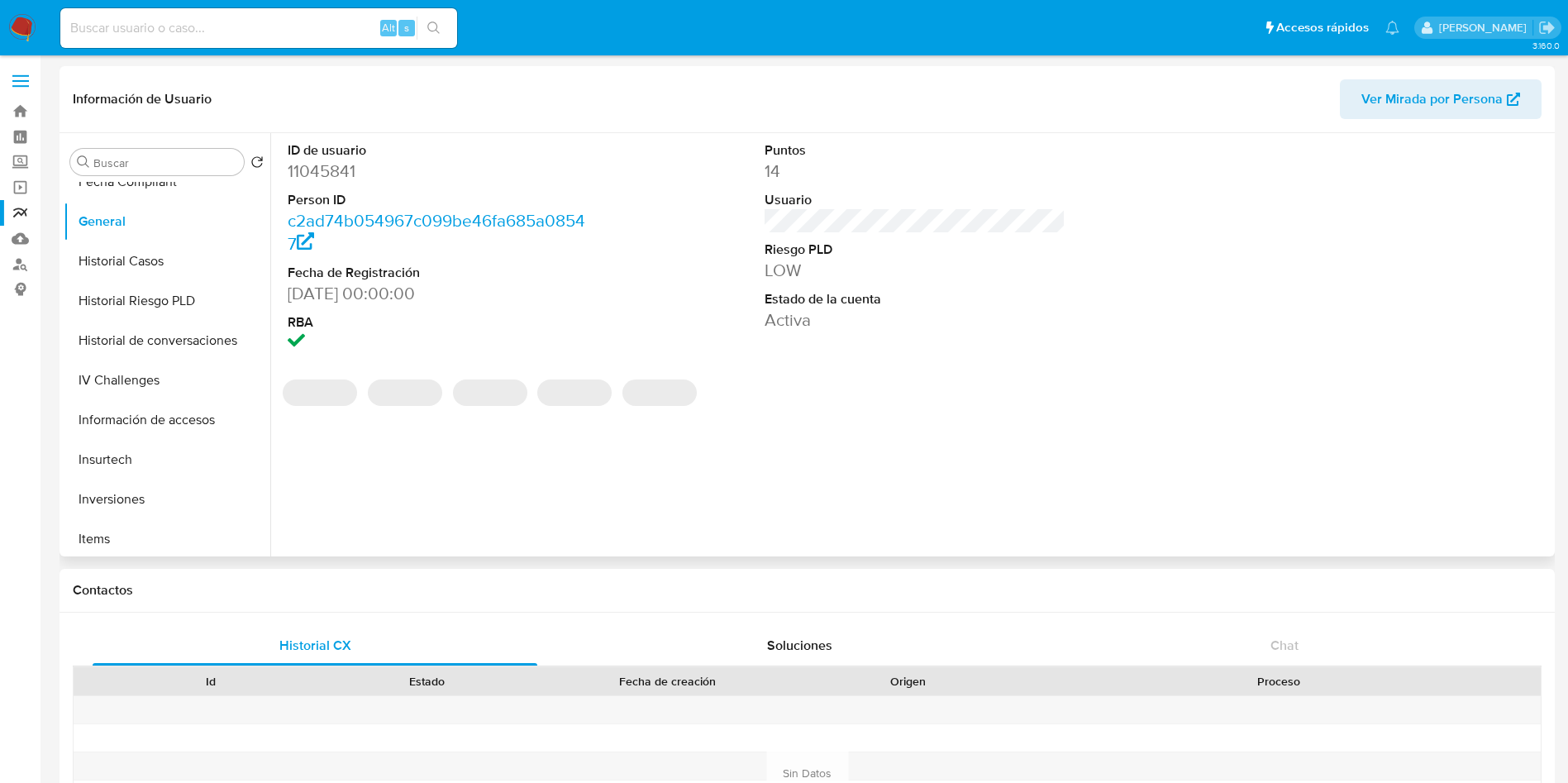
click at [409, 451] on div "ID de usuario 11045841 Person ID c2ad74b054967c099be46fa685a08547 Fecha de Regi…" at bounding box center [910, 344] width 1281 height 423
